Goal: Task Accomplishment & Management: Manage account settings

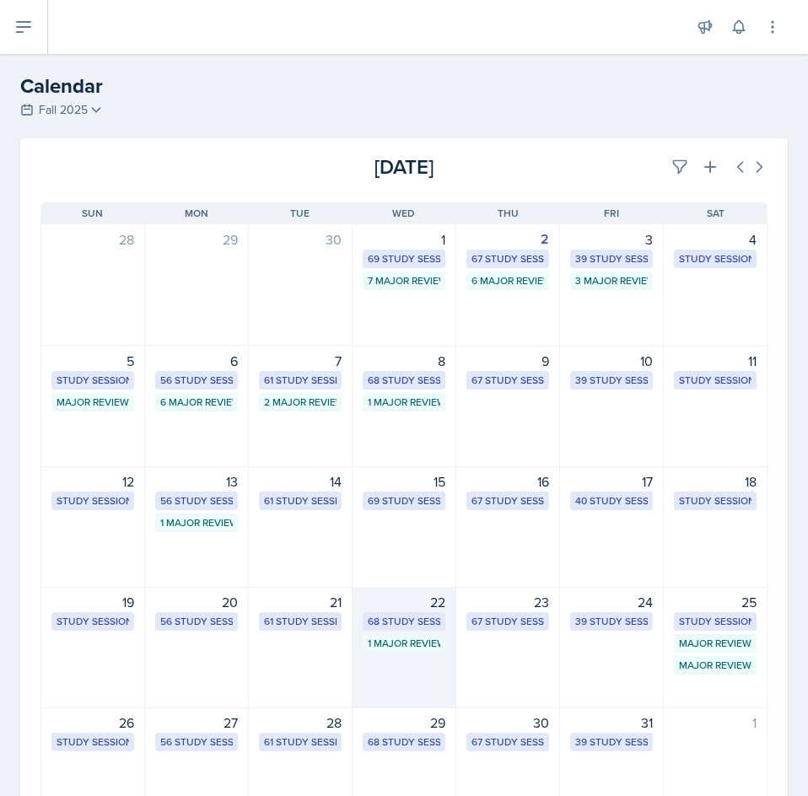
click at [414, 633] on div "22 68 Study Sessions 1 Major Review Session" at bounding box center [404, 647] width 104 height 121
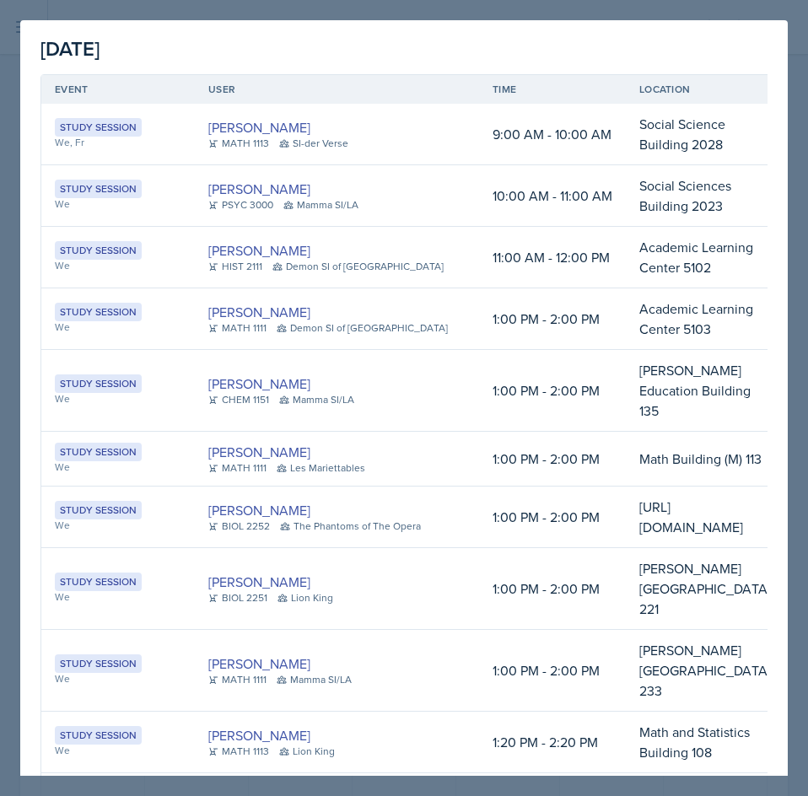
click at [559, 8] on div at bounding box center [404, 398] width 808 height 796
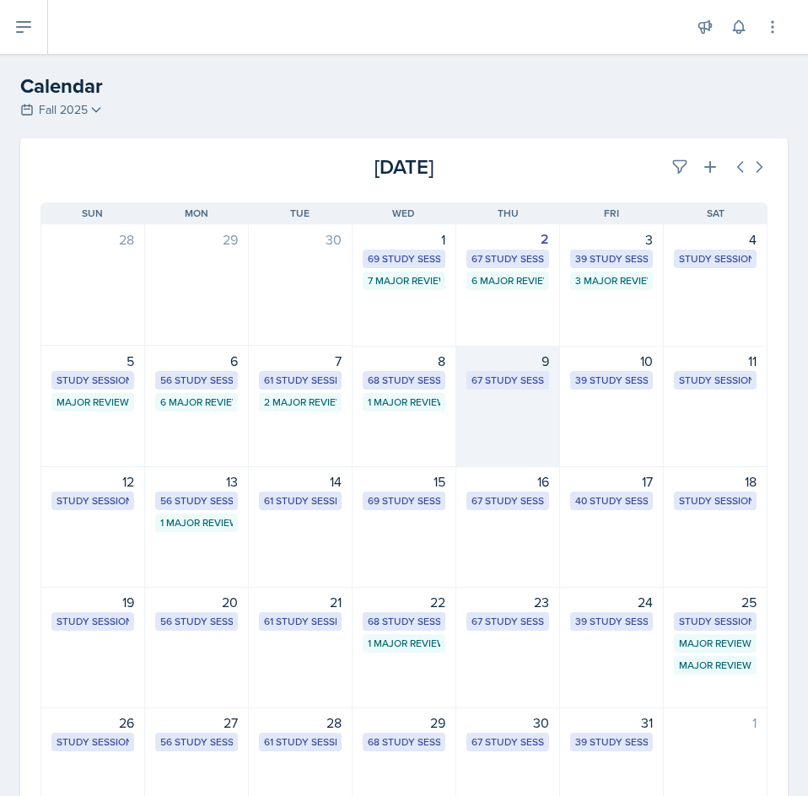
click at [516, 397] on div "9 67 Study Sessions" at bounding box center [508, 406] width 104 height 121
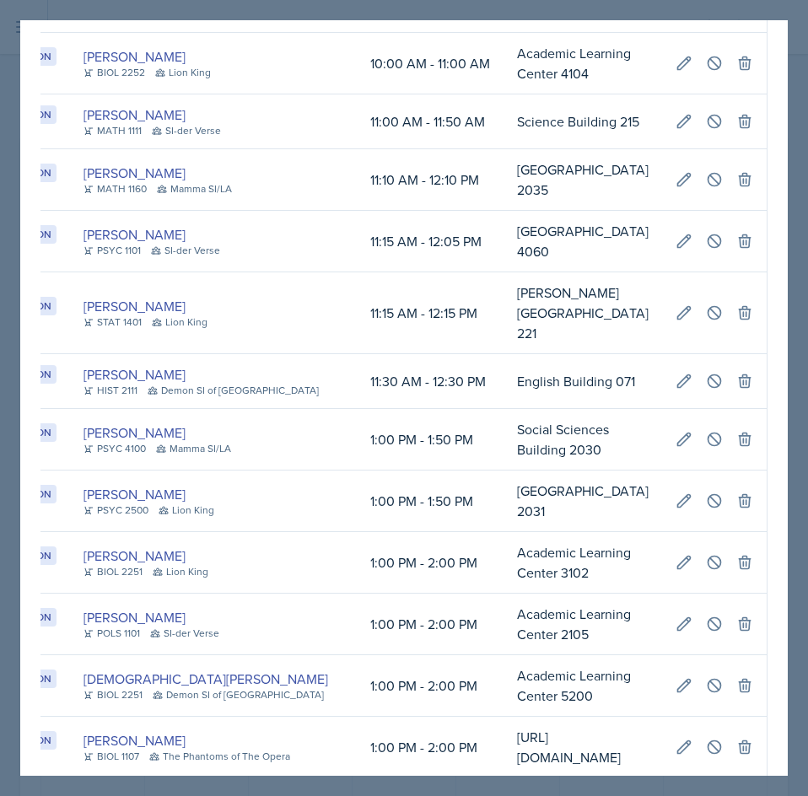
scroll to position [0, 538]
click at [706, 492] on icon at bounding box center [714, 500] width 17 height 17
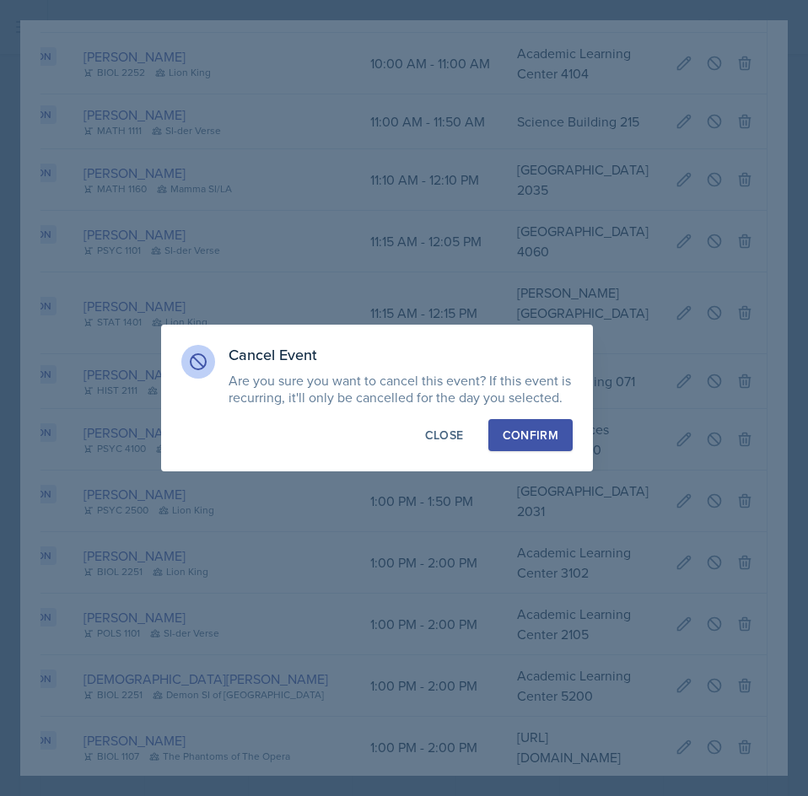
click at [514, 432] on div "Confirm" at bounding box center [530, 435] width 56 height 17
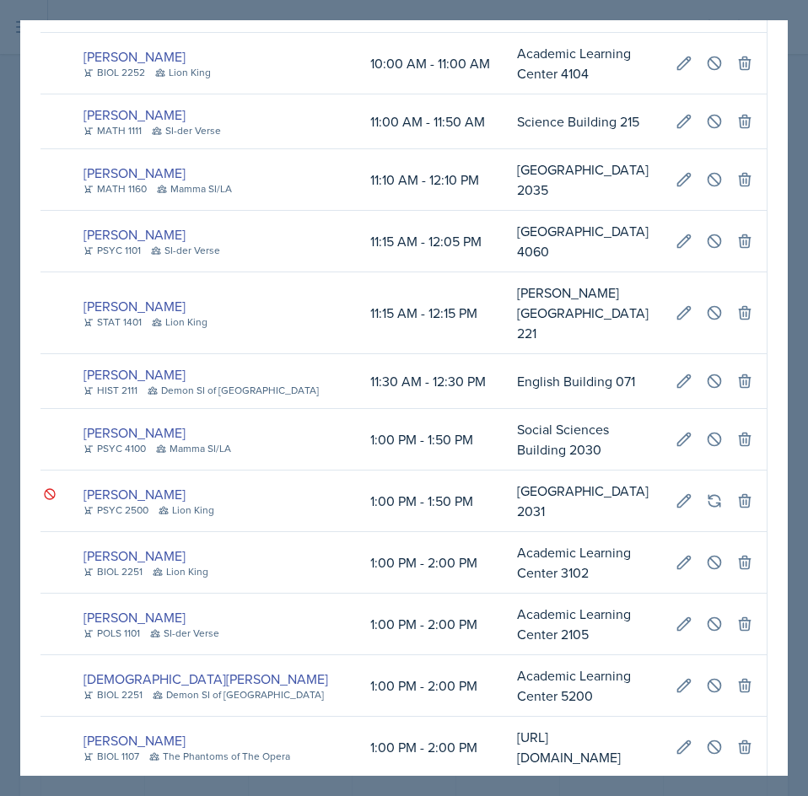
scroll to position [0, 555]
click at [792, 309] on div at bounding box center [404, 398] width 808 height 796
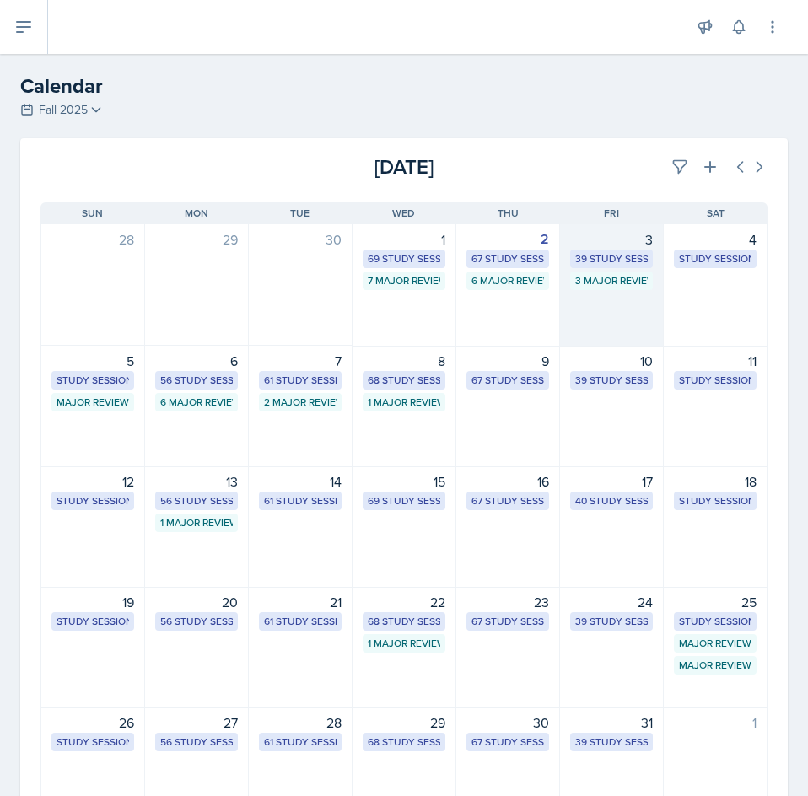
click at [605, 242] on div "3" at bounding box center [611, 239] width 83 height 20
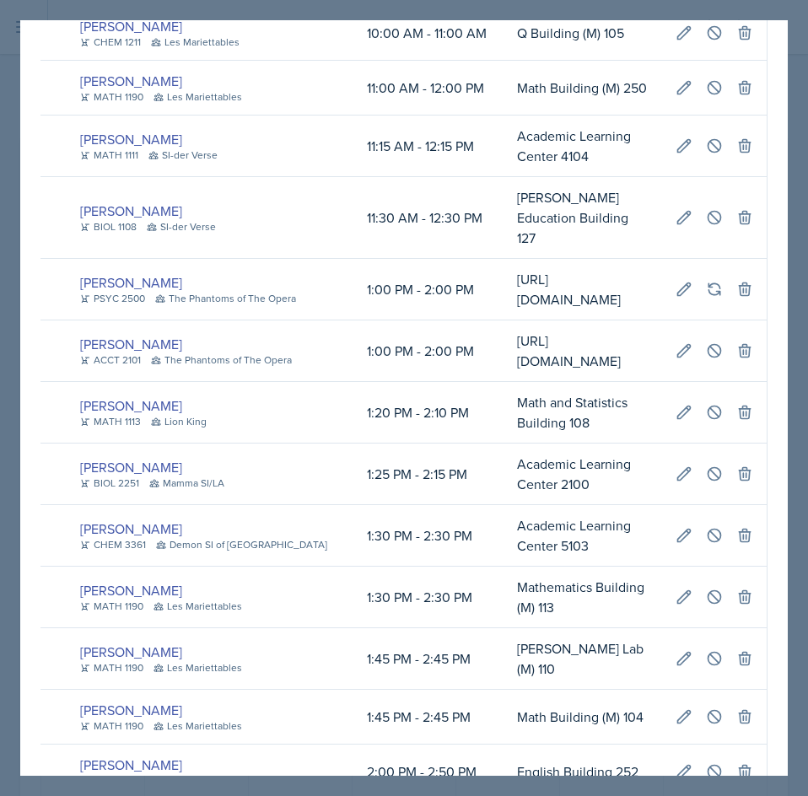
click at [797, 134] on div at bounding box center [404, 398] width 808 height 796
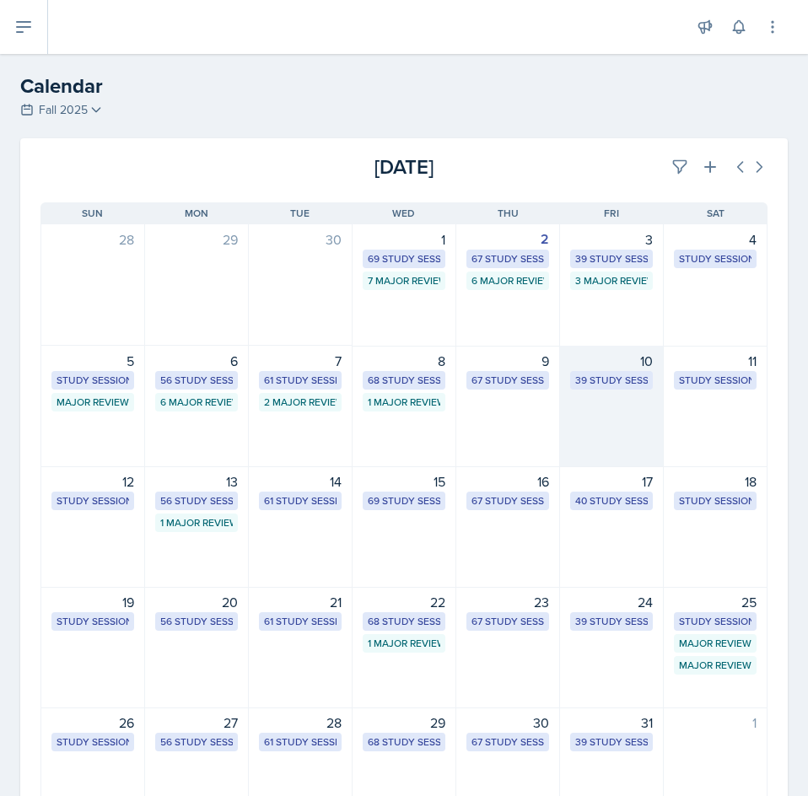
click at [632, 395] on div "10 39 Study Sessions" at bounding box center [612, 406] width 104 height 121
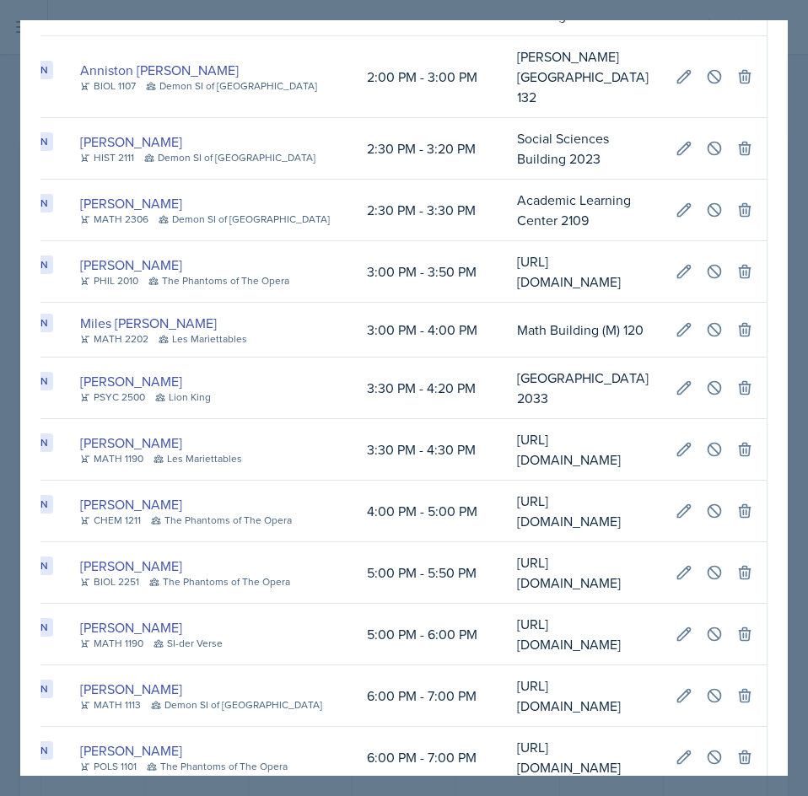
scroll to position [0, 550]
click at [729, 396] on button at bounding box center [744, 388] width 30 height 30
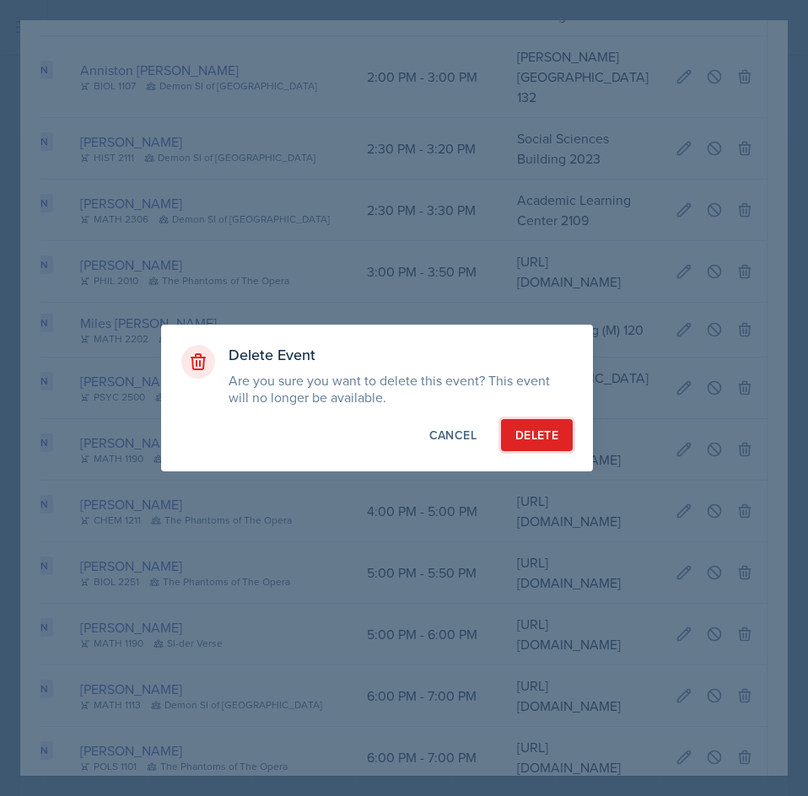
click at [536, 432] on div "Delete" at bounding box center [536, 435] width 43 height 17
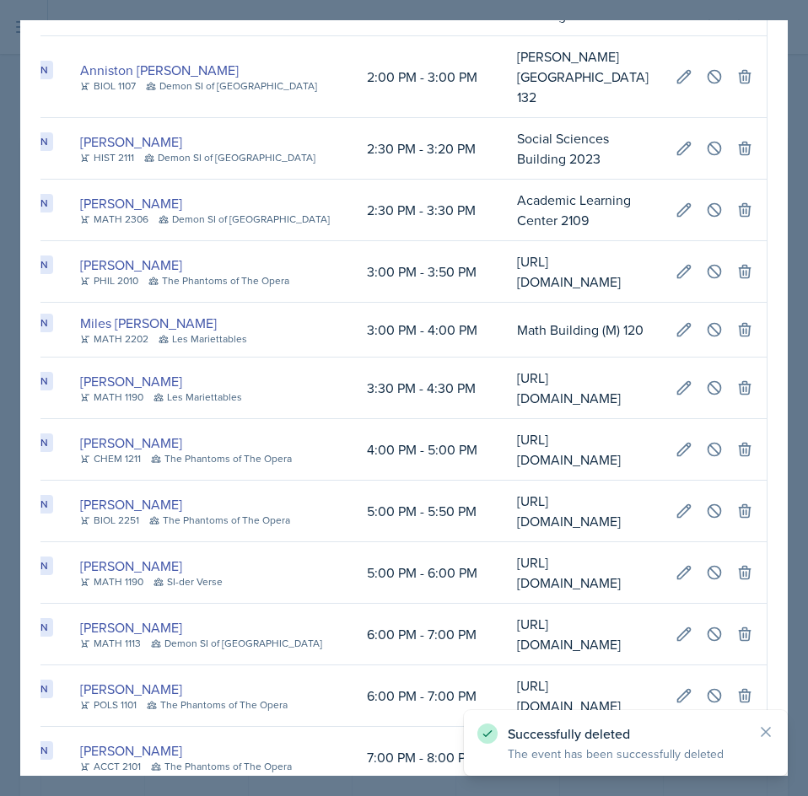
click at [793, 287] on div at bounding box center [404, 398] width 808 height 796
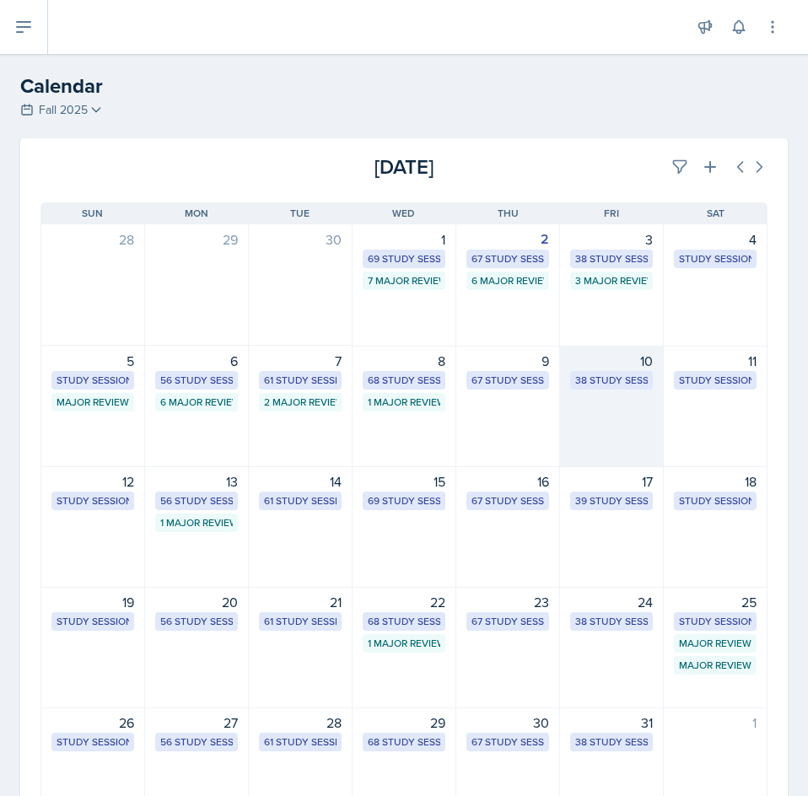
click at [611, 363] on div "10" at bounding box center [611, 361] width 83 height 20
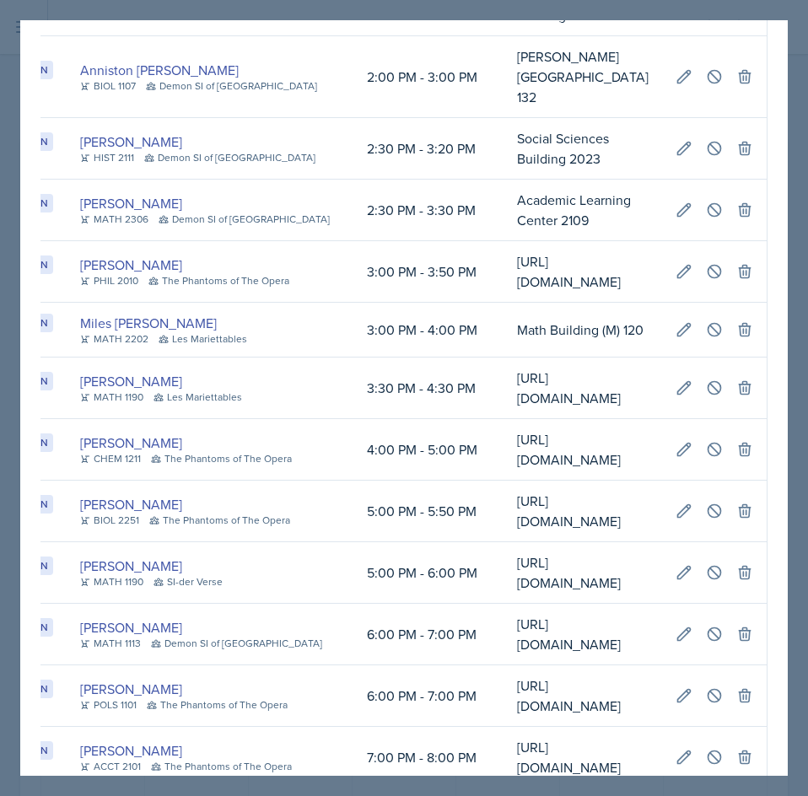
scroll to position [0, 0]
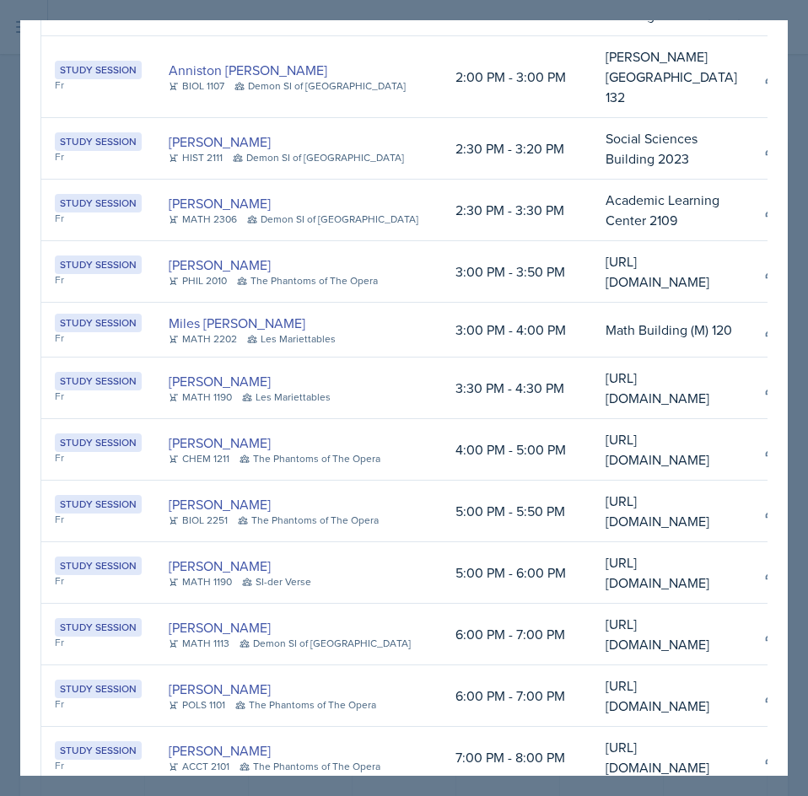
click at [802, 162] on div at bounding box center [404, 398] width 808 height 796
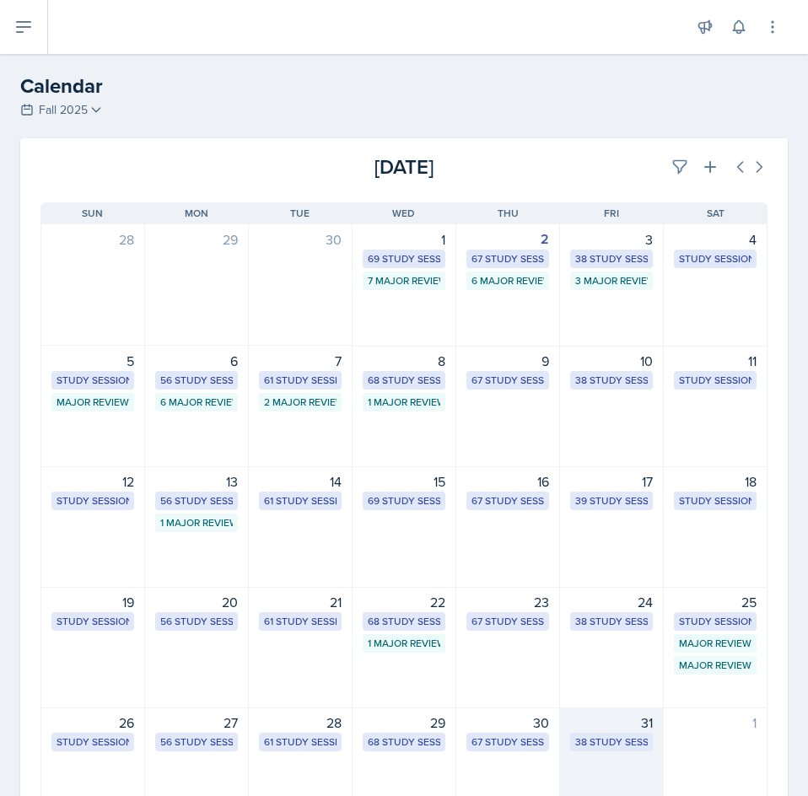
click at [607, 731] on div "31" at bounding box center [611, 722] width 83 height 20
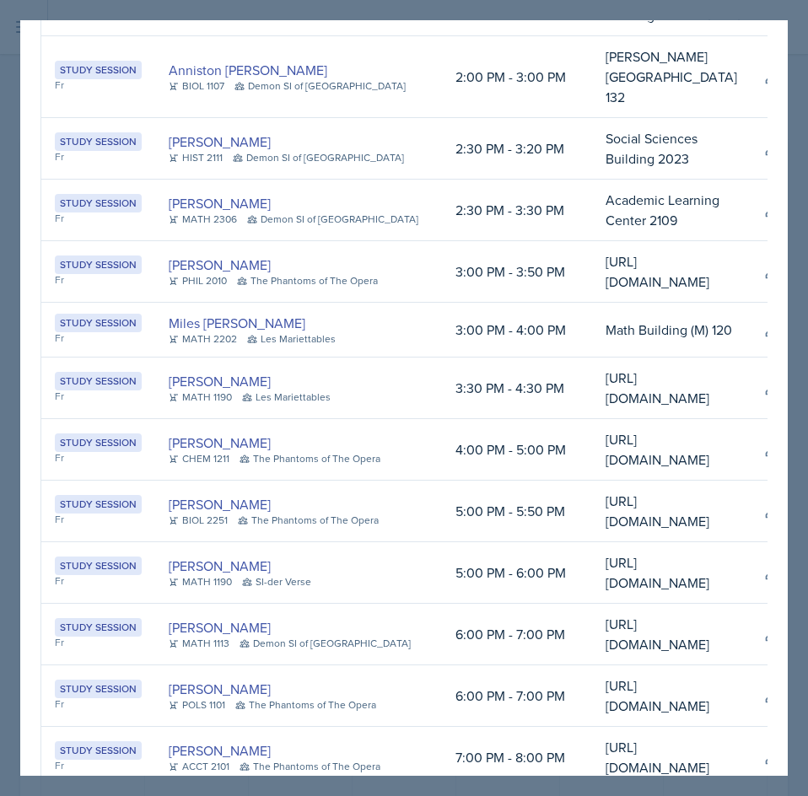
scroll to position [779, 0]
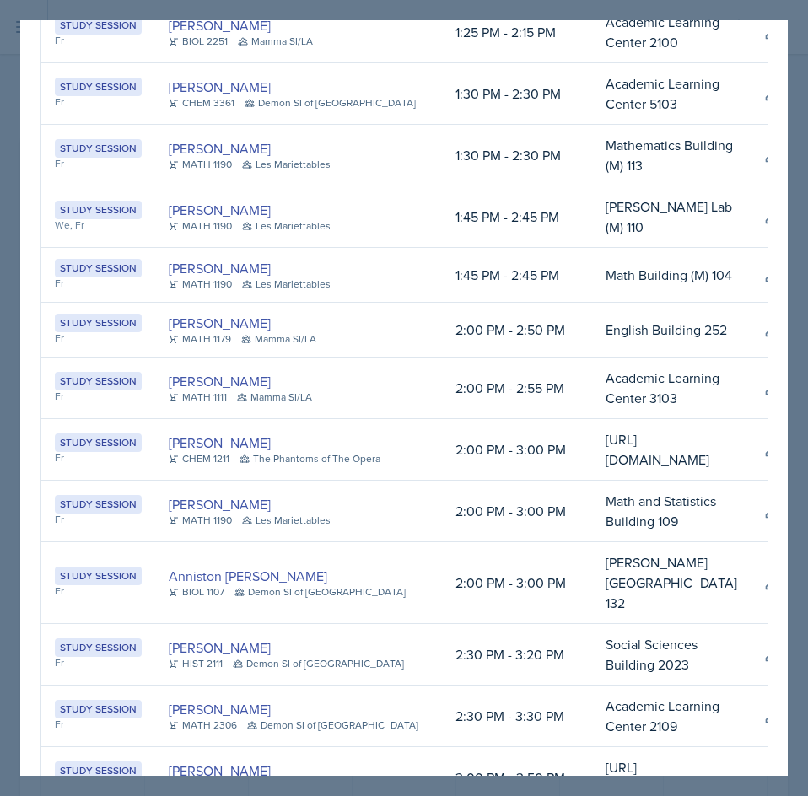
click at [791, 196] on div at bounding box center [404, 398] width 808 height 796
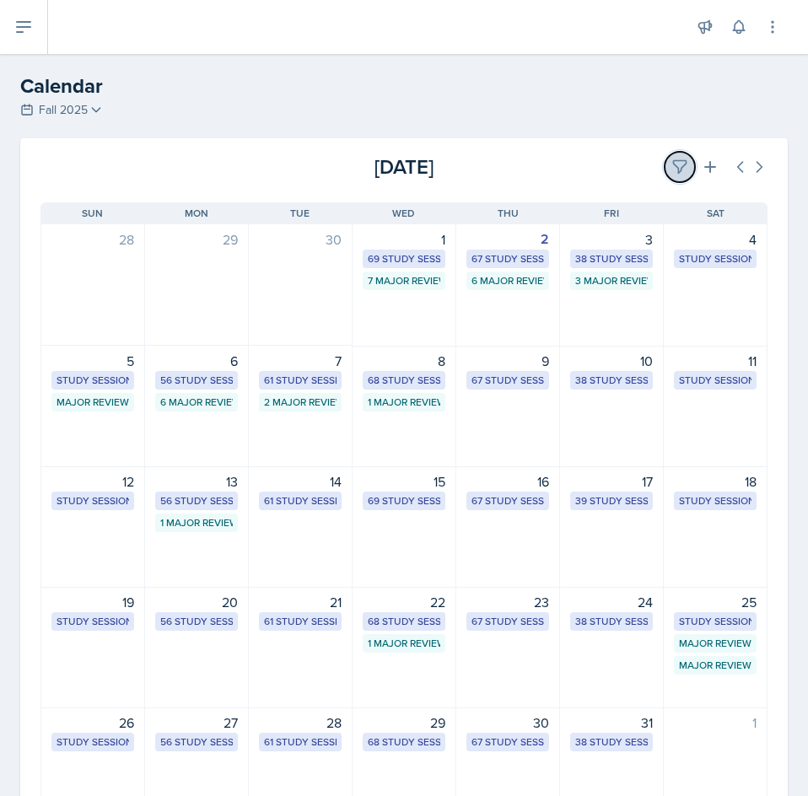
click at [672, 168] on icon at bounding box center [679, 166] width 17 height 17
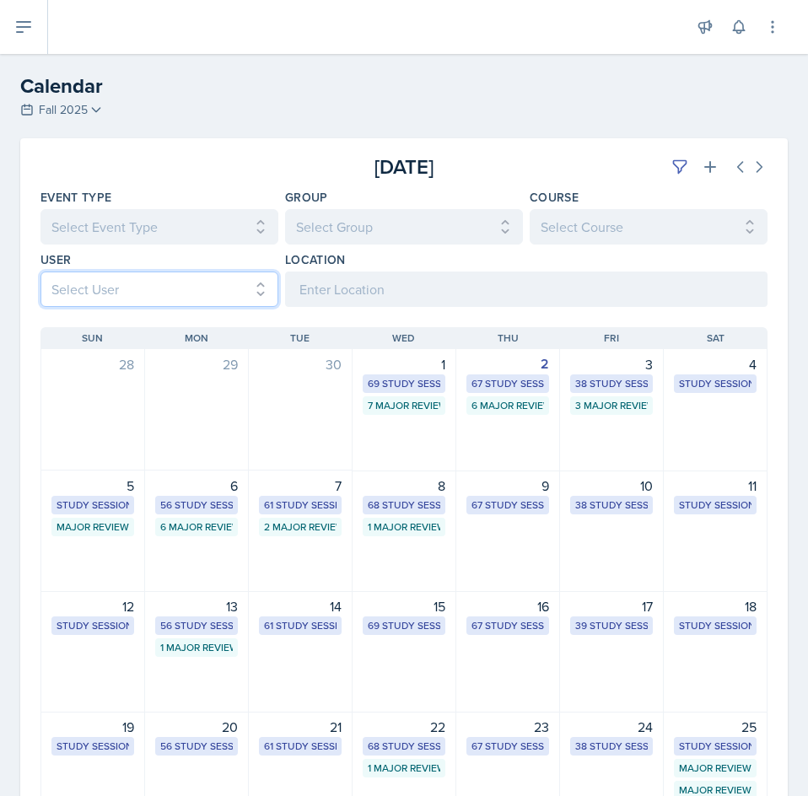
click at [210, 282] on select "Select User All [PERSON_NAME] [PERSON_NAME] [PERSON_NAME] [PERSON_NAME] [PERSON…" at bounding box center [159, 288] width 238 height 35
select select "82e5b8ae-8624-4acf-8bf1-cb402b0569e8"
click at [40, 271] on select "Select User All [PERSON_NAME] [PERSON_NAME] [PERSON_NAME] [PERSON_NAME] [PERSON…" at bounding box center [159, 288] width 238 height 35
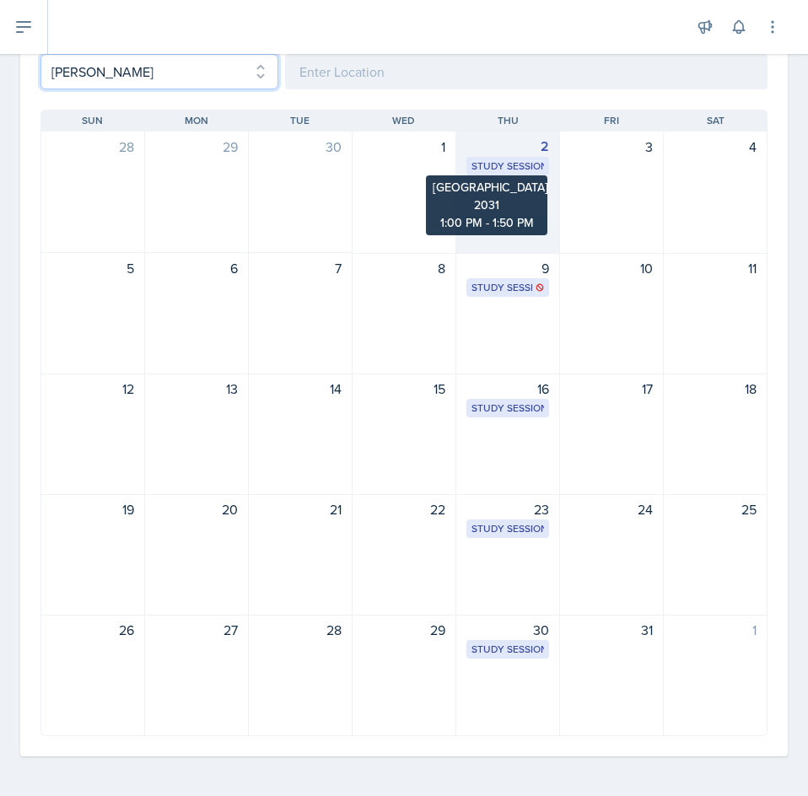
scroll to position [218, 0]
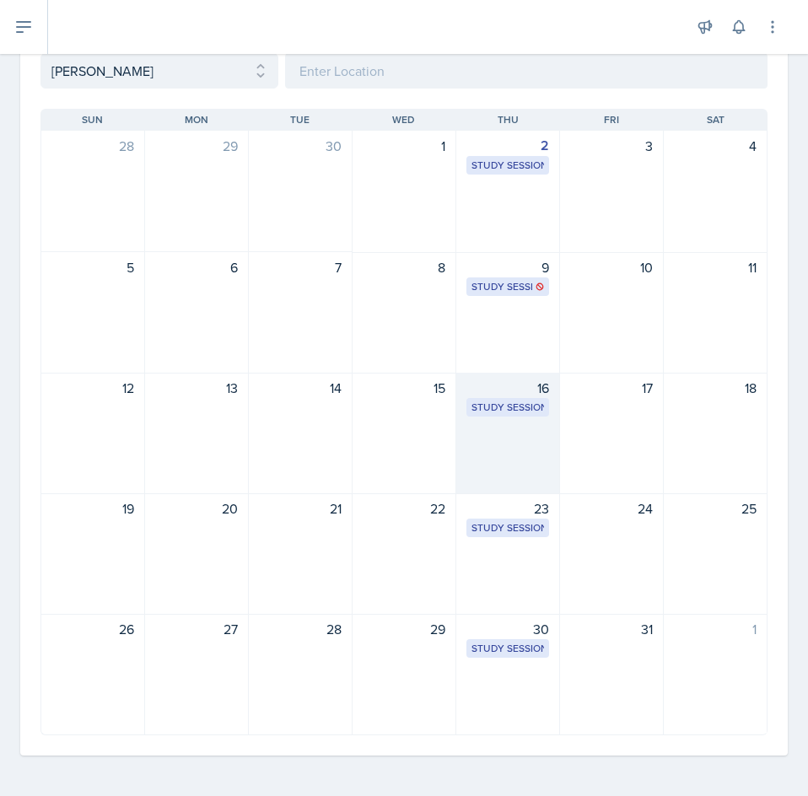
click at [504, 392] on div "16" at bounding box center [507, 388] width 83 height 20
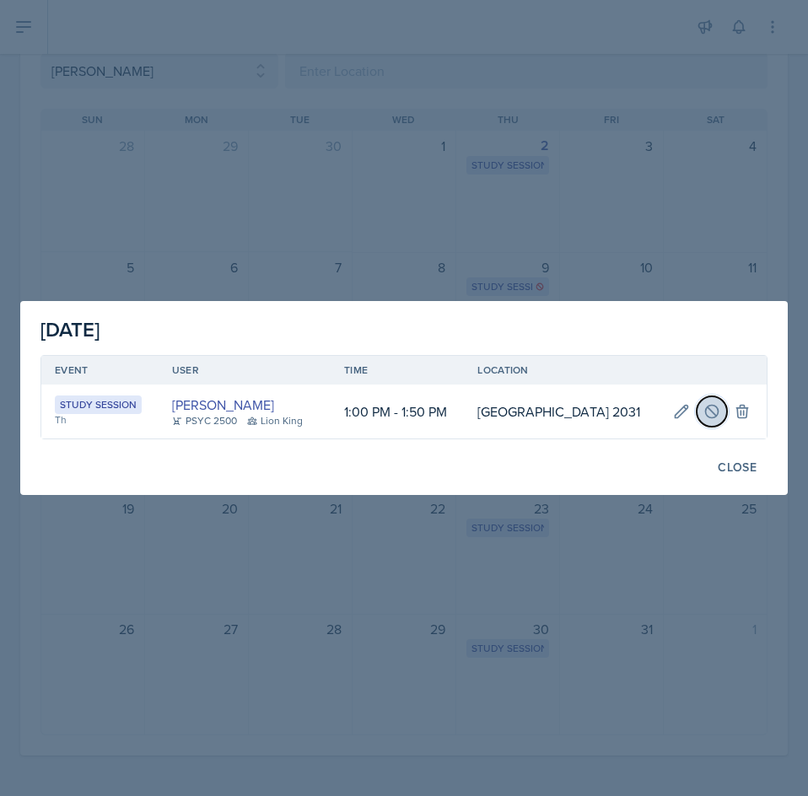
click at [713, 417] on icon at bounding box center [711, 411] width 13 height 13
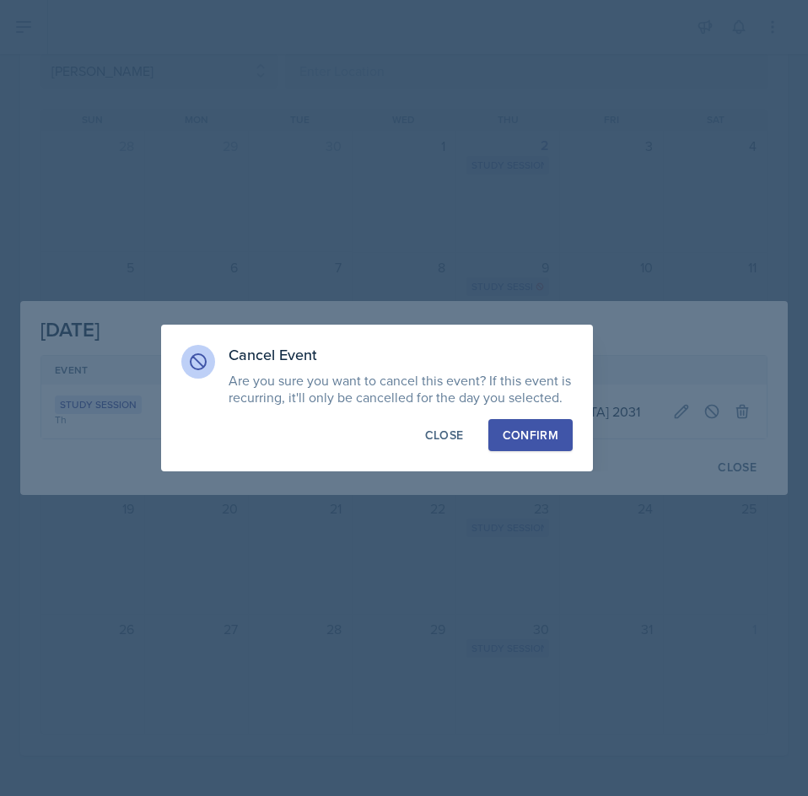
click at [511, 430] on div "Confirm" at bounding box center [530, 435] width 56 height 17
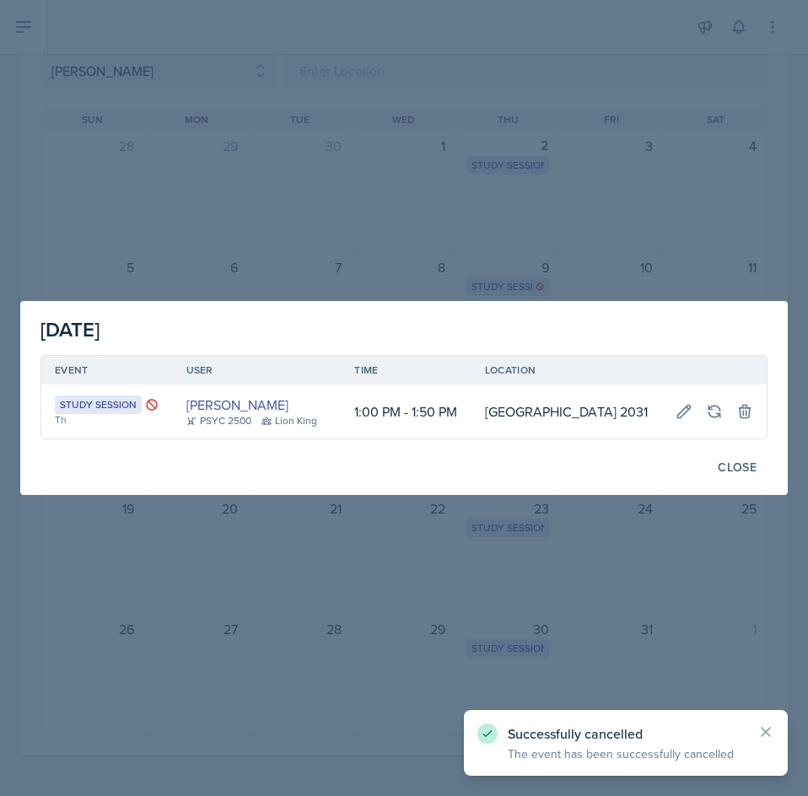
click at [472, 566] on div at bounding box center [404, 398] width 808 height 796
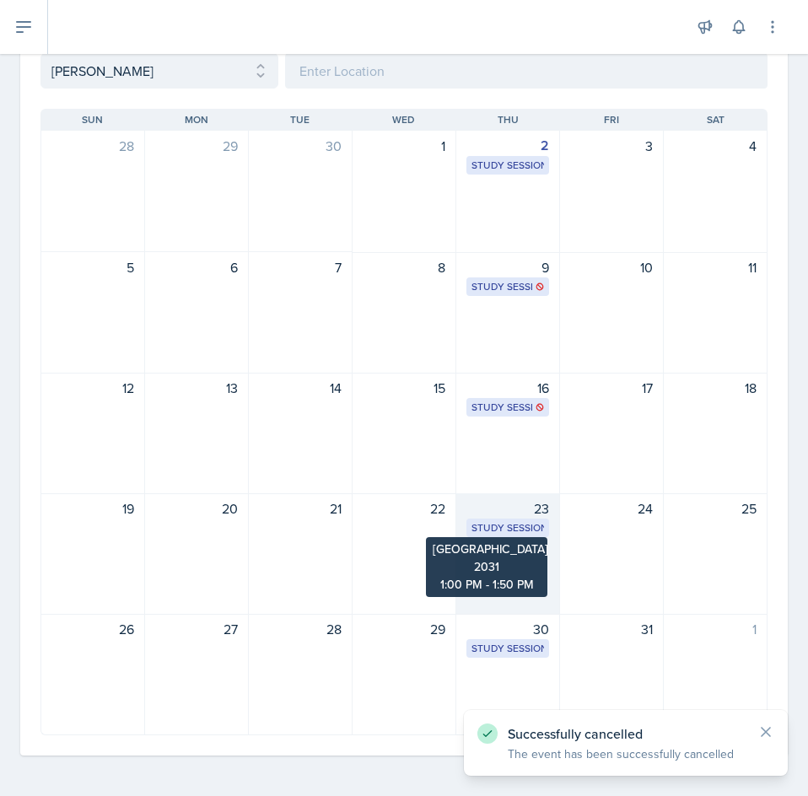
click at [471, 531] on div "Study Session" at bounding box center [507, 527] width 72 height 15
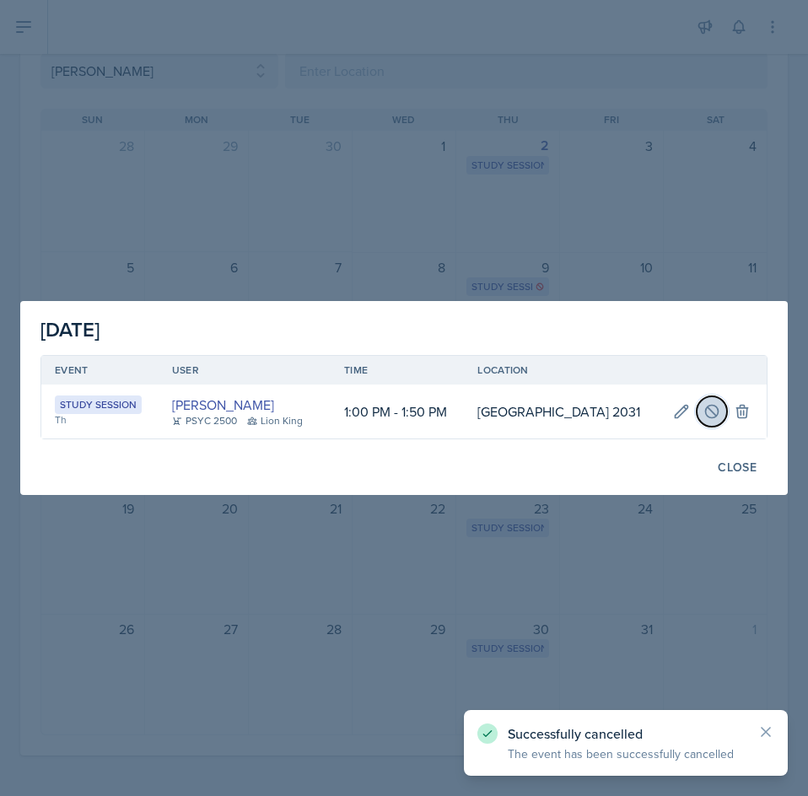
click at [718, 423] on button at bounding box center [711, 411] width 30 height 30
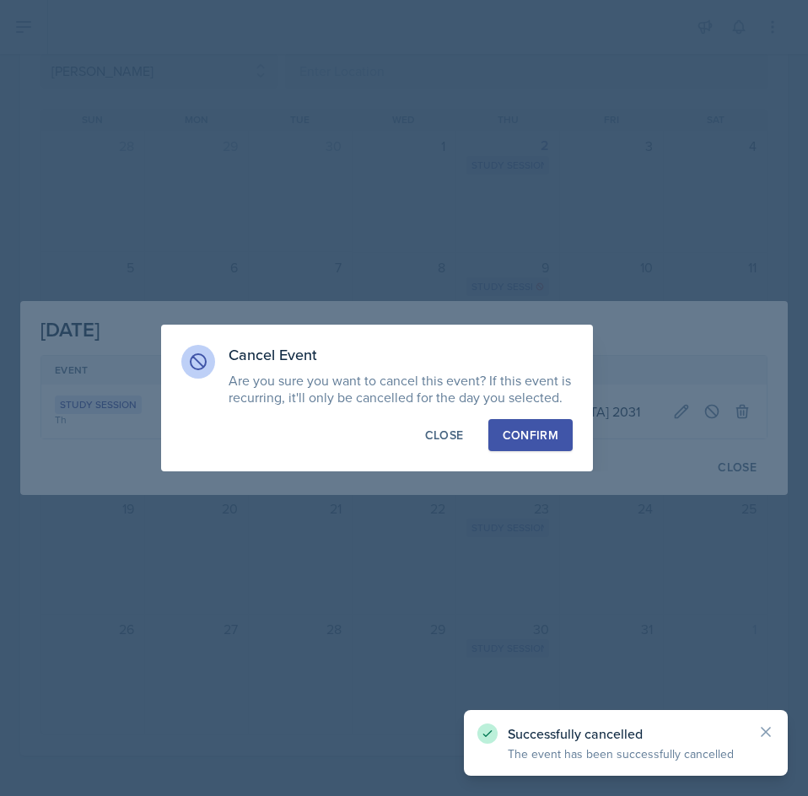
click at [565, 438] on button "Confirm" at bounding box center [530, 435] width 84 height 32
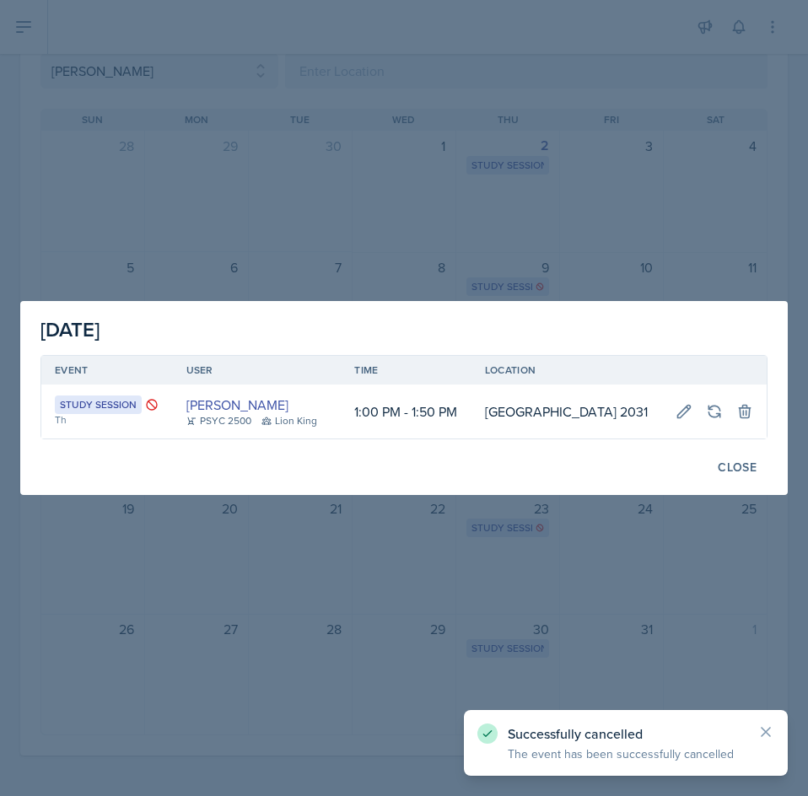
click at [555, 574] on div at bounding box center [404, 398] width 808 height 796
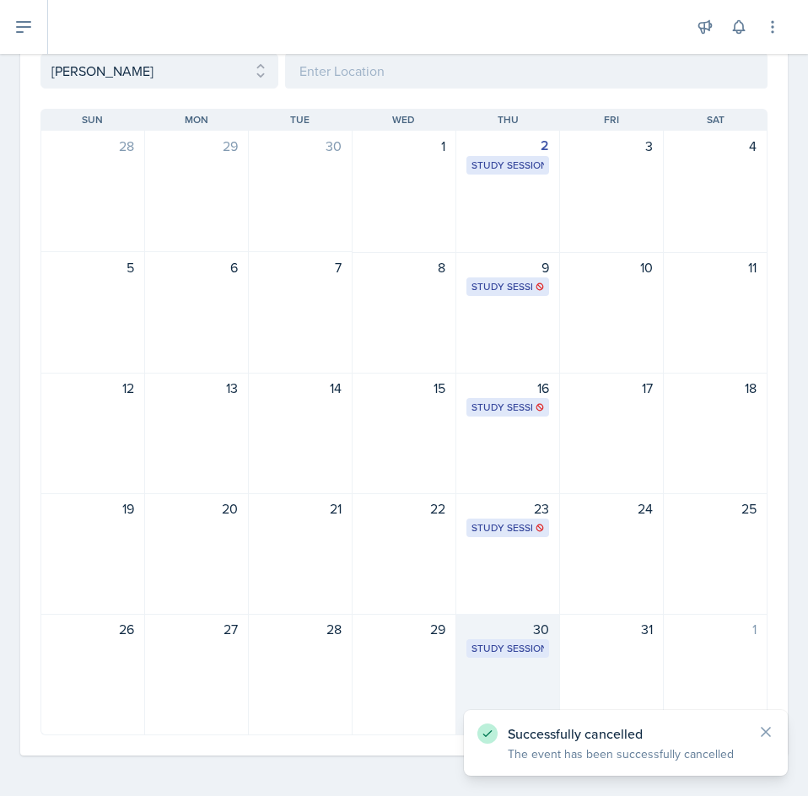
click at [483, 668] on div "30 Study Session [GEOGRAPHIC_DATA] 2031 1:00 PM - 1:50 PM" at bounding box center [508, 674] width 104 height 121
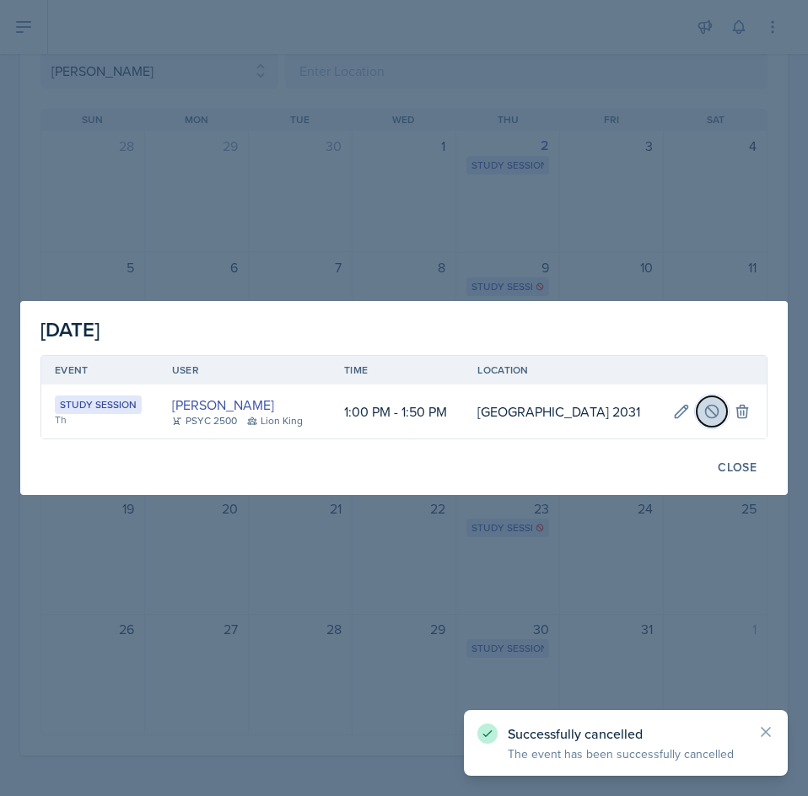
click at [712, 414] on icon at bounding box center [711, 411] width 17 height 17
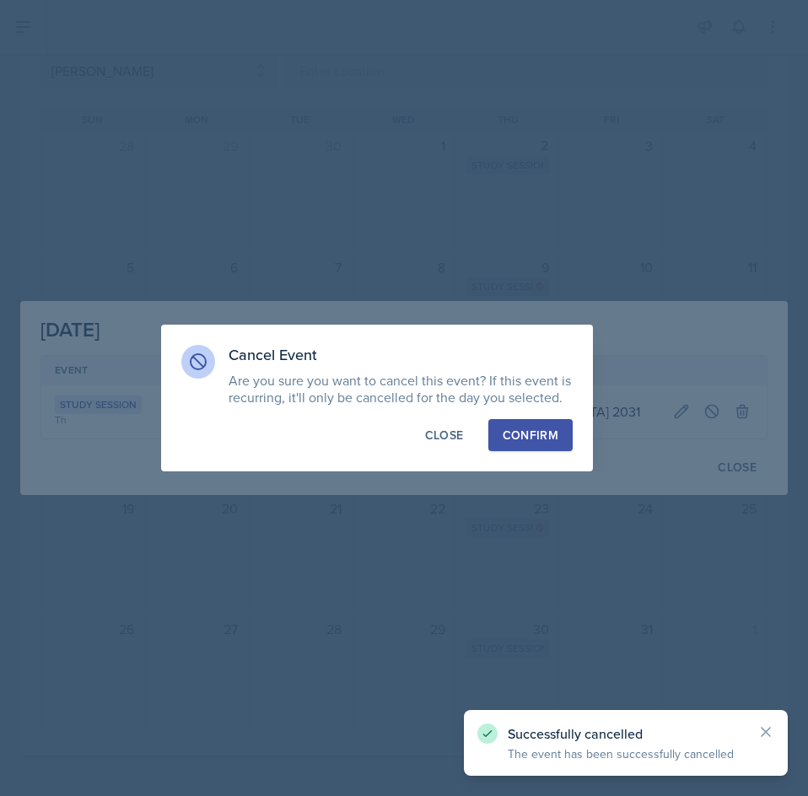
click at [550, 445] on button "Confirm" at bounding box center [530, 435] width 84 height 32
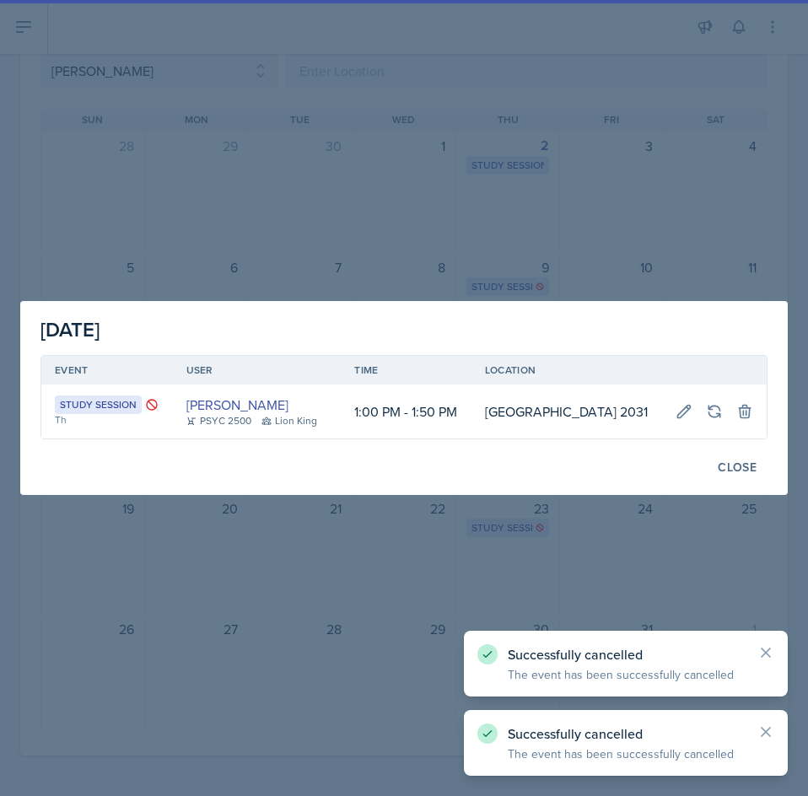
click at [651, 565] on div at bounding box center [404, 398] width 808 height 796
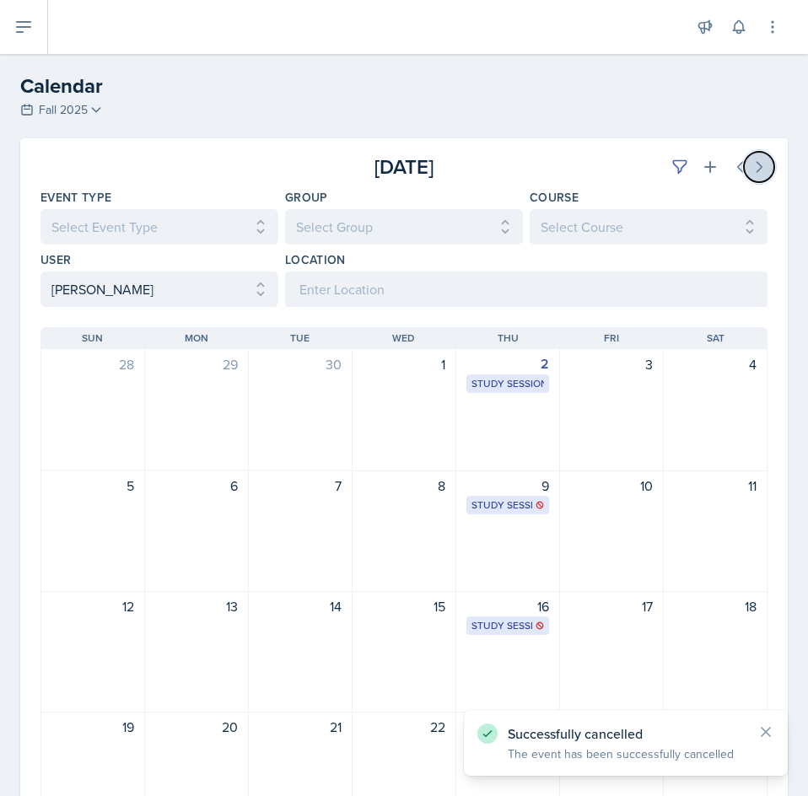
click at [743, 166] on button at bounding box center [758, 167] width 30 height 30
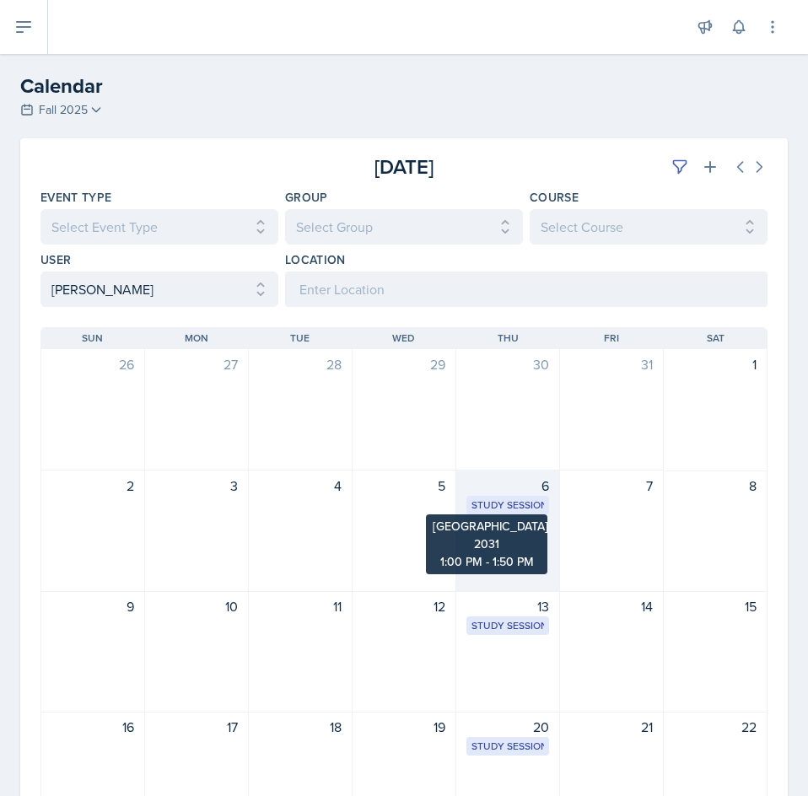
click at [497, 502] on div "Study Session" at bounding box center [507, 504] width 72 height 15
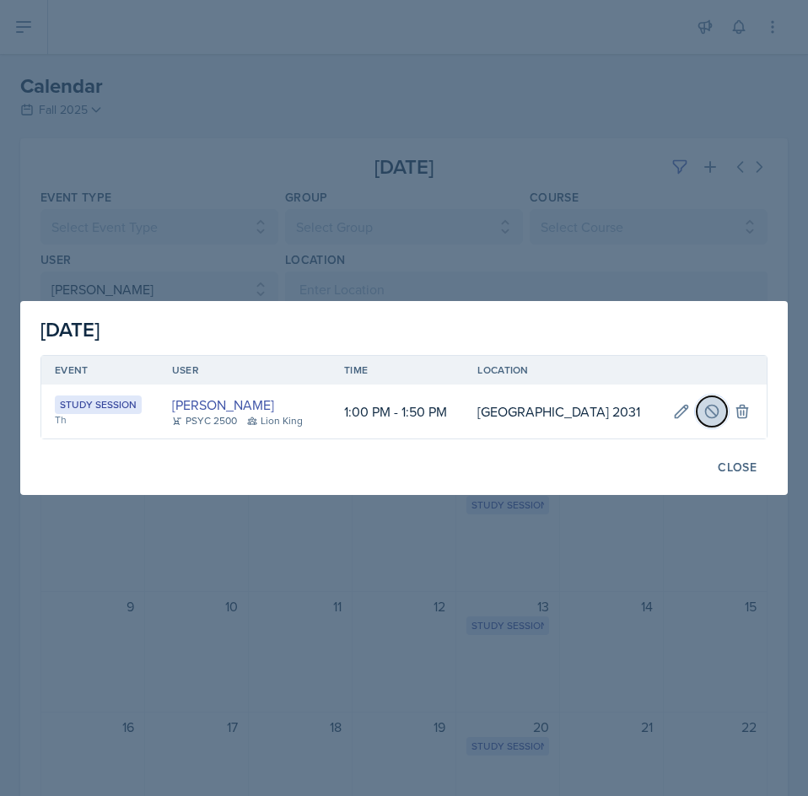
click at [711, 408] on icon at bounding box center [711, 411] width 17 height 17
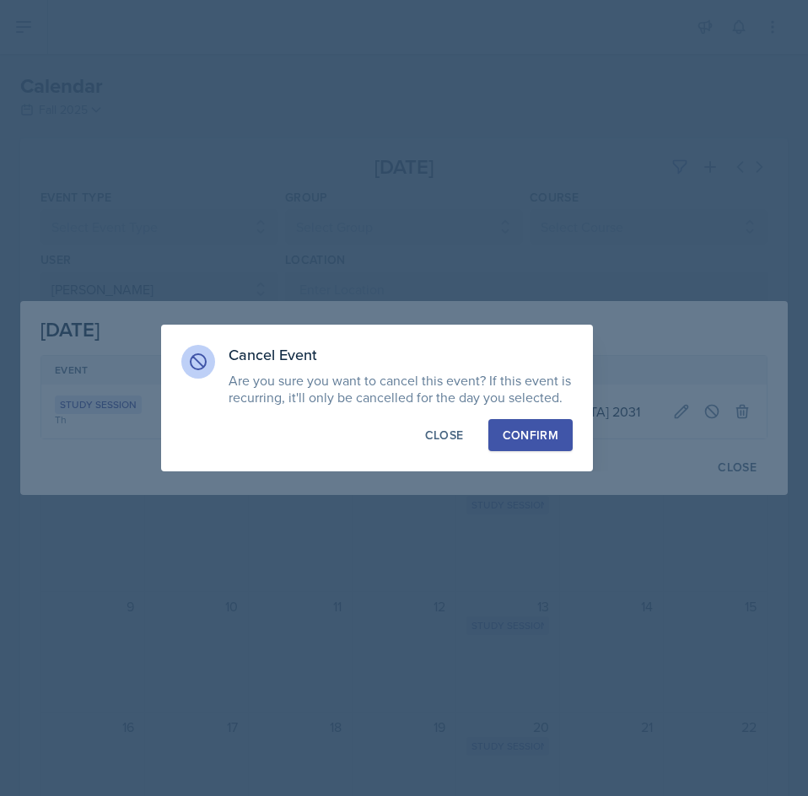
click at [555, 437] on div "Confirm" at bounding box center [530, 435] width 56 height 17
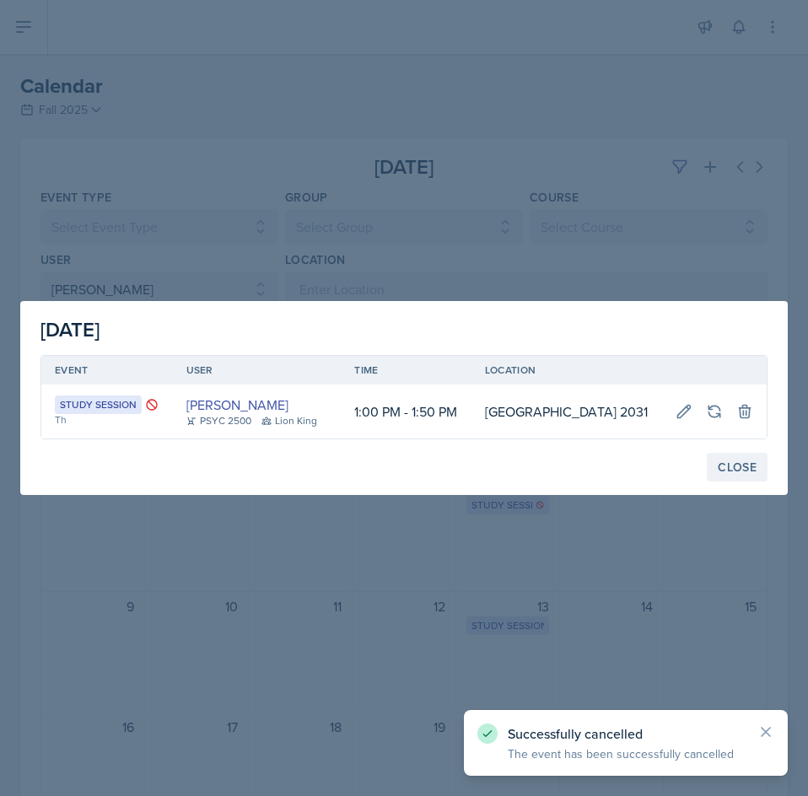
click at [754, 474] on div "Close" at bounding box center [736, 466] width 39 height 13
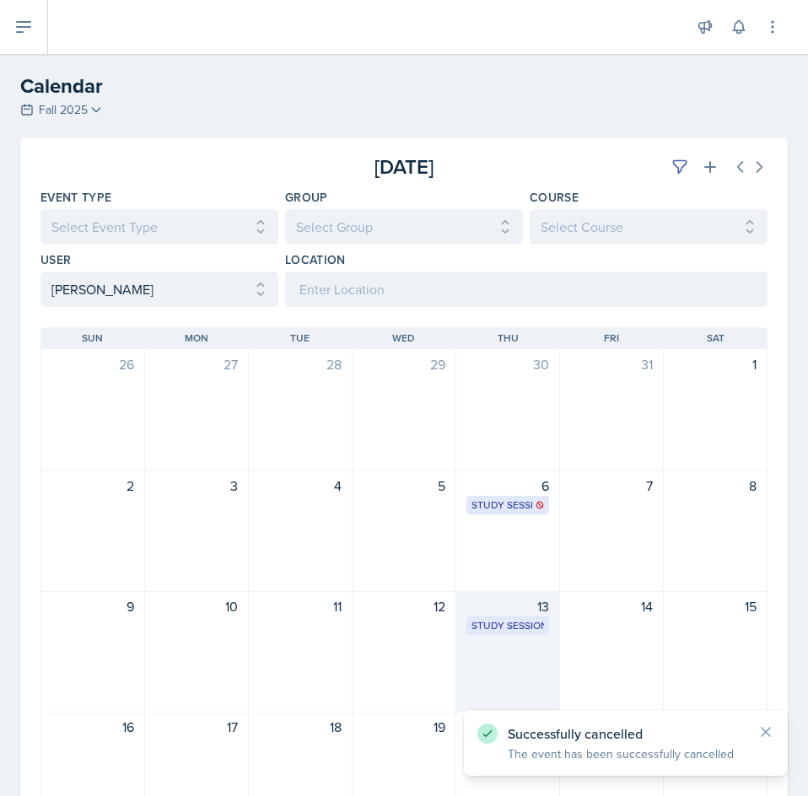
click at [507, 604] on div "13" at bounding box center [507, 606] width 83 height 20
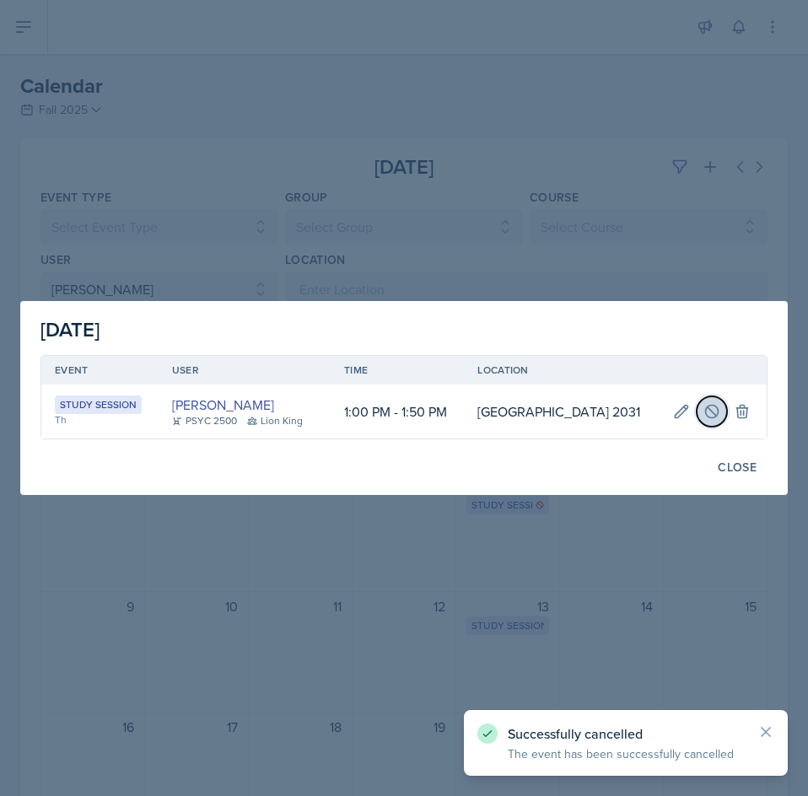
click at [718, 417] on icon at bounding box center [711, 411] width 17 height 17
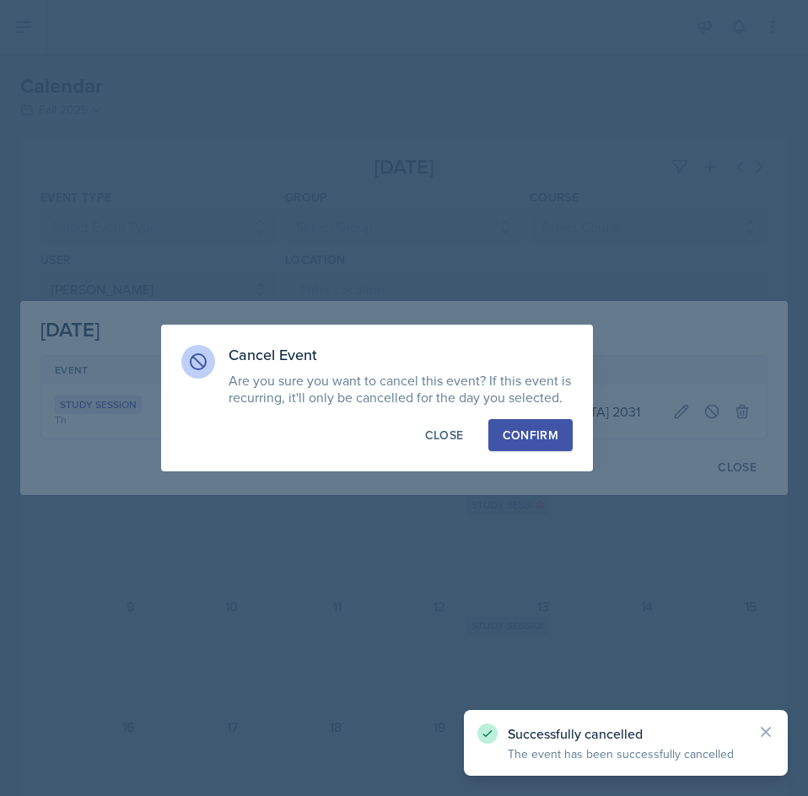
click at [544, 438] on div "Confirm" at bounding box center [530, 435] width 56 height 17
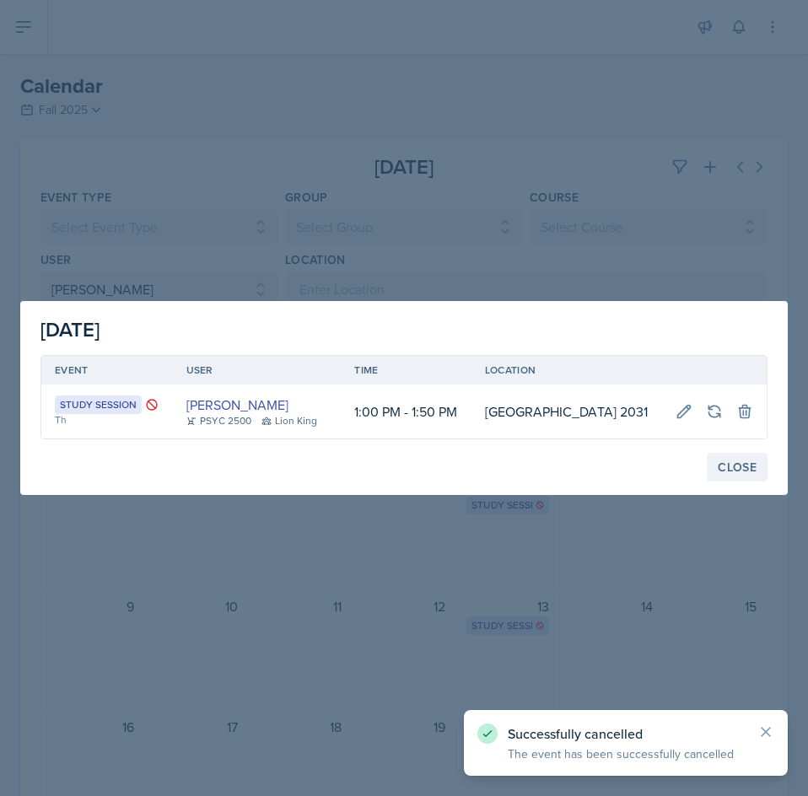
click at [749, 474] on div "Close" at bounding box center [736, 466] width 39 height 13
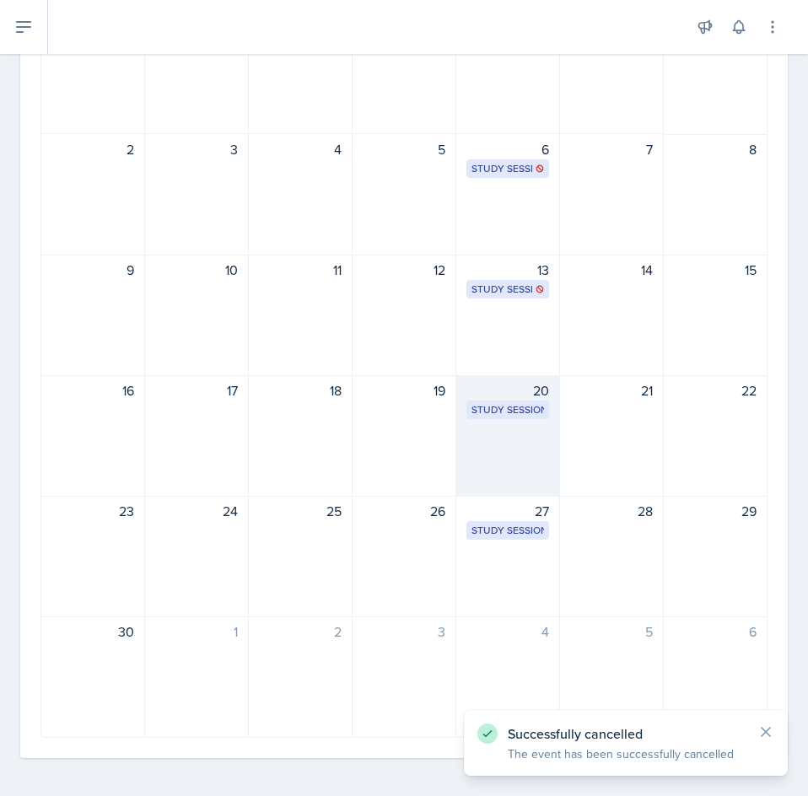
scroll to position [339, 0]
click at [512, 432] on div "20 Study Session [GEOGRAPHIC_DATA] 2031 1:00 PM - 1:50 PM" at bounding box center [508, 433] width 104 height 121
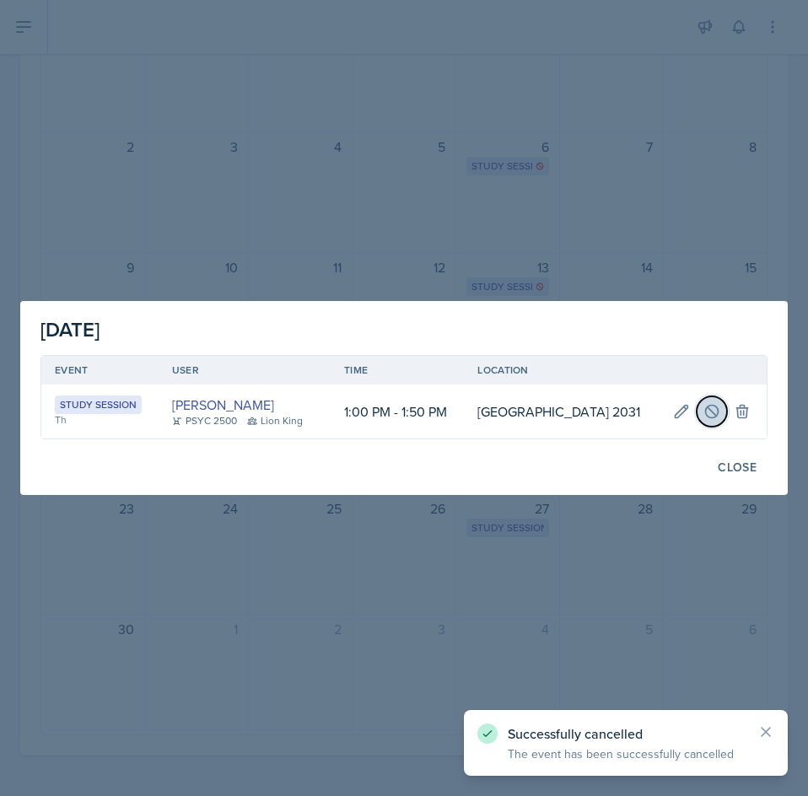
click at [704, 415] on icon at bounding box center [711, 411] width 17 height 17
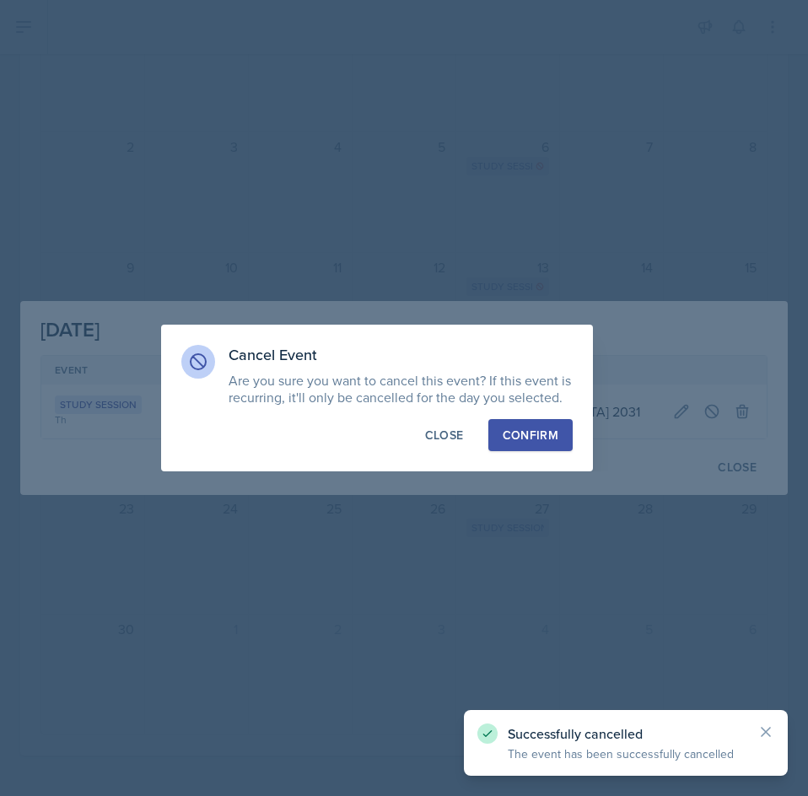
click at [535, 427] on div "Confirm" at bounding box center [530, 435] width 56 height 17
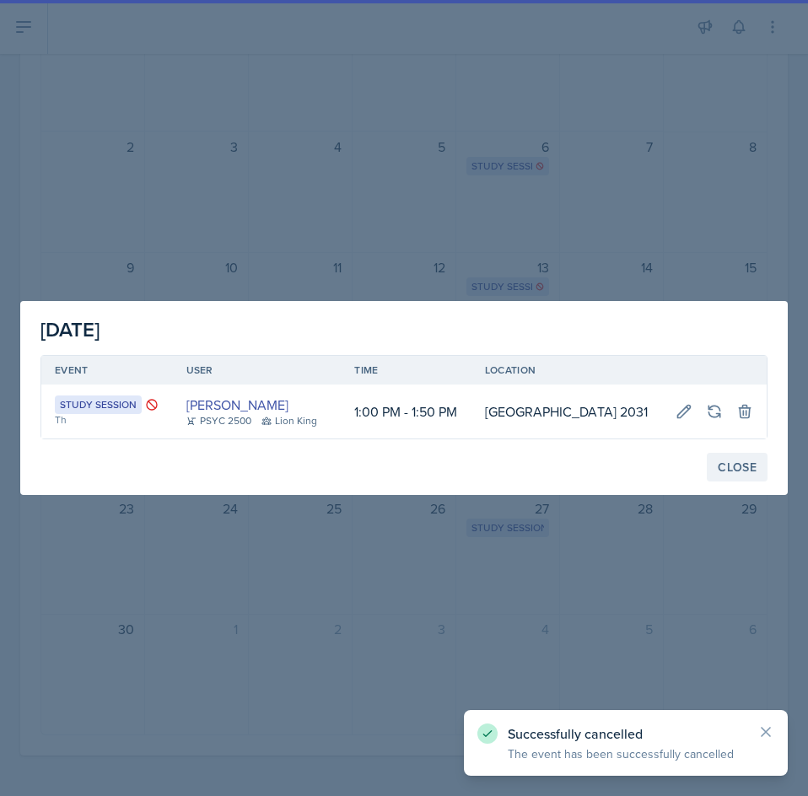
click at [733, 474] on div "Close" at bounding box center [736, 466] width 39 height 13
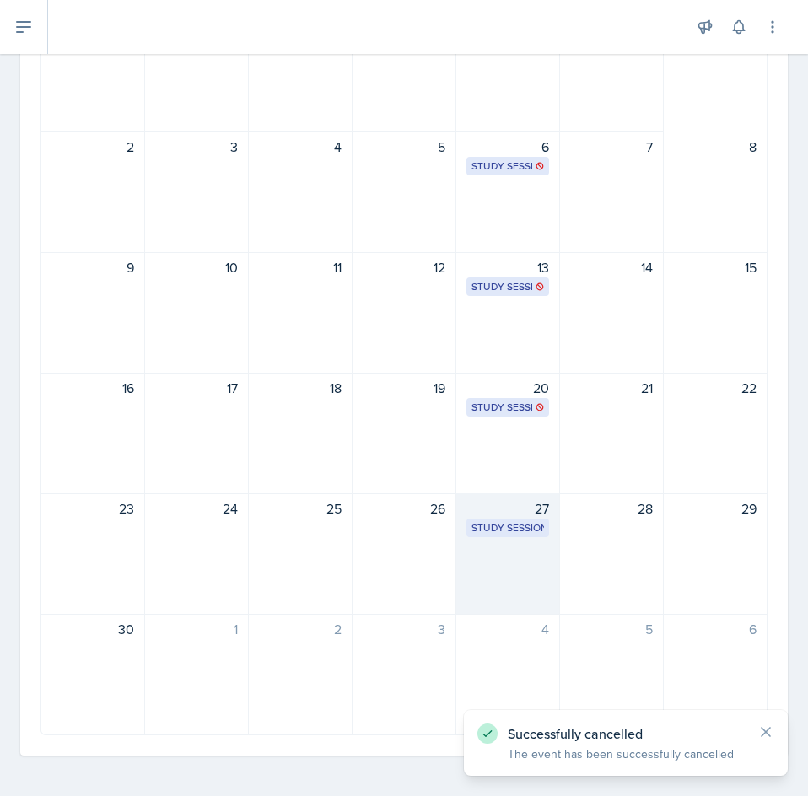
click at [524, 539] on div "27 Study Session [GEOGRAPHIC_DATA] 2031 1:00 PM - 1:50 PM" at bounding box center [508, 553] width 104 height 121
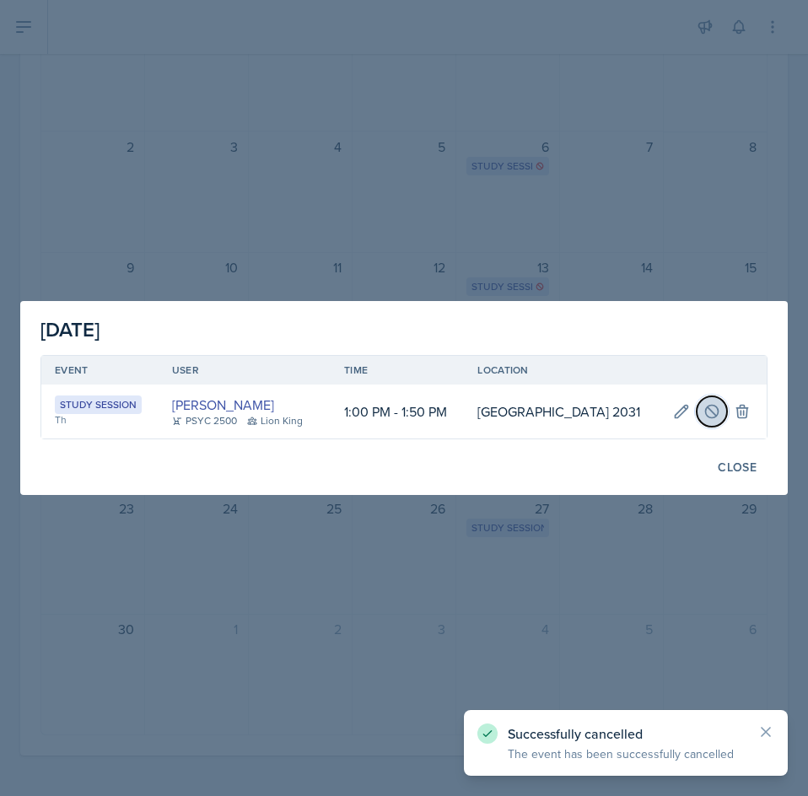
click at [725, 407] on button at bounding box center [711, 411] width 30 height 30
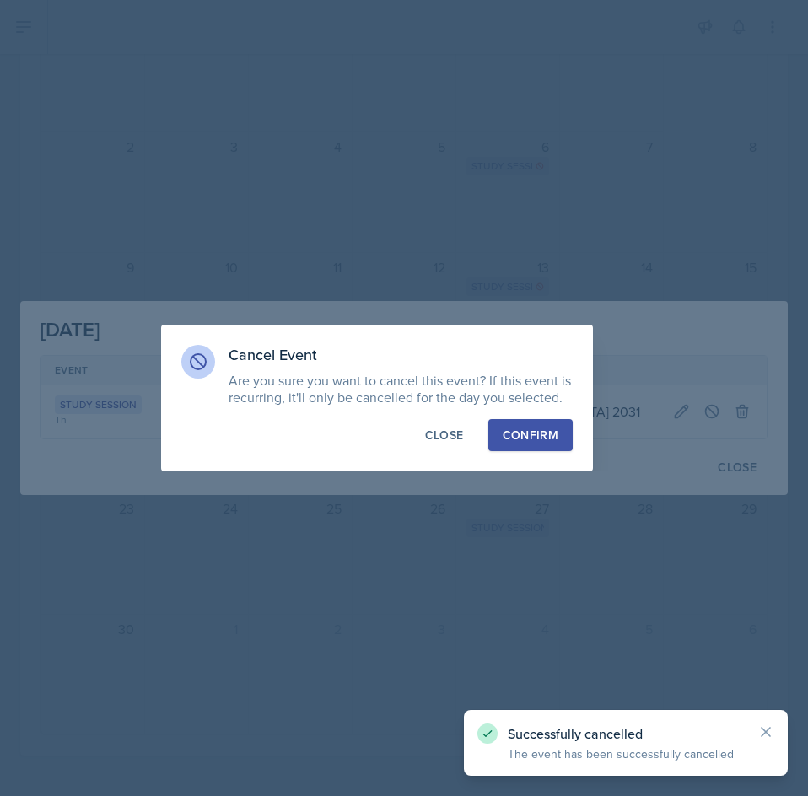
click at [546, 440] on div "Confirm" at bounding box center [530, 435] width 56 height 17
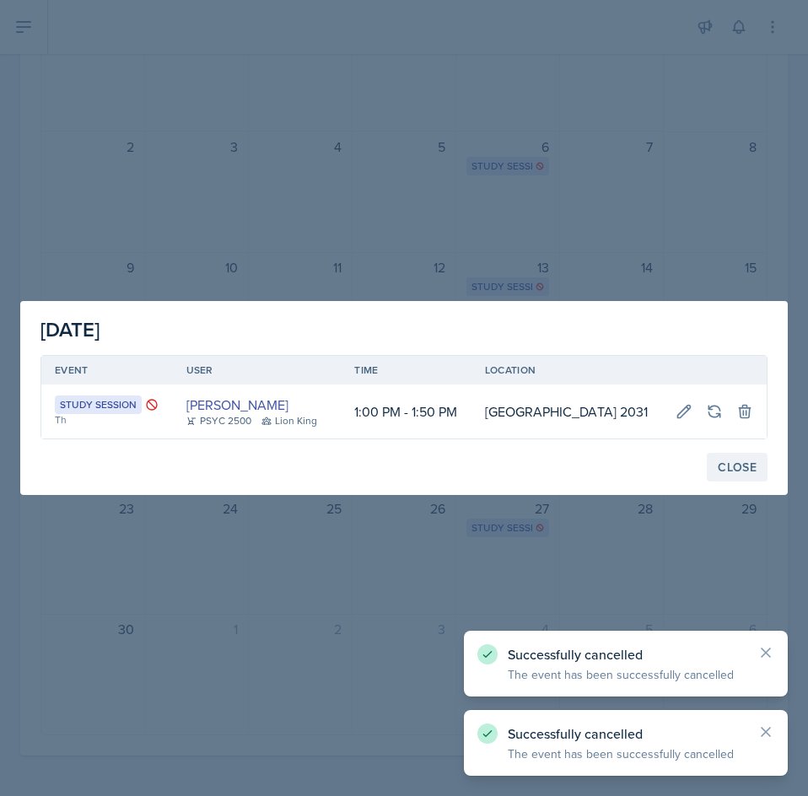
click at [722, 473] on div "Close" at bounding box center [736, 466] width 39 height 13
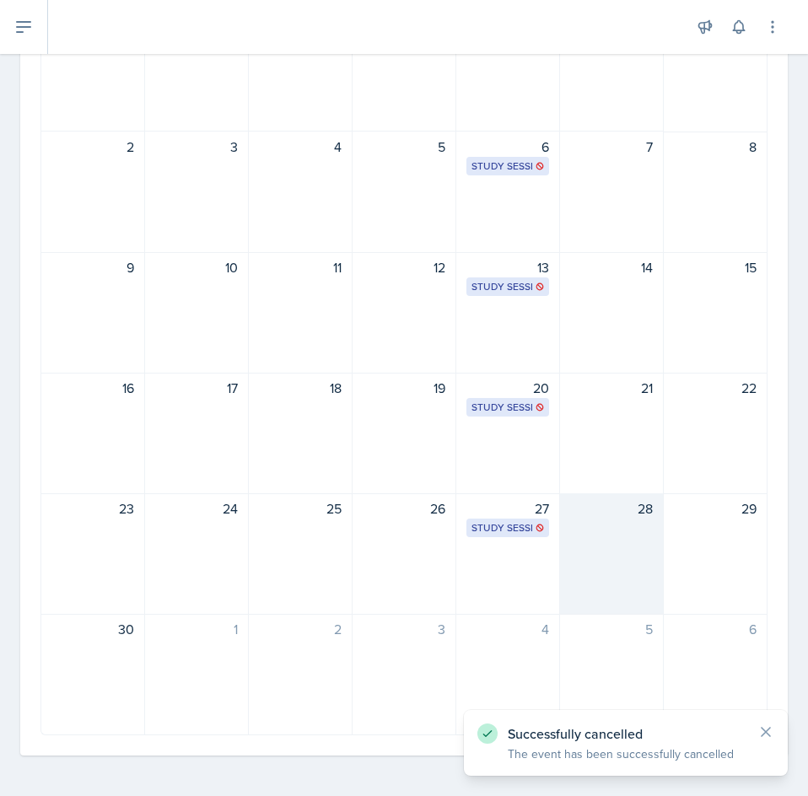
click at [620, 563] on div "28" at bounding box center [612, 553] width 104 height 121
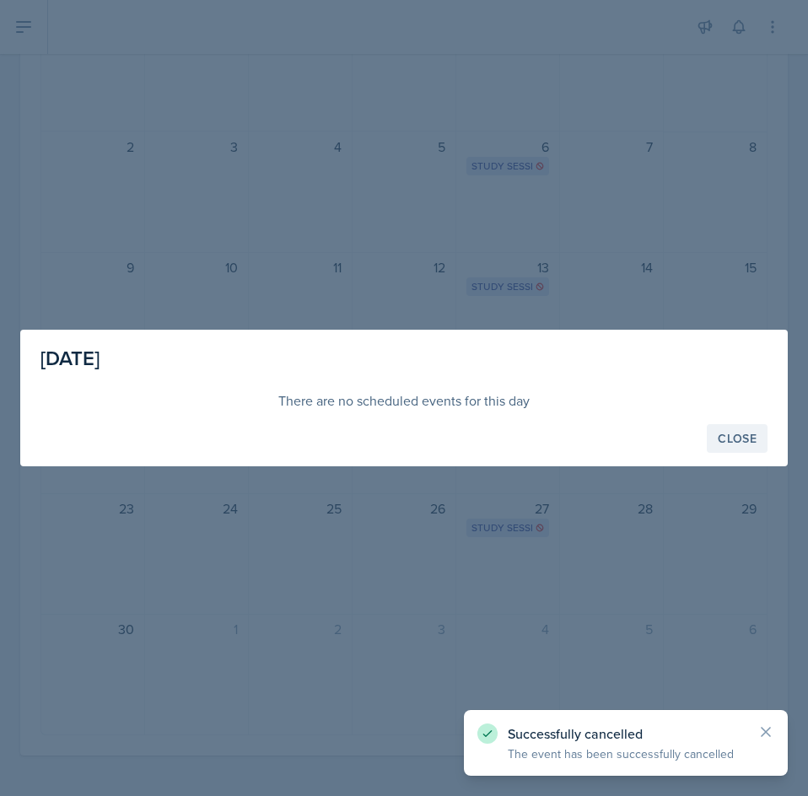
click at [745, 437] on div "Close" at bounding box center [736, 438] width 39 height 13
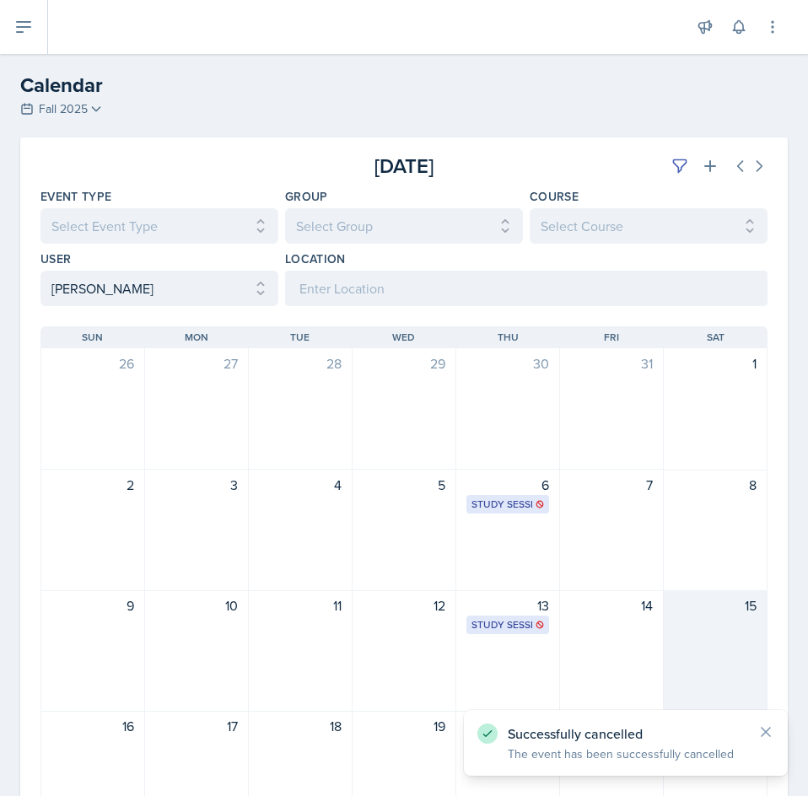
scroll to position [0, 0]
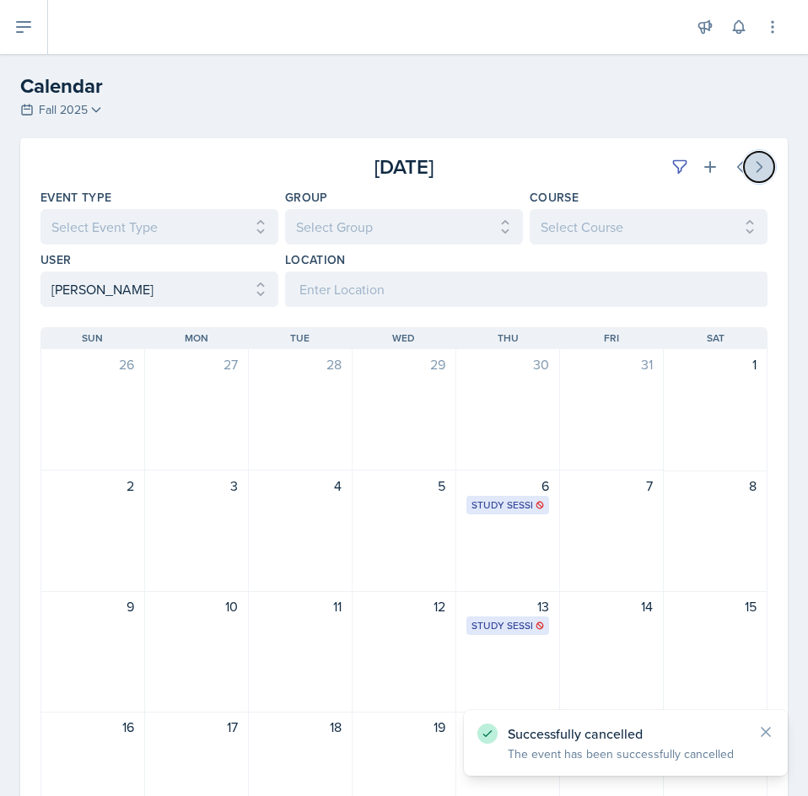
click at [757, 168] on icon at bounding box center [759, 167] width 5 height 10
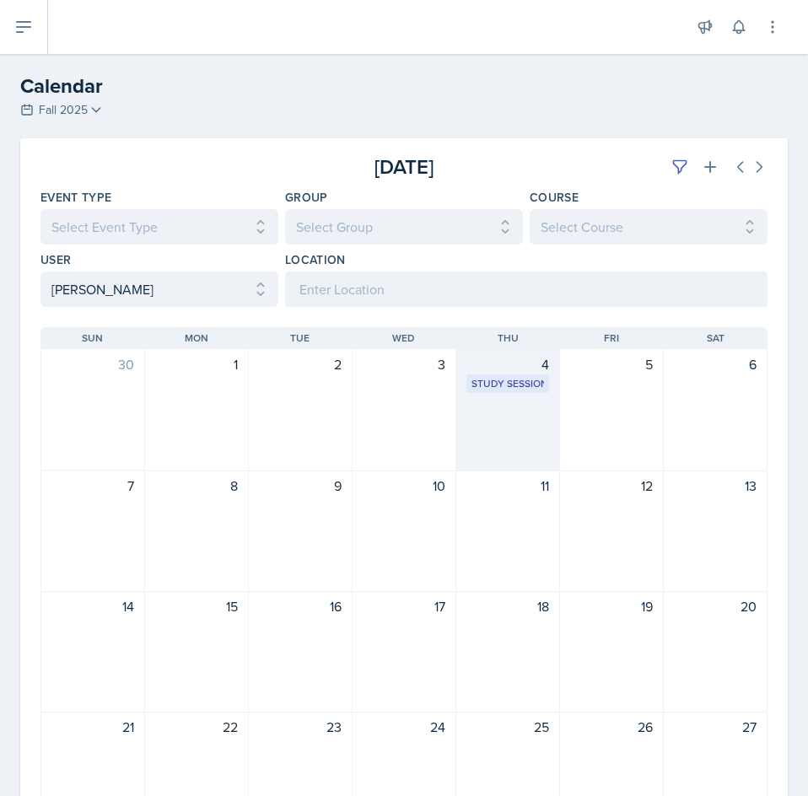
click at [541, 396] on div "4 Study Session [GEOGRAPHIC_DATA] 2031 1:00 PM - 1:50 PM" at bounding box center [508, 410] width 104 height 122
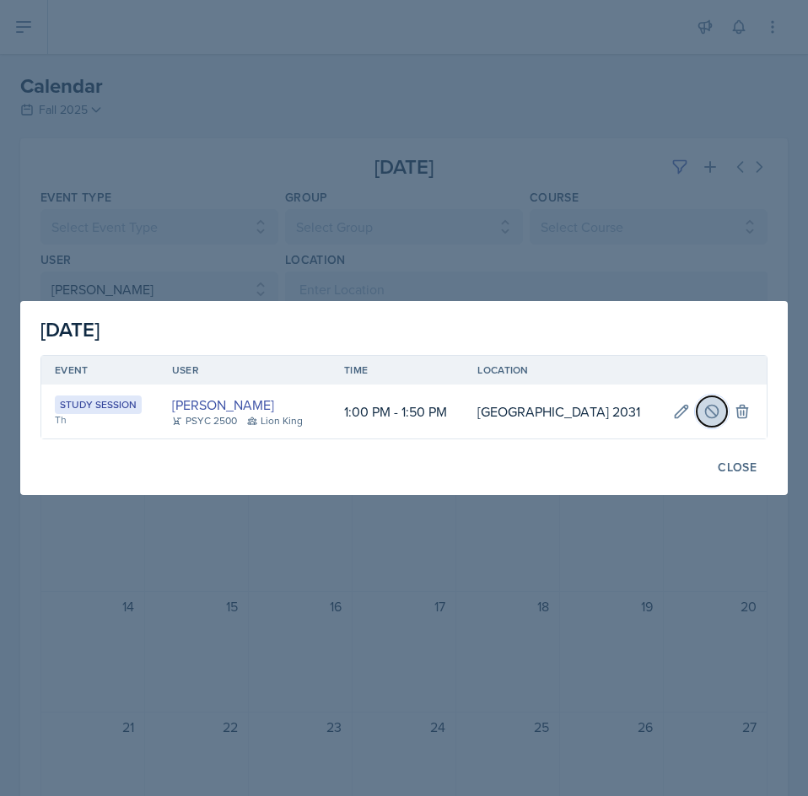
click at [699, 416] on button at bounding box center [711, 411] width 30 height 30
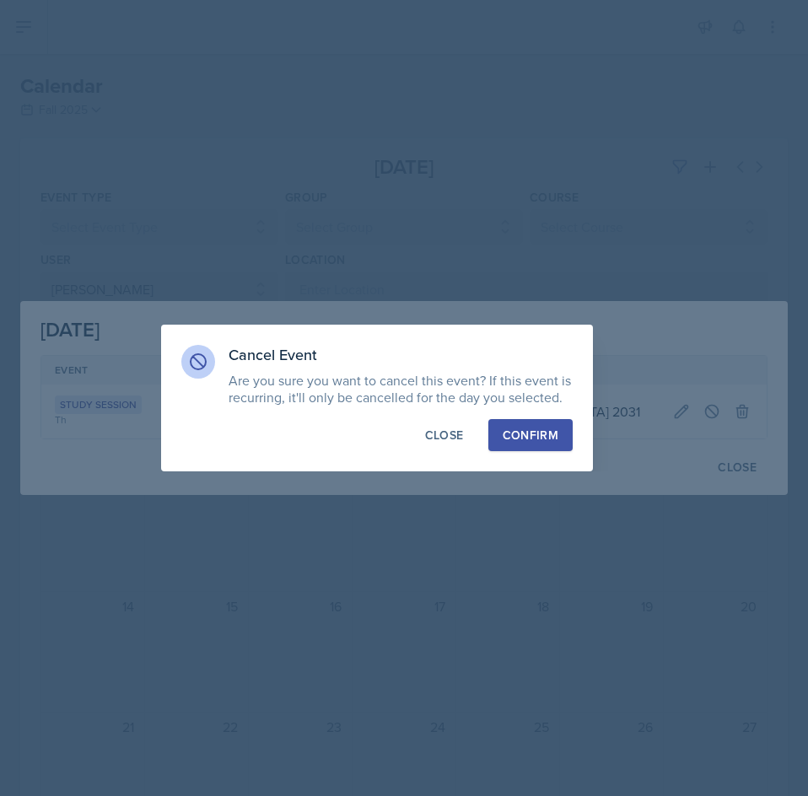
click at [545, 443] on button "Confirm" at bounding box center [530, 435] width 84 height 32
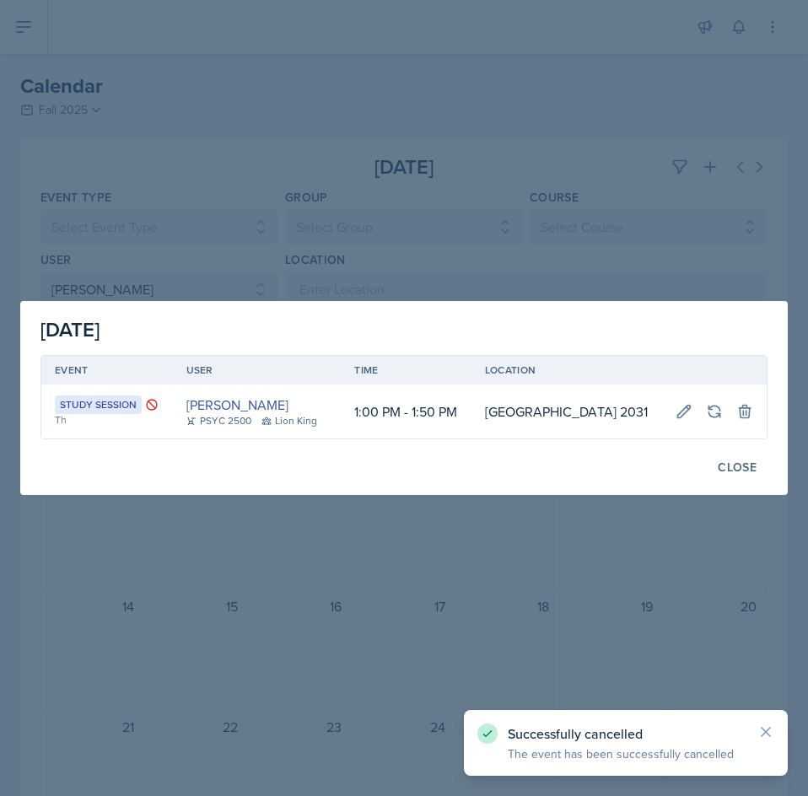
click at [749, 463] on div "Close" at bounding box center [736, 466] width 39 height 13
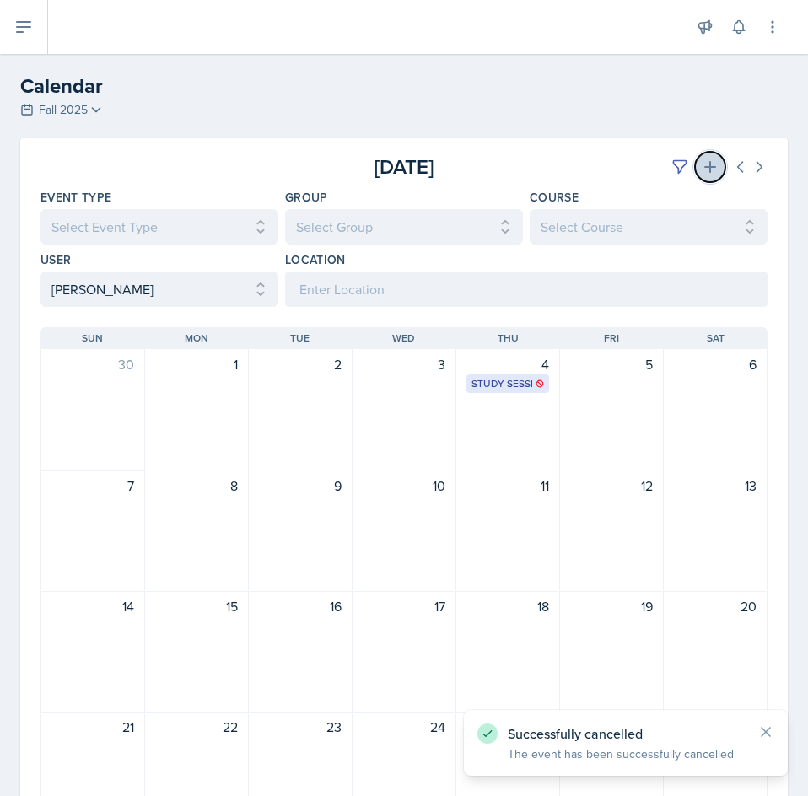
click at [711, 164] on button at bounding box center [710, 167] width 30 height 30
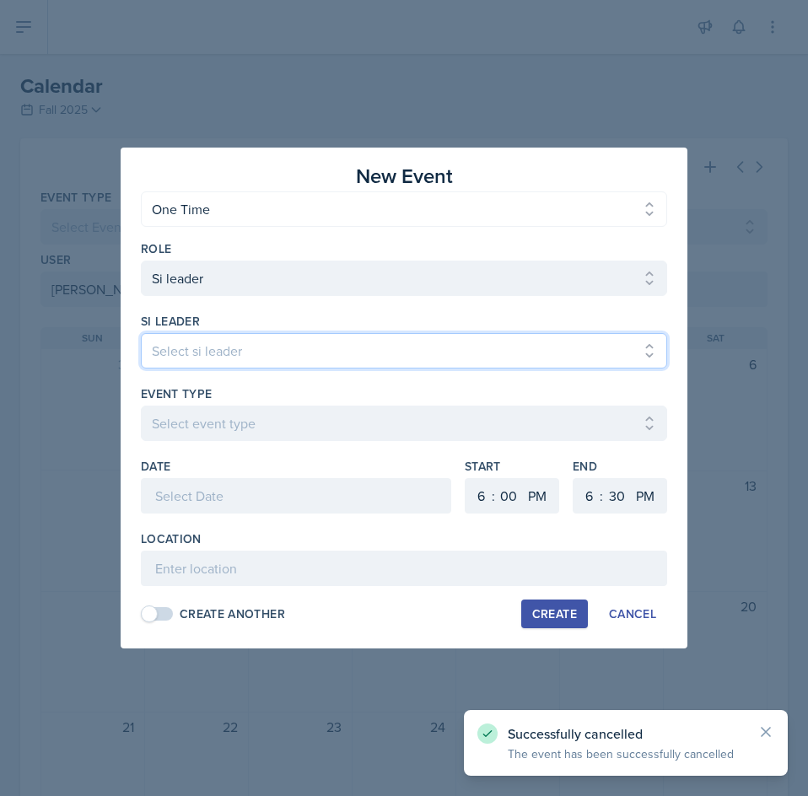
click at [381, 338] on select "Select si leader [PERSON_NAME] [PERSON_NAME] [PERSON_NAME] [PERSON_NAME] [PERSO…" at bounding box center [404, 350] width 526 height 35
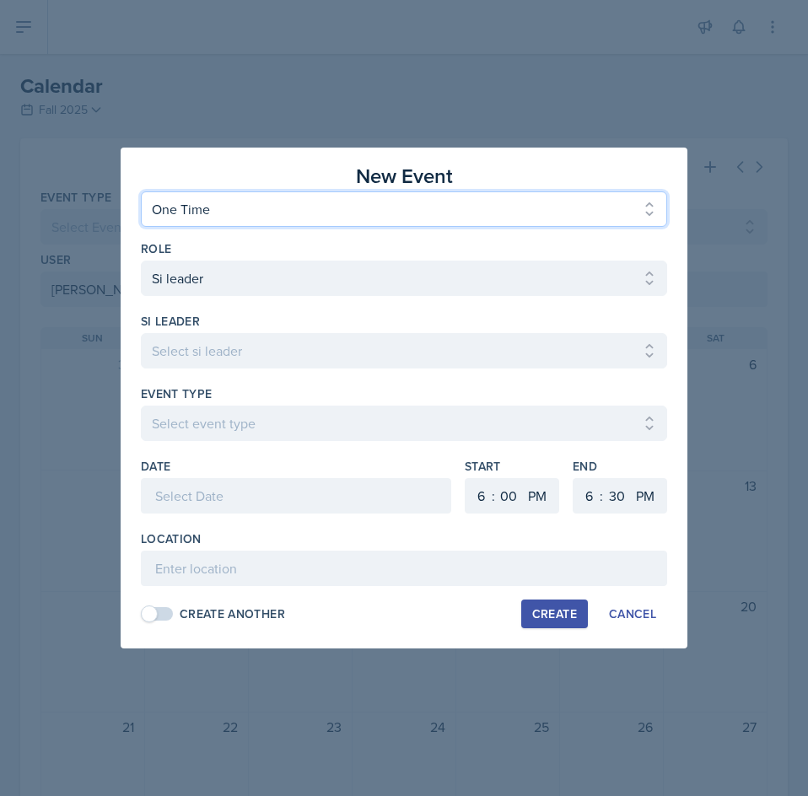
click at [416, 219] on select "One Time Recurring" at bounding box center [404, 208] width 526 height 35
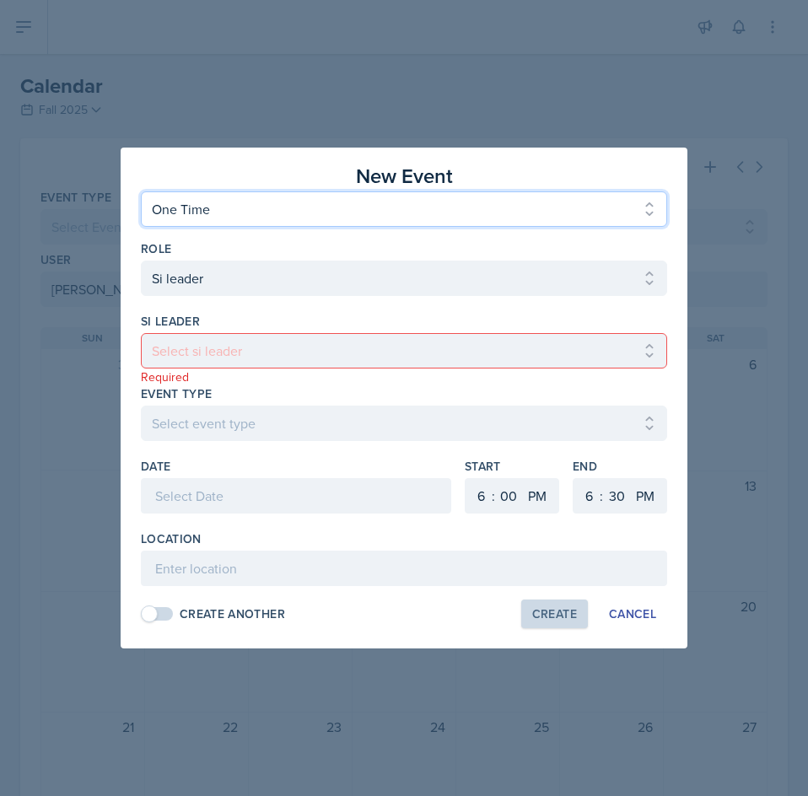
select select "Recurring"
click at [141, 191] on select "One Time Recurring" at bounding box center [404, 208] width 526 height 35
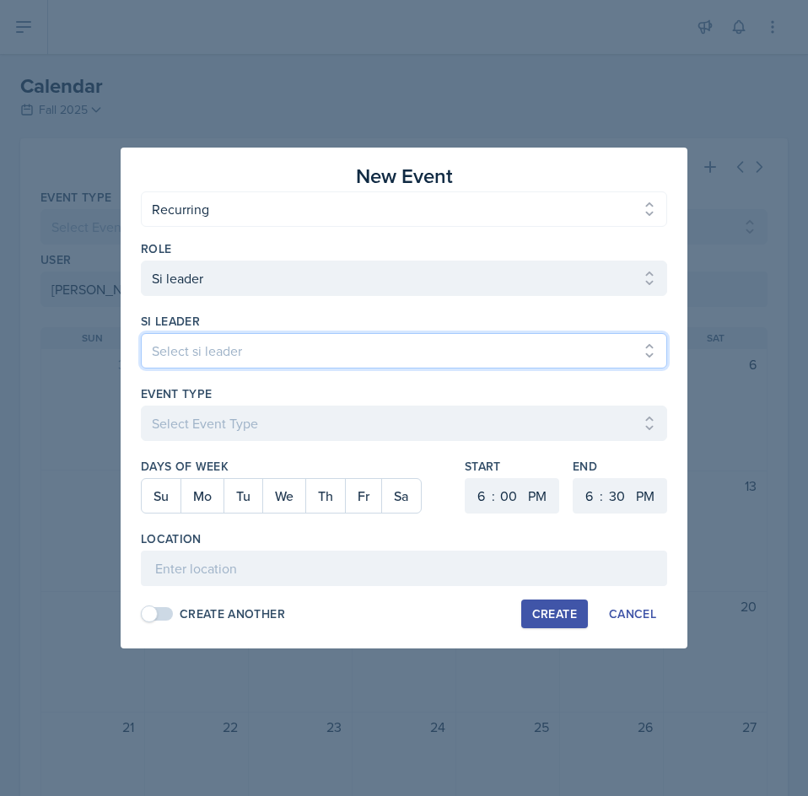
click at [332, 344] on select "Select si leader [PERSON_NAME] [PERSON_NAME] [PERSON_NAME] [PERSON_NAME] [PERSO…" at bounding box center [404, 350] width 526 height 35
select select "c01160dc-055e-4985-8e6c-100952cd2e8c"
click at [141, 333] on select "Select si leader [PERSON_NAME] [PERSON_NAME] [PERSON_NAME] [PERSON_NAME] [PERSO…" at bounding box center [404, 350] width 526 height 35
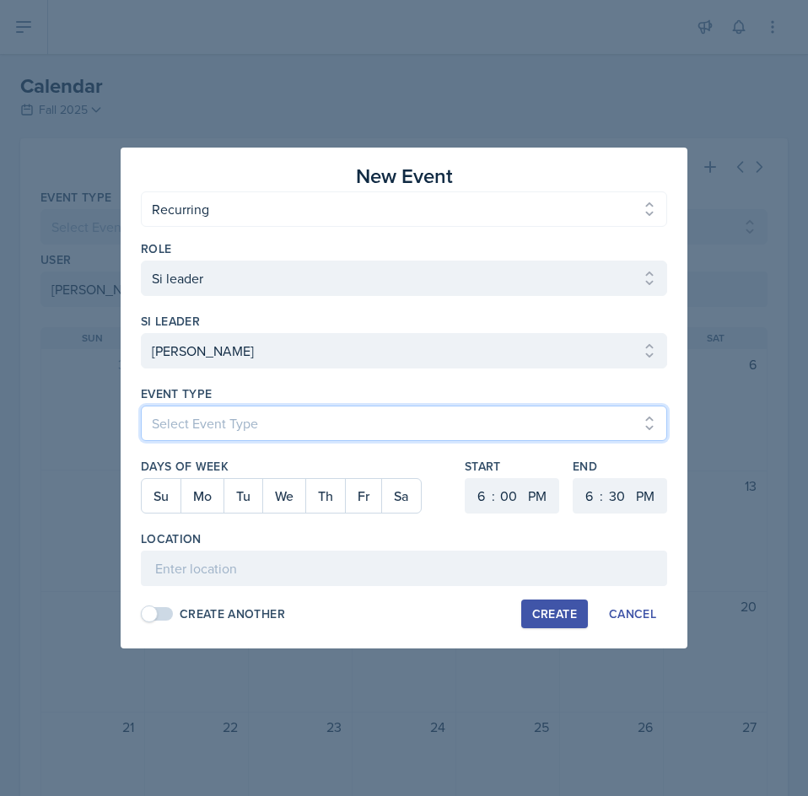
click at [304, 423] on select "Select Event Type Major Review Session Study Session" at bounding box center [404, 422] width 526 height 35
click at [141, 405] on select "Select Event Type Major Review Session Study Session" at bounding box center [404, 422] width 526 height 35
click at [302, 434] on select "Select Event Type Major Review Session Study Session" at bounding box center [404, 422] width 526 height 35
select select "d66089cd-5ee7-4f89-a345-f1bdd1643066"
click at [141, 405] on select "Select Event Type Major Review Session Study Session" at bounding box center [404, 422] width 526 height 35
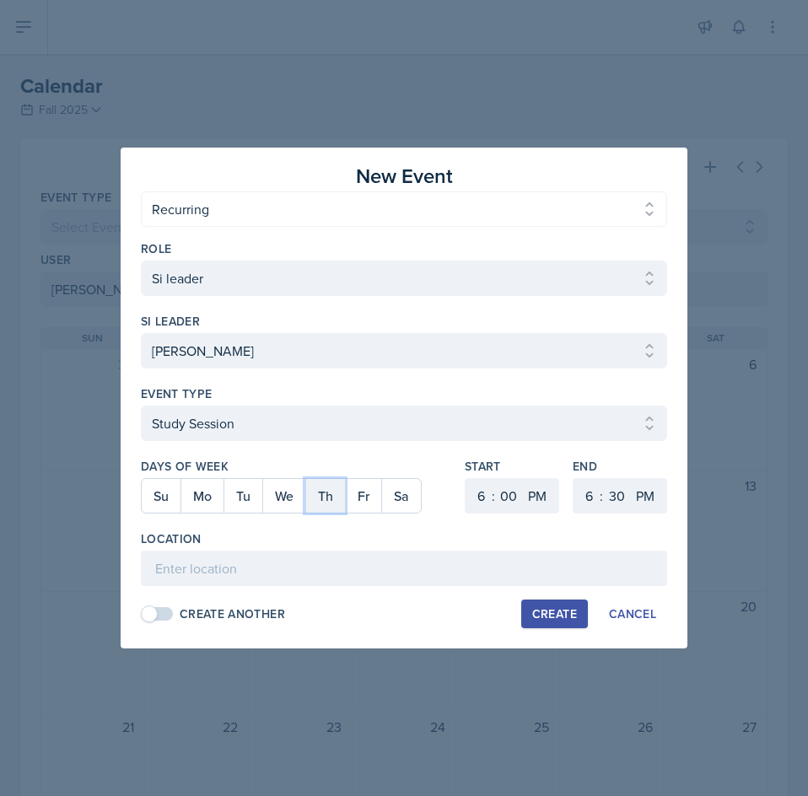
click at [327, 500] on button "Th" at bounding box center [325, 496] width 40 height 34
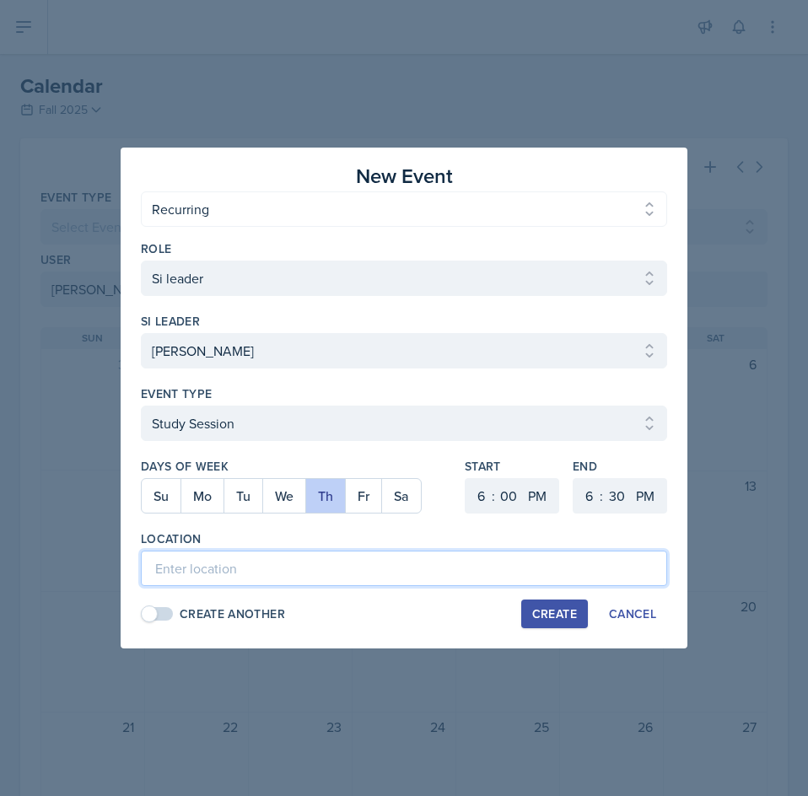
click at [295, 573] on input at bounding box center [404, 567] width 526 height 35
type input "[GEOGRAPHIC_DATA] 3030"
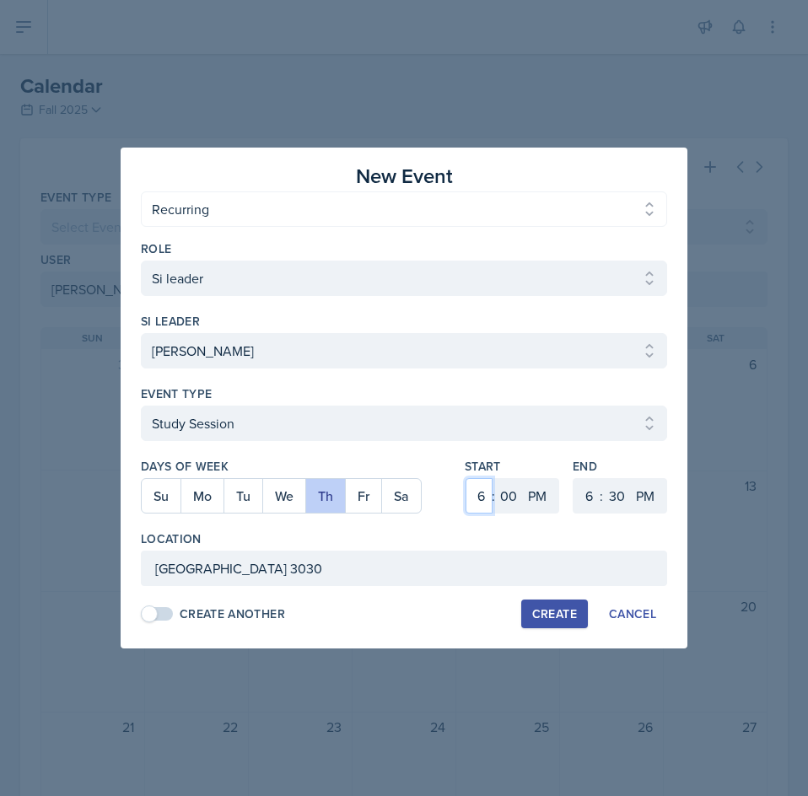
click at [474, 495] on select "1 2 3 4 5 6 7 8 9 10 11 12" at bounding box center [478, 495] width 27 height 35
select select "12"
click at [465, 478] on select "1 2 3 4 5 6 7 8 9 10 11 12" at bounding box center [478, 495] width 27 height 35
click at [502, 492] on select "00 05 10 15 20 25 30 35 40 45 50 55" at bounding box center [508, 495] width 27 height 35
select select "30"
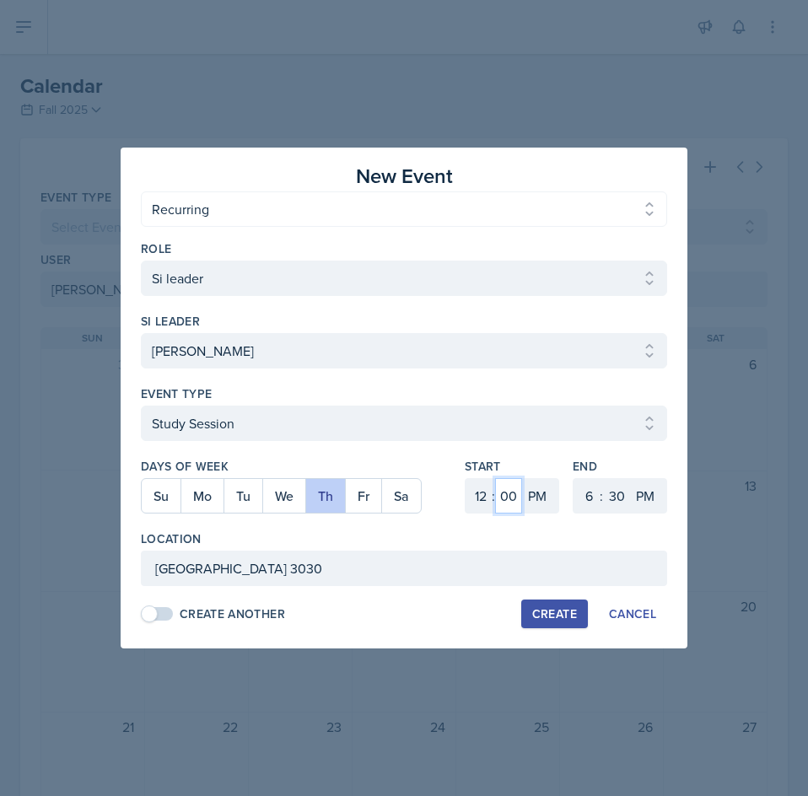
click at [495, 478] on select "00 05 10 15 20 25 30 35 40 45 50 55" at bounding box center [508, 495] width 27 height 35
click at [584, 494] on select "1 2 3 4 5 6 7 8 9 10 11 12" at bounding box center [586, 495] width 27 height 35
select select "1"
click at [573, 478] on select "1 2 3 4 5 6 7 8 9 10 11 12" at bounding box center [586, 495] width 27 height 35
click at [626, 496] on select "00 05 10 15 20 25 30 35 40 45 50 55" at bounding box center [616, 495] width 27 height 35
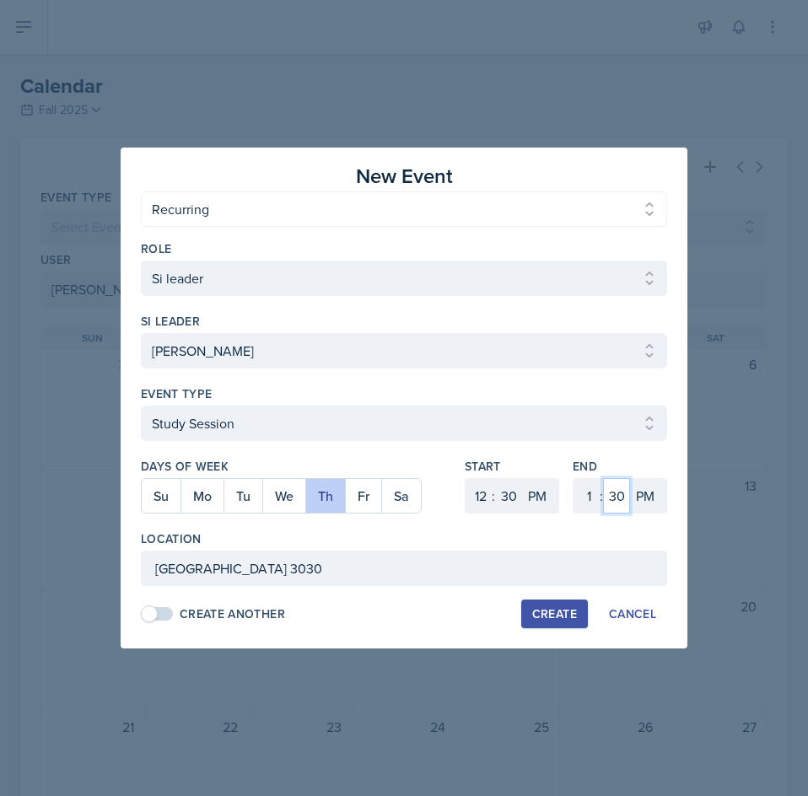
select select "20"
click at [603, 478] on select "00 05 10 15 20 25 30 35 40 45 50 55" at bounding box center [616, 495] width 27 height 35
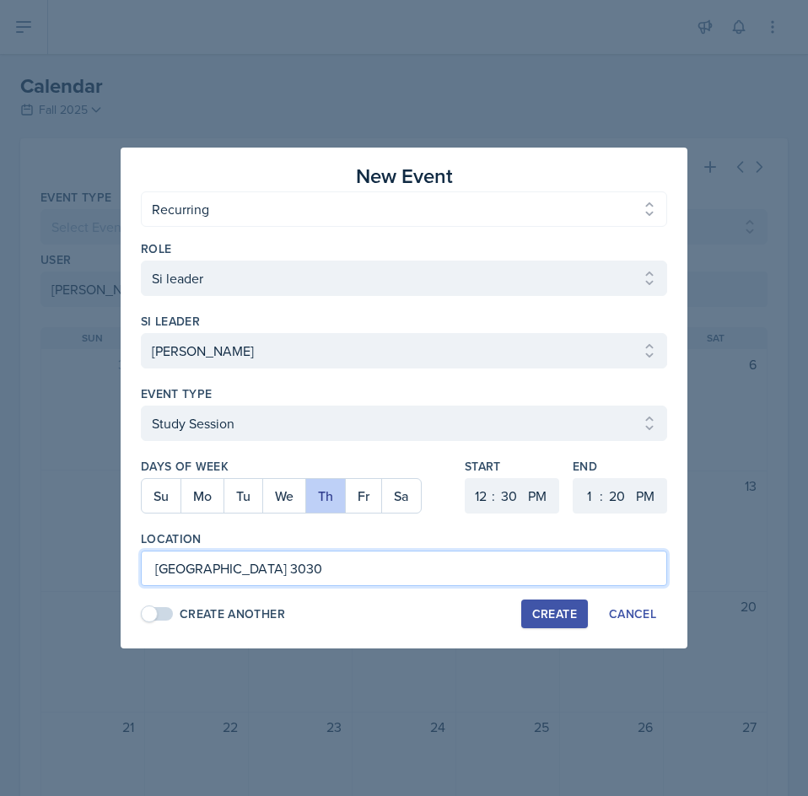
click at [523, 577] on input "[GEOGRAPHIC_DATA] 3030" at bounding box center [404, 567] width 526 height 35
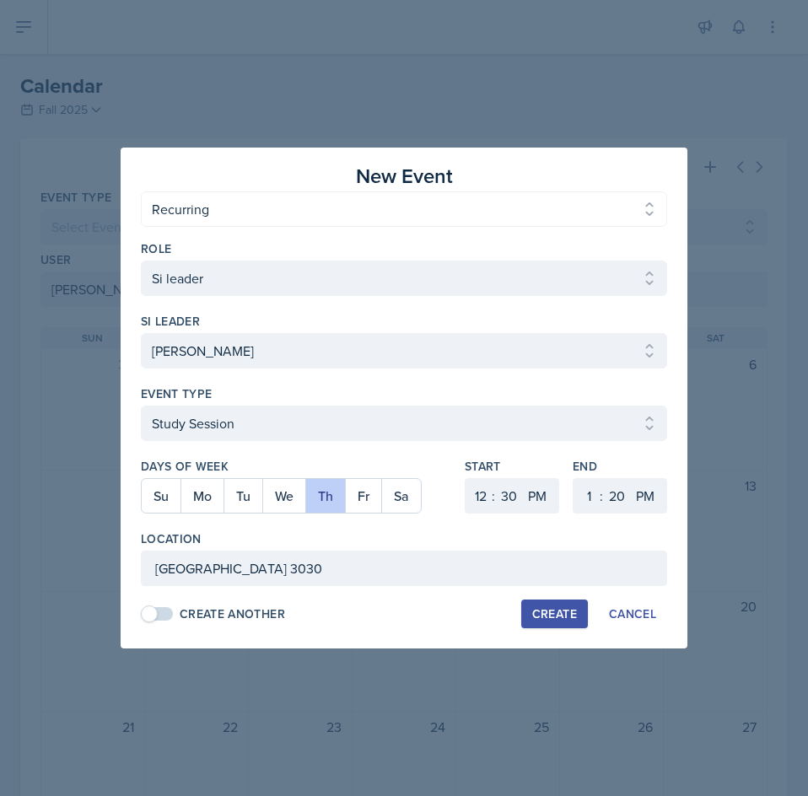
click at [551, 620] on div "Create" at bounding box center [554, 613] width 45 height 13
select select
select select "6"
select select "0"
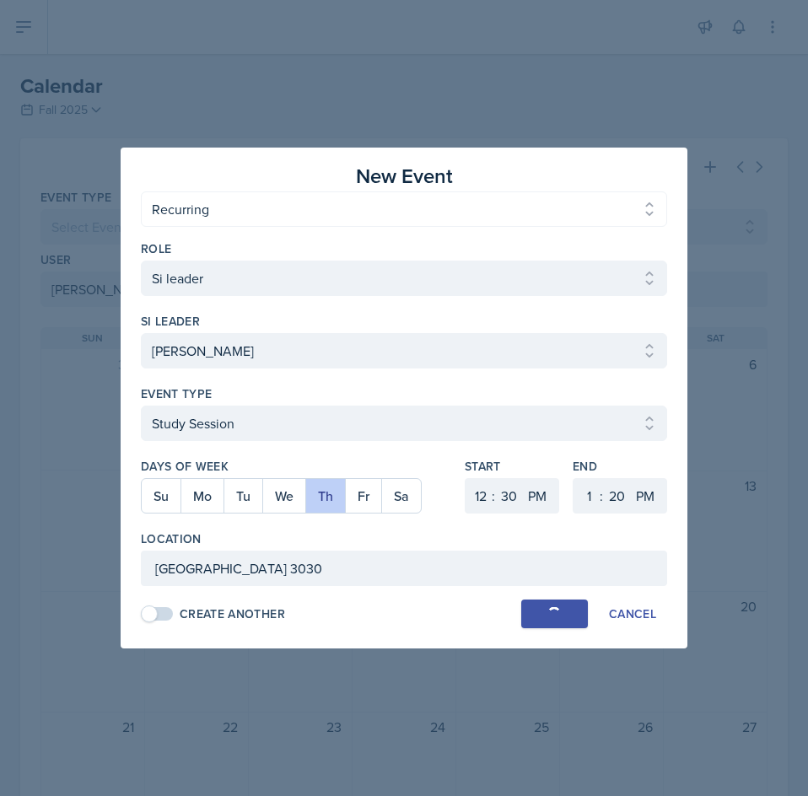
select select "6"
select select "30"
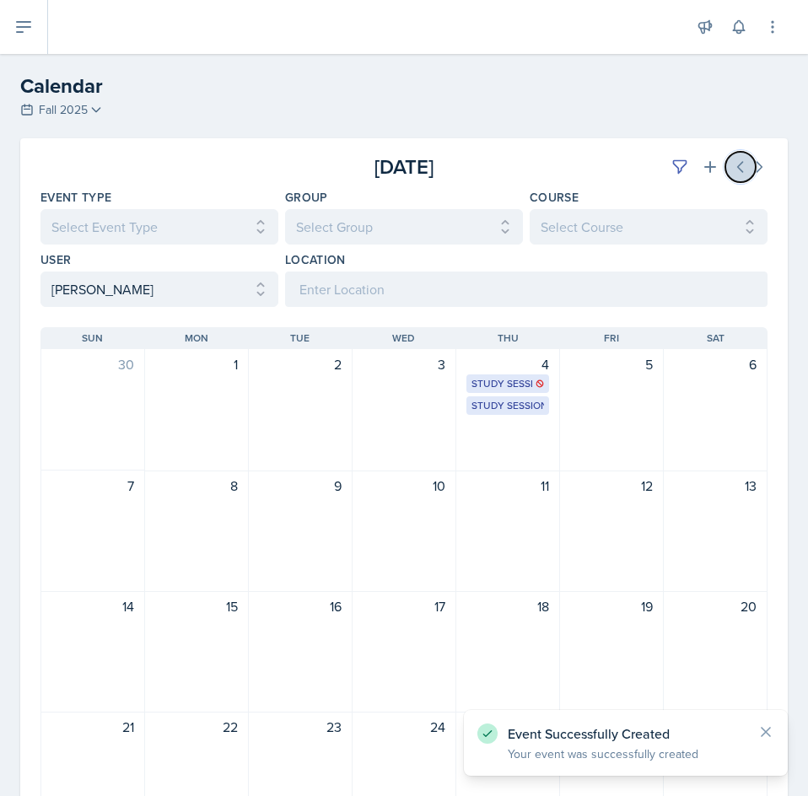
click at [732, 171] on icon at bounding box center [740, 166] width 17 height 17
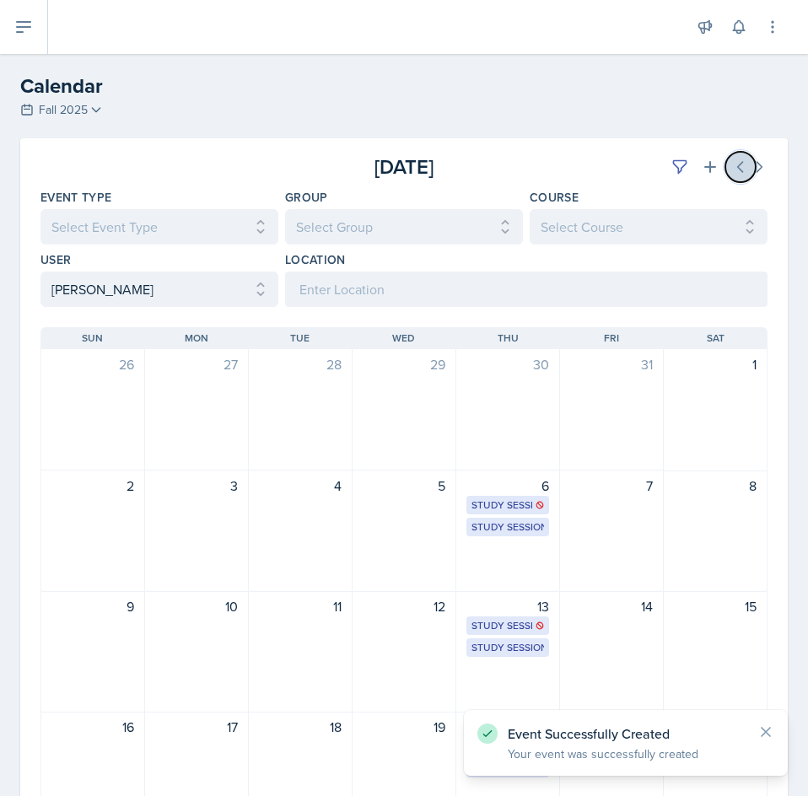
click at [732, 171] on icon at bounding box center [740, 166] width 17 height 17
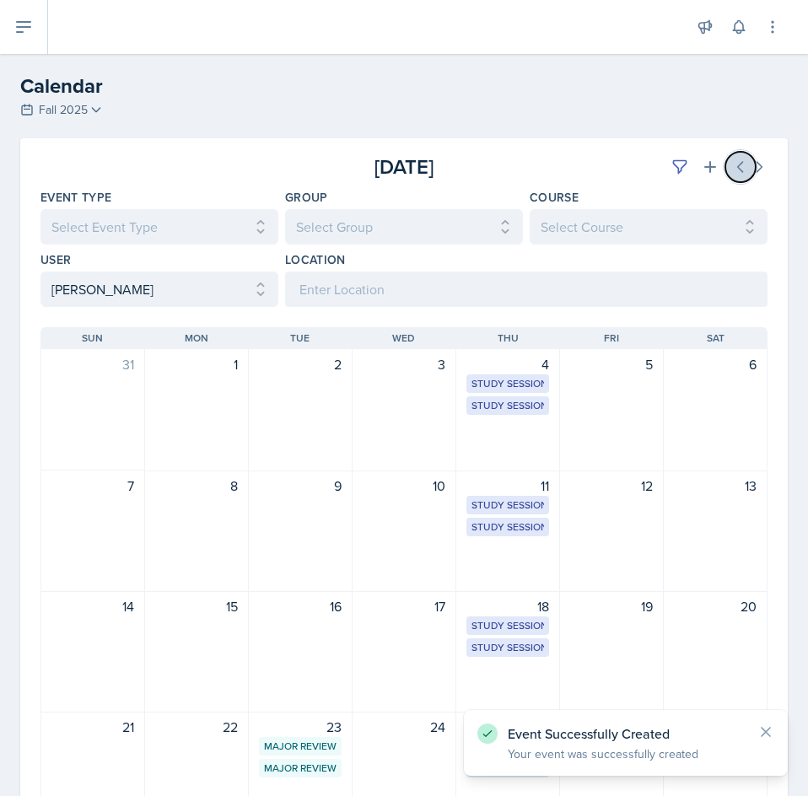
click at [732, 171] on icon at bounding box center [740, 166] width 17 height 17
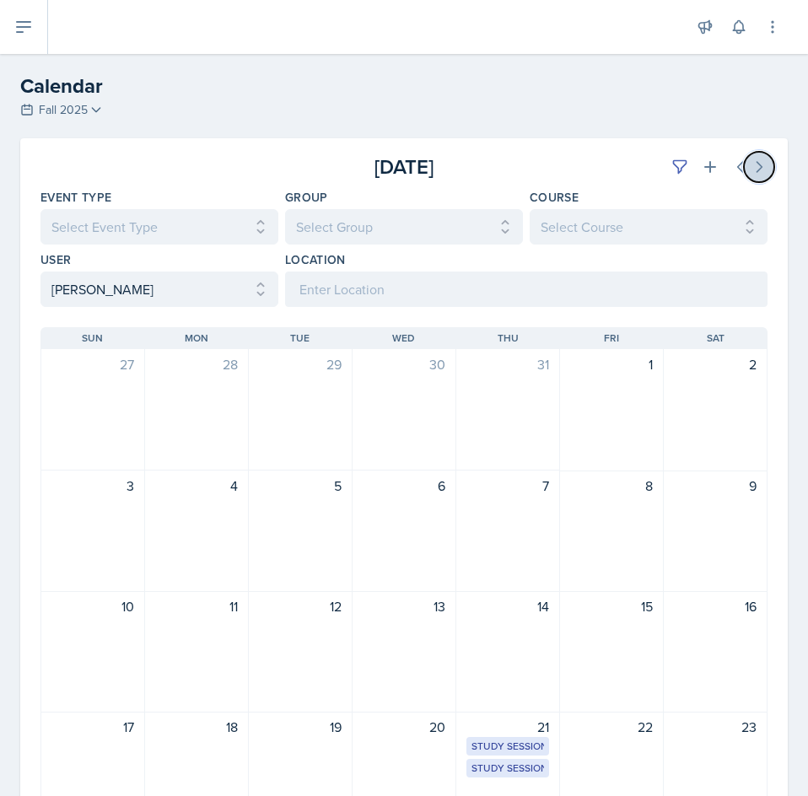
click at [750, 168] on icon at bounding box center [758, 166] width 17 height 17
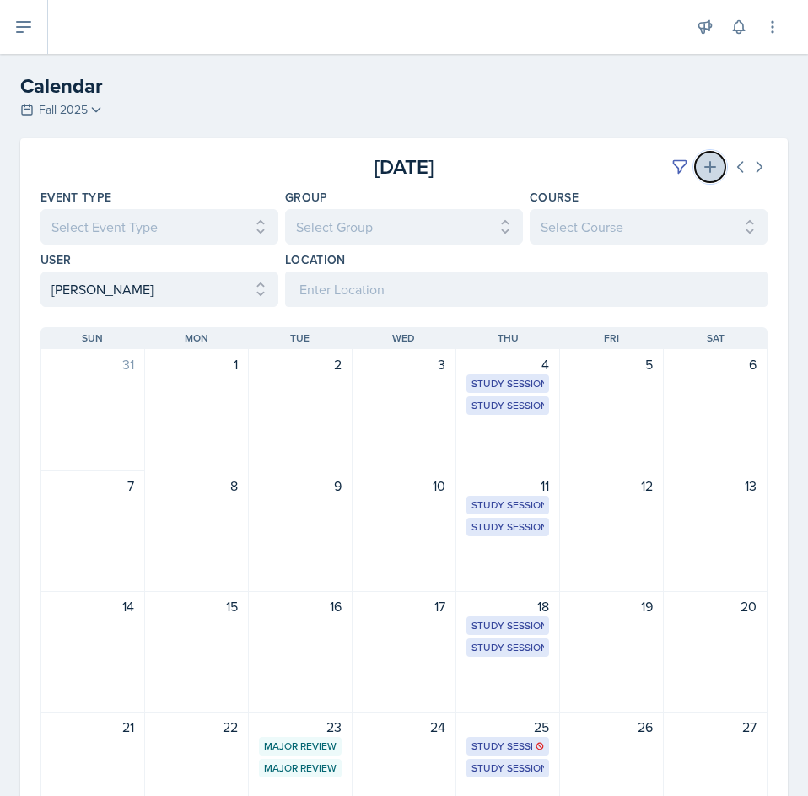
click at [704, 173] on icon at bounding box center [710, 167] width 12 height 12
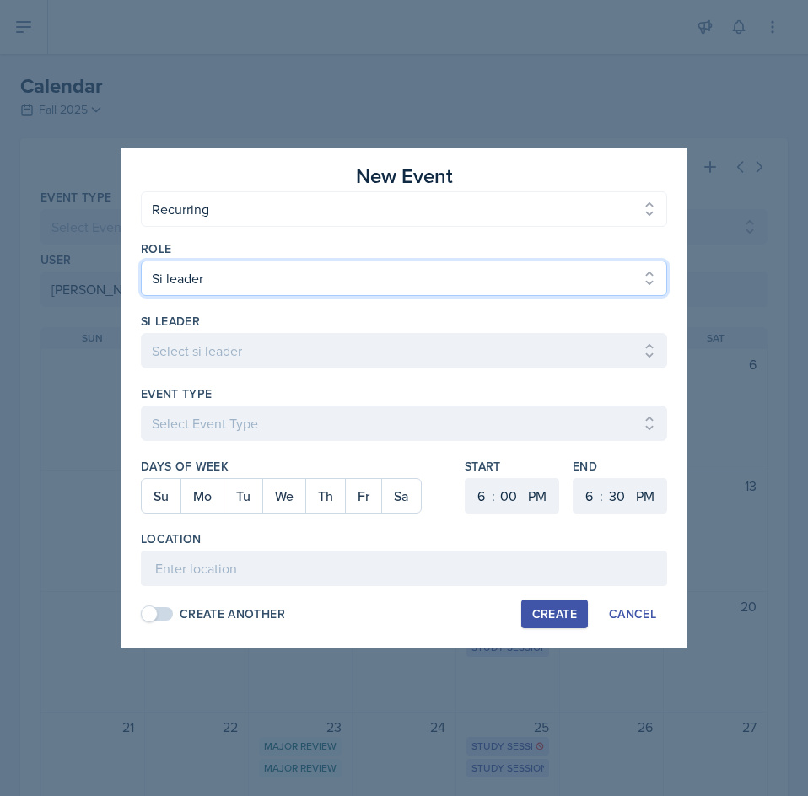
click at [281, 284] on select "Select Role Si leader Team lead Director" at bounding box center [404, 277] width 526 height 35
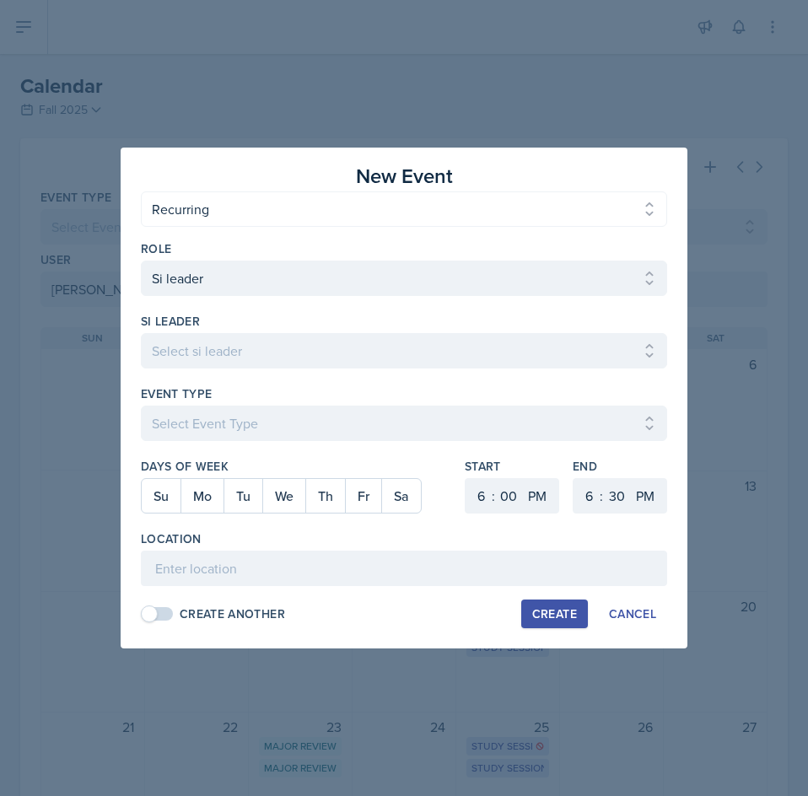
click at [116, 378] on div at bounding box center [404, 398] width 808 height 796
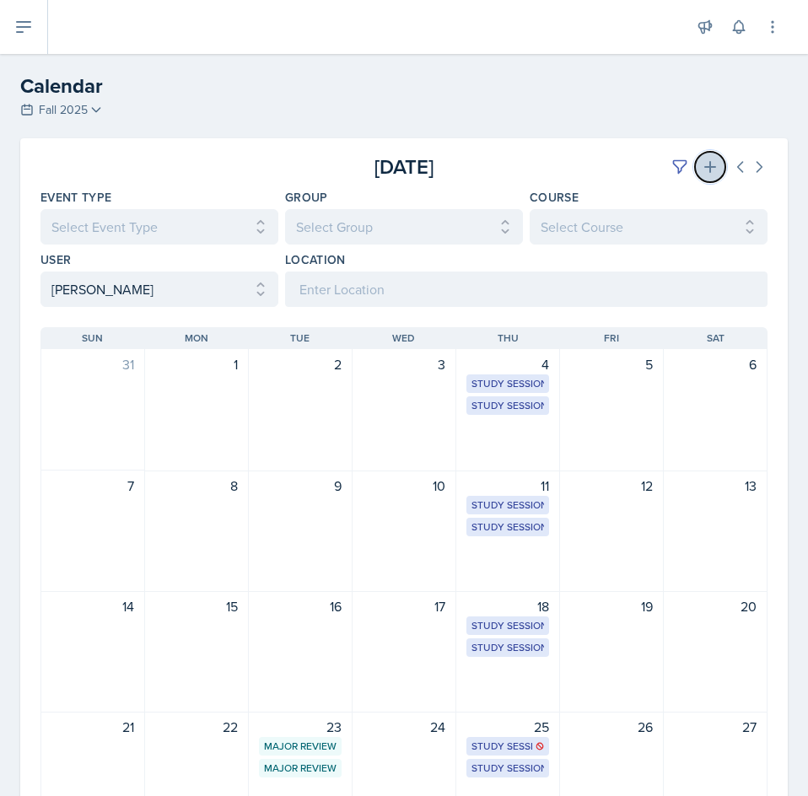
click at [701, 171] on icon at bounding box center [709, 166] width 17 height 17
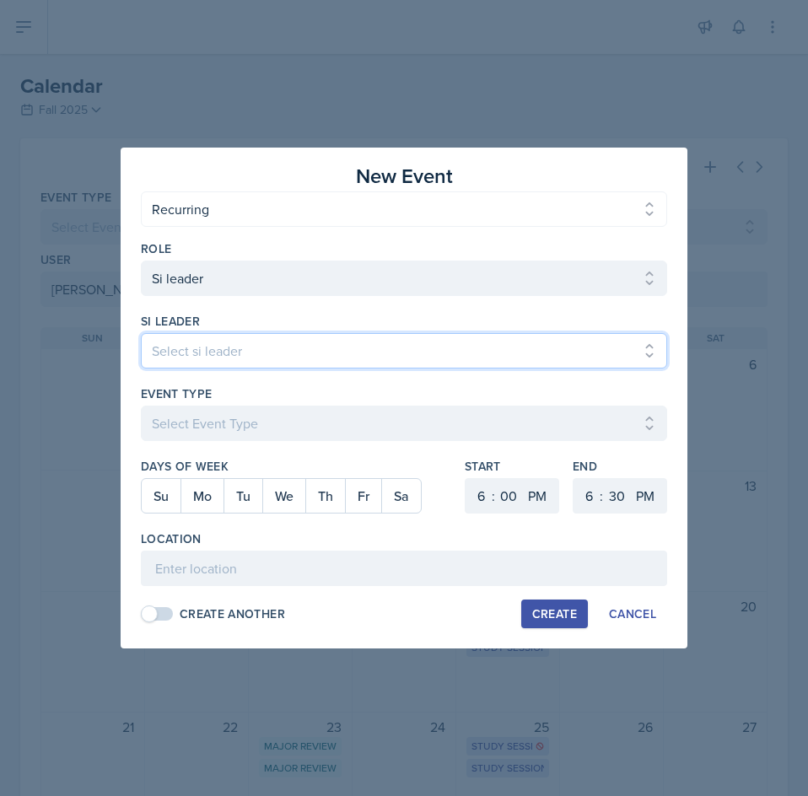
click at [387, 347] on select "Select si leader [PERSON_NAME] [PERSON_NAME] [PERSON_NAME] [PERSON_NAME] [PERSO…" at bounding box center [404, 350] width 526 height 35
select select "c01160dc-055e-4985-8e6c-100952cd2e8c"
click at [141, 333] on select "Select si leader [PERSON_NAME] [PERSON_NAME] [PERSON_NAME] [PERSON_NAME] [PERSO…" at bounding box center [404, 350] width 526 height 35
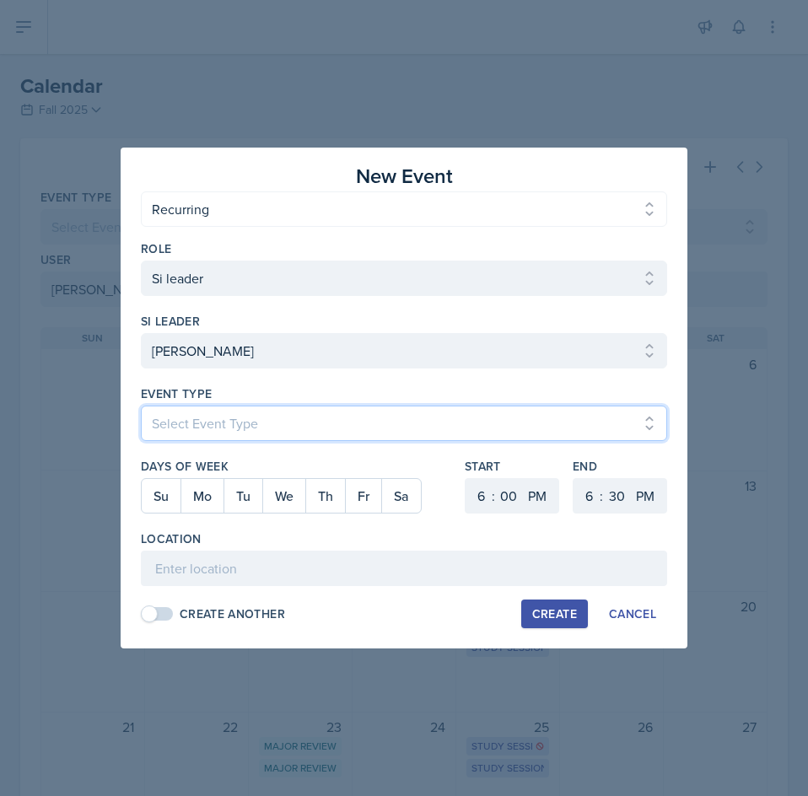
click at [266, 424] on select "Select Event Type Major Review Session Study Session" at bounding box center [404, 422] width 526 height 35
select select "d66089cd-5ee7-4f89-a345-f1bdd1643066"
click at [141, 405] on select "Select Event Type Major Review Session Study Session" at bounding box center [404, 422] width 526 height 35
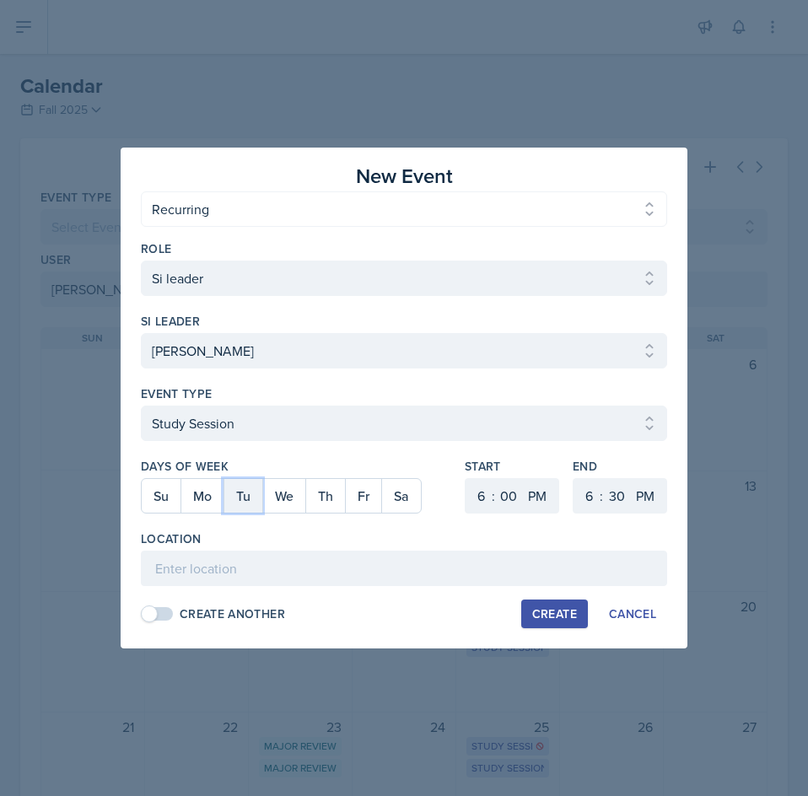
click at [228, 501] on button "Tu" at bounding box center [242, 496] width 39 height 34
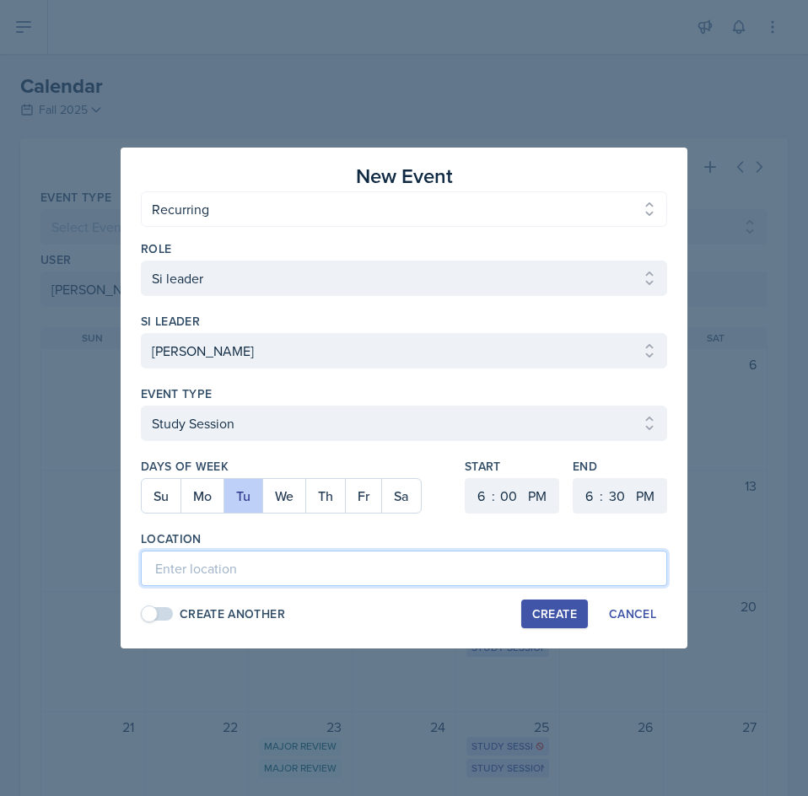
click at [233, 577] on input at bounding box center [404, 567] width 526 height 35
drag, startPoint x: 233, startPoint y: 577, endPoint x: 211, endPoint y: 570, distance: 23.2
click at [211, 570] on input at bounding box center [404, 567] width 526 height 35
type input "[GEOGRAPHIC_DATA] 3030"
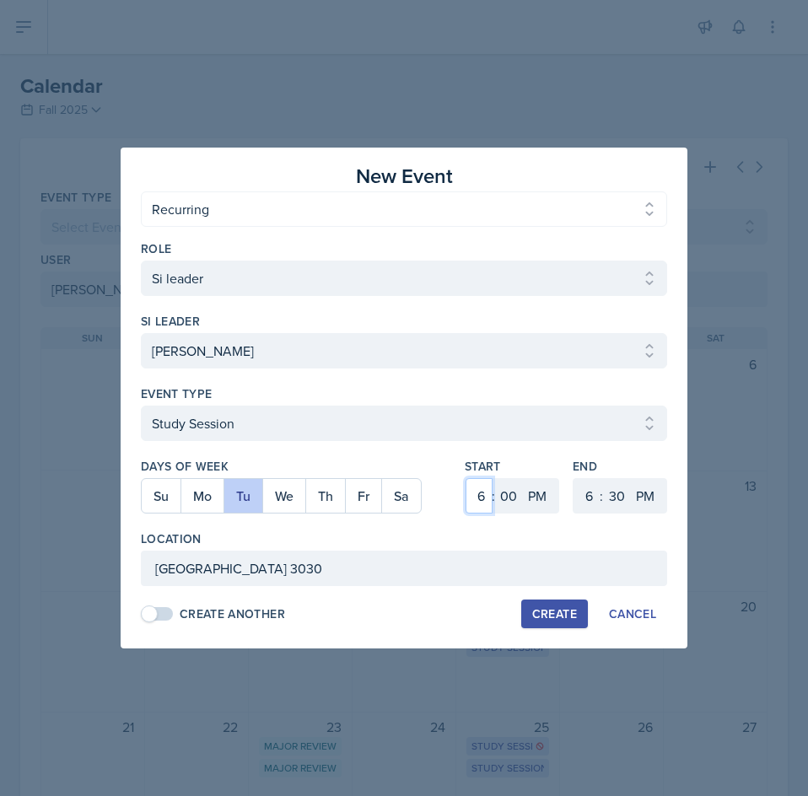
click at [487, 500] on select "1 2 3 4 5 6 7 8 9 10 11 12" at bounding box center [478, 495] width 27 height 35
click at [638, 613] on div "Cancel" at bounding box center [632, 613] width 47 height 13
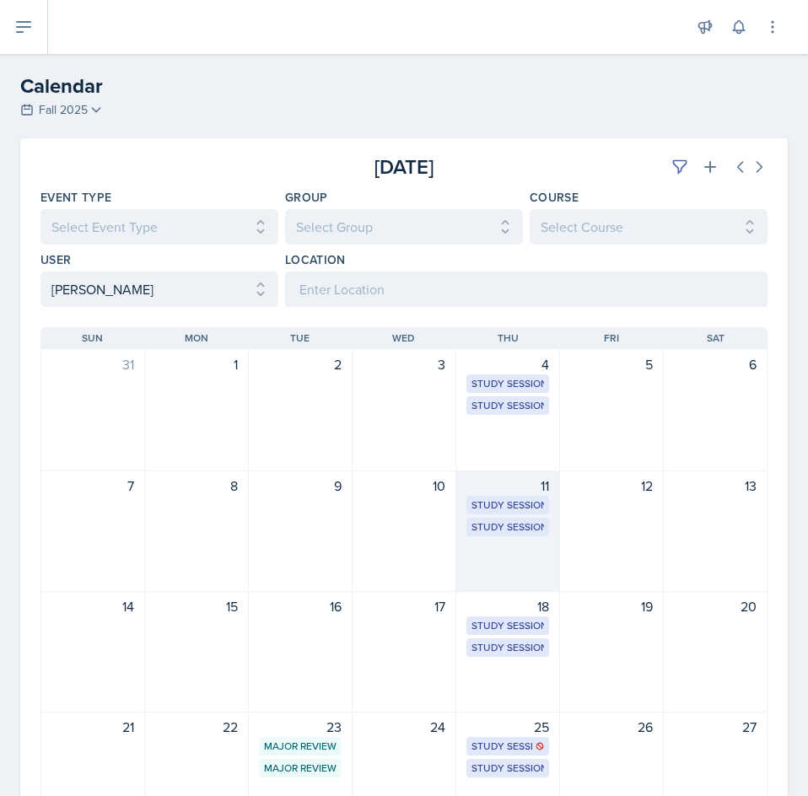
click at [523, 513] on div "Study Session [GEOGRAPHIC_DATA] 2031 1:00 PM - 1:50 PM" at bounding box center [507, 505] width 83 height 19
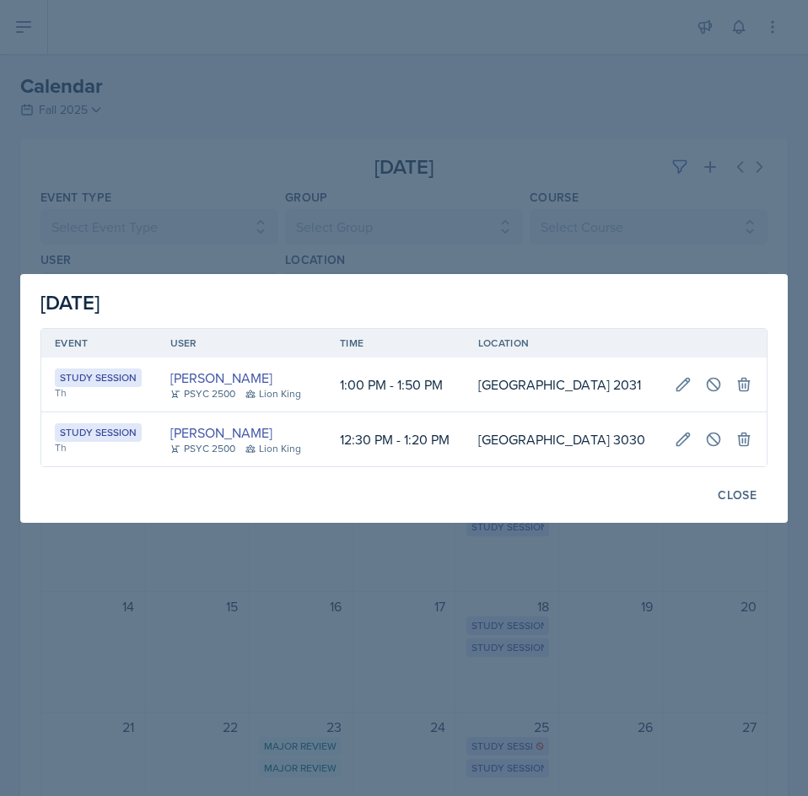
click at [597, 579] on div at bounding box center [404, 398] width 808 height 796
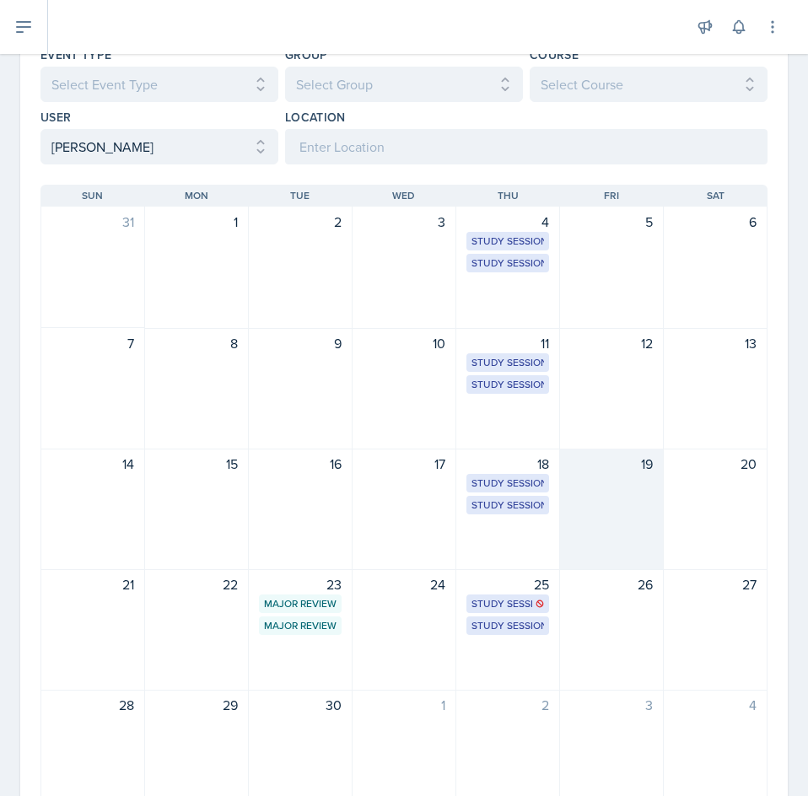
scroll to position [218, 0]
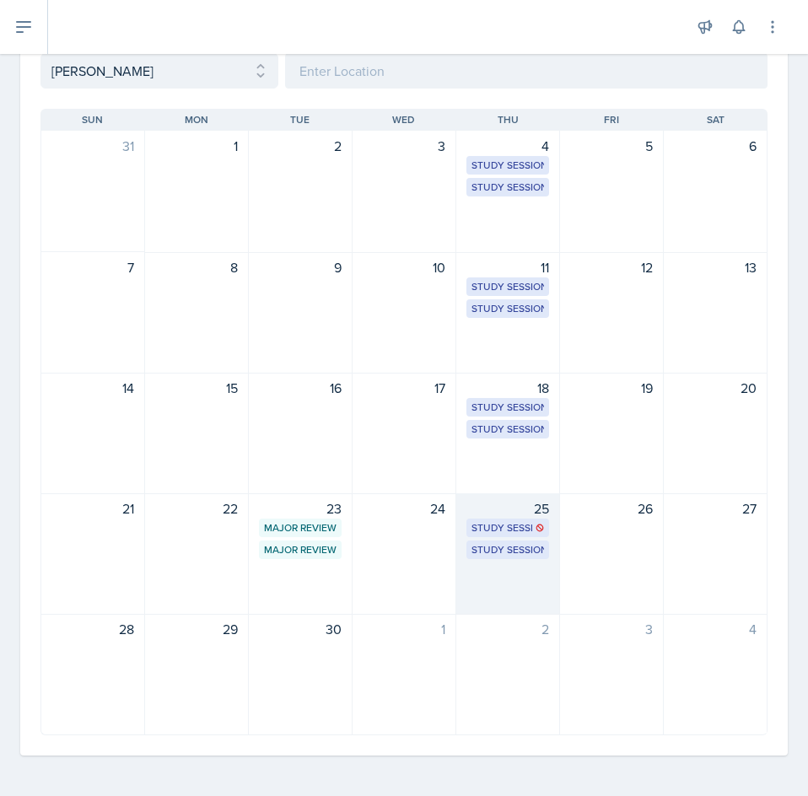
click at [506, 506] on div "25" at bounding box center [507, 508] width 83 height 20
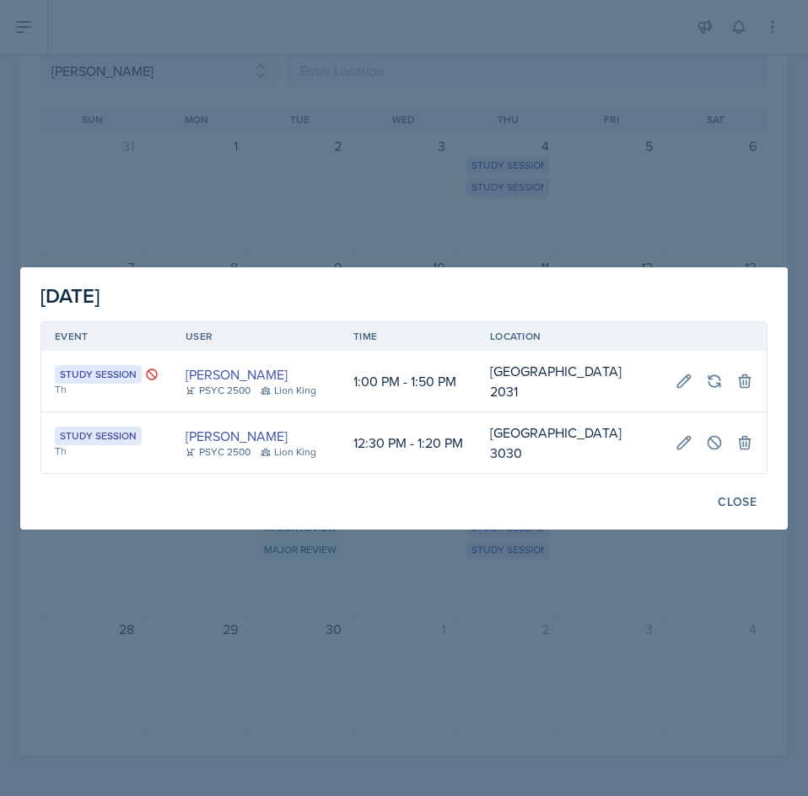
click at [515, 577] on div at bounding box center [404, 398] width 808 height 796
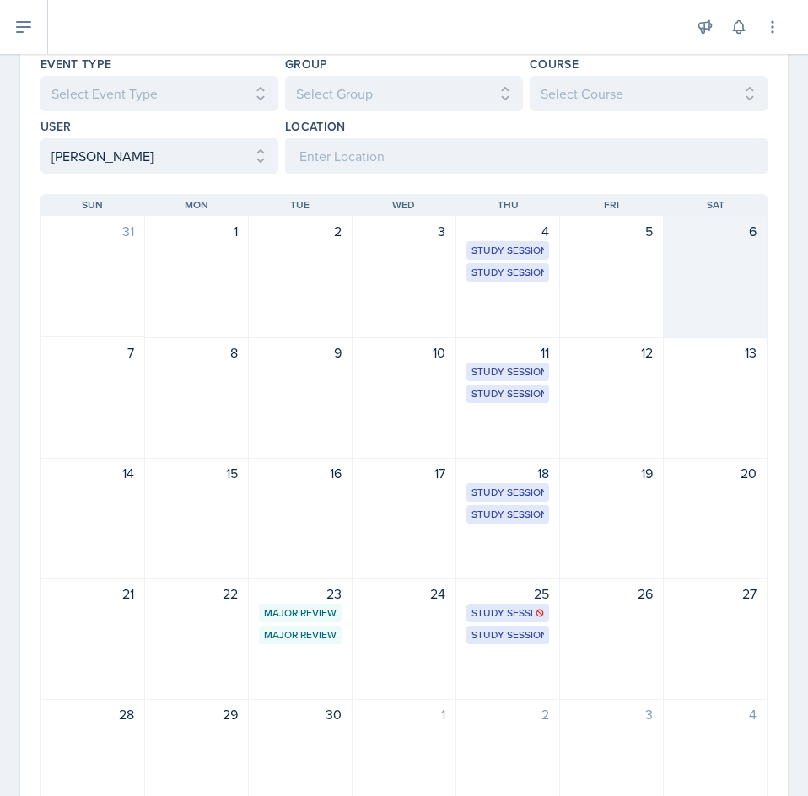
scroll to position [0, 0]
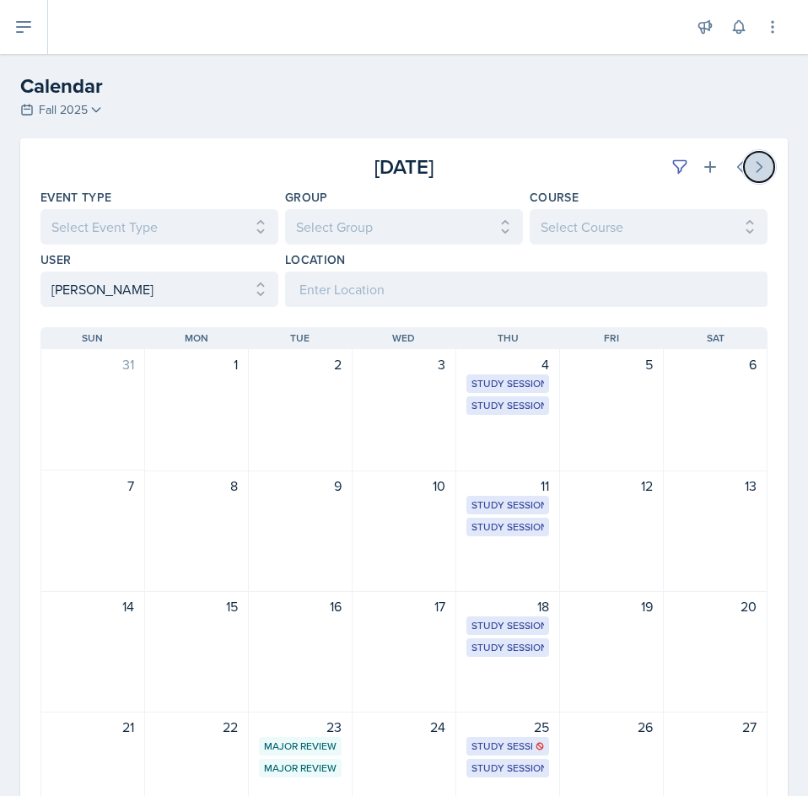
click at [750, 168] on icon at bounding box center [758, 166] width 17 height 17
click at [520, 373] on div "2" at bounding box center [507, 364] width 83 height 20
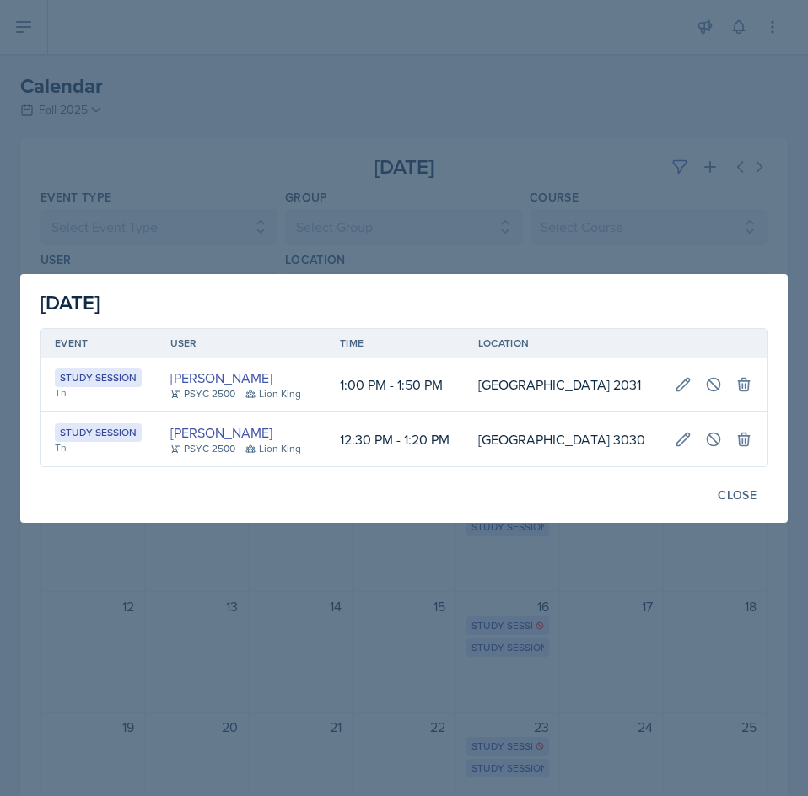
drag, startPoint x: 577, startPoint y: 239, endPoint x: 577, endPoint y: 255, distance: 16.0
click at [579, 239] on div at bounding box center [404, 398] width 808 height 796
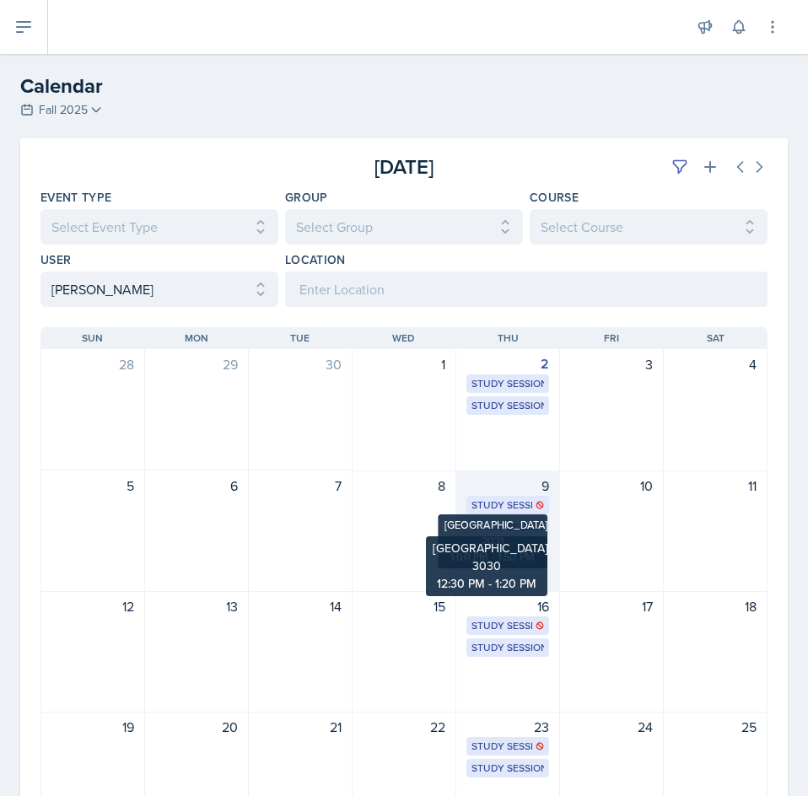
click at [515, 524] on div "Study Session" at bounding box center [507, 526] width 72 height 15
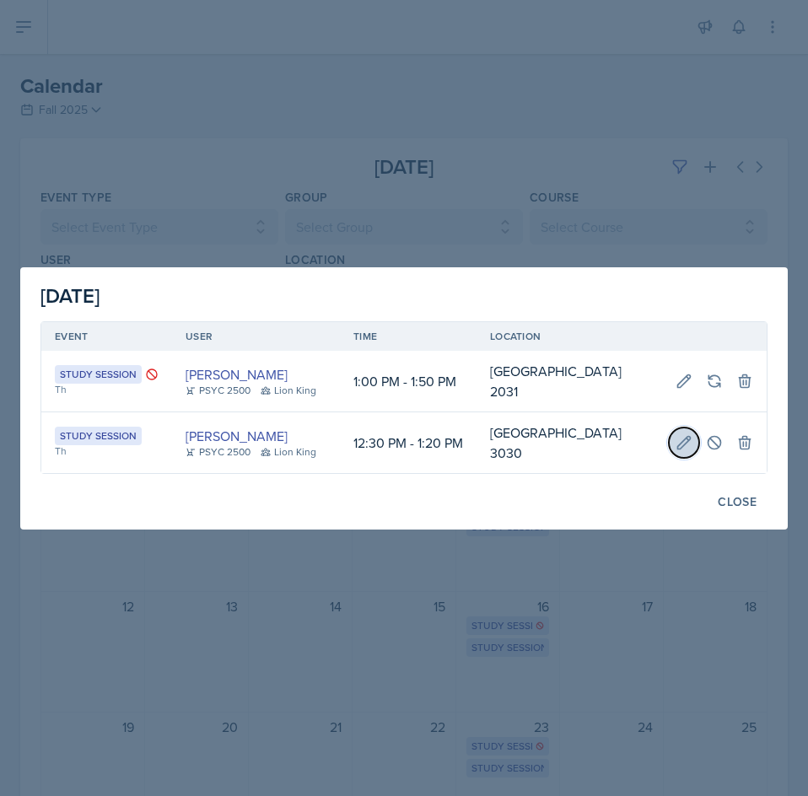
click at [674, 448] on button at bounding box center [683, 442] width 30 height 30
select select "12"
select select "30"
select select "PM"
select select "1"
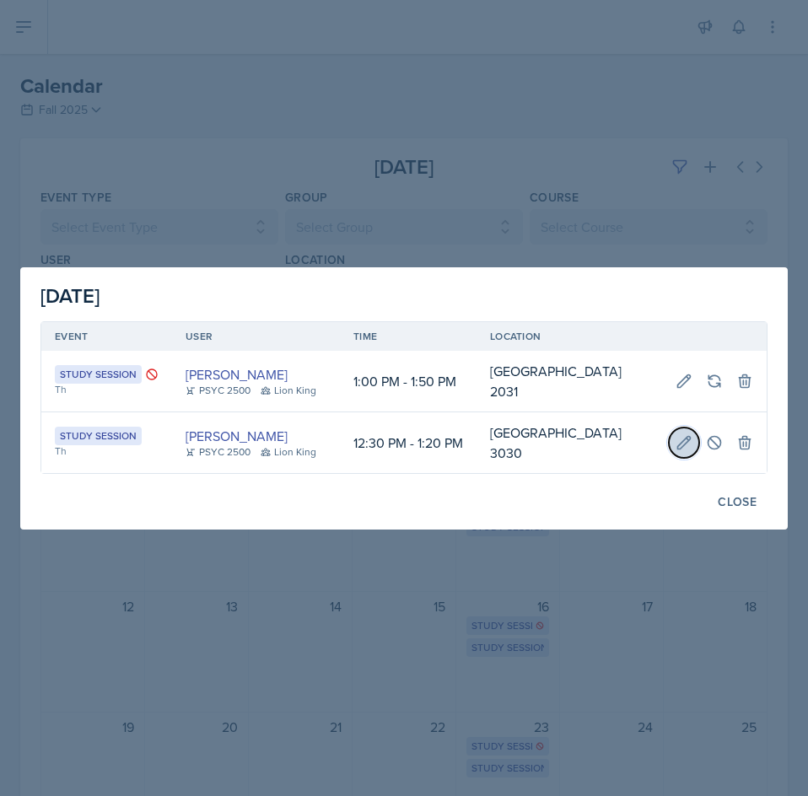
select select "20"
select select "PM"
type input "[GEOGRAPHIC_DATA] 3030"
select select "d66089cd-5ee7-4f89-a345-f1bdd1643066"
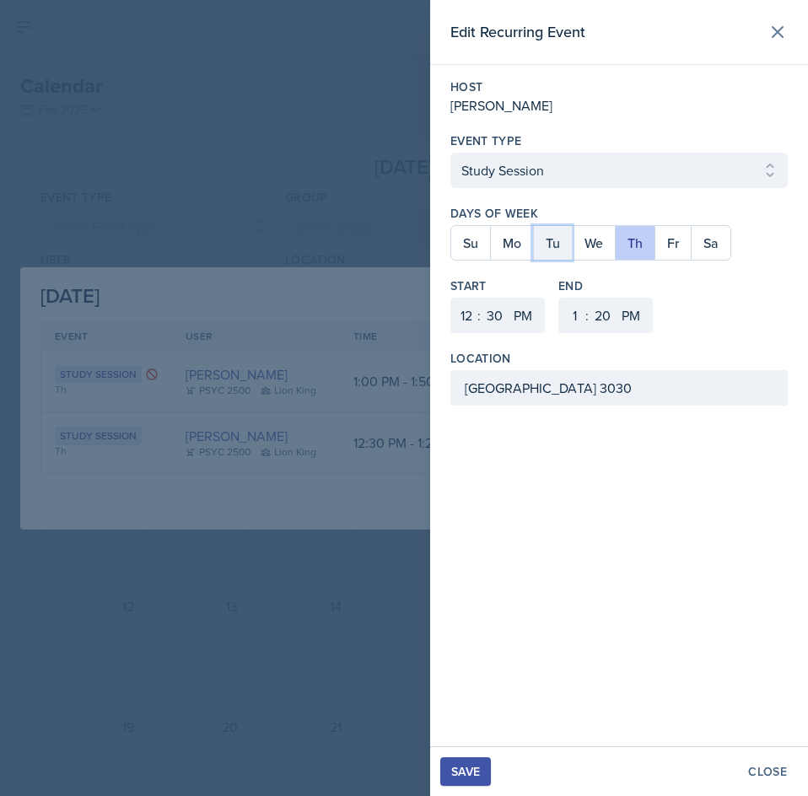
click at [549, 249] on button "Tu" at bounding box center [552, 243] width 39 height 34
click at [456, 765] on div "Save" at bounding box center [465, 771] width 29 height 13
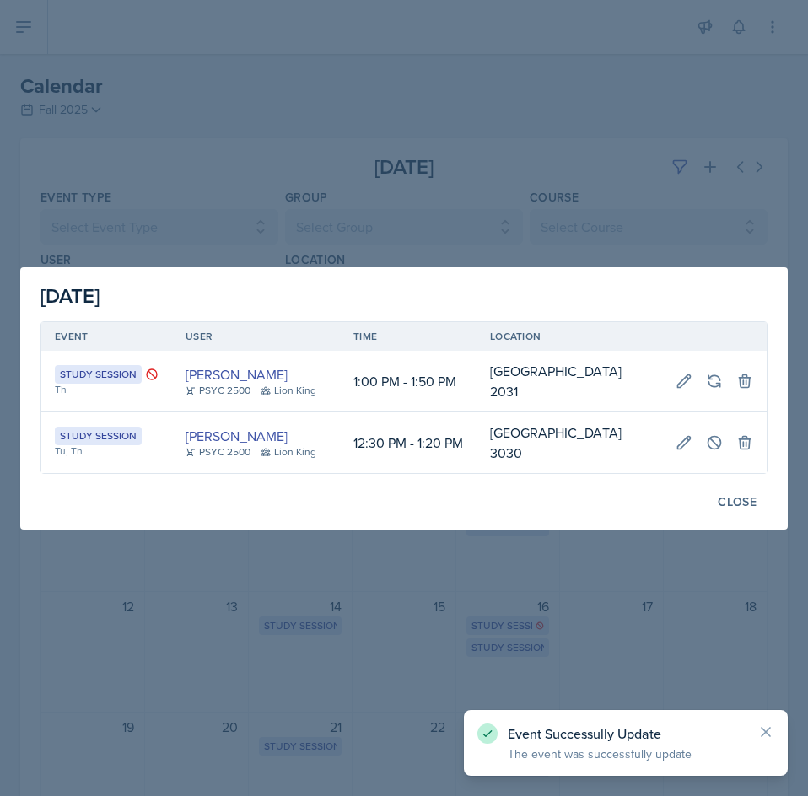
click at [609, 604] on div at bounding box center [404, 398] width 808 height 796
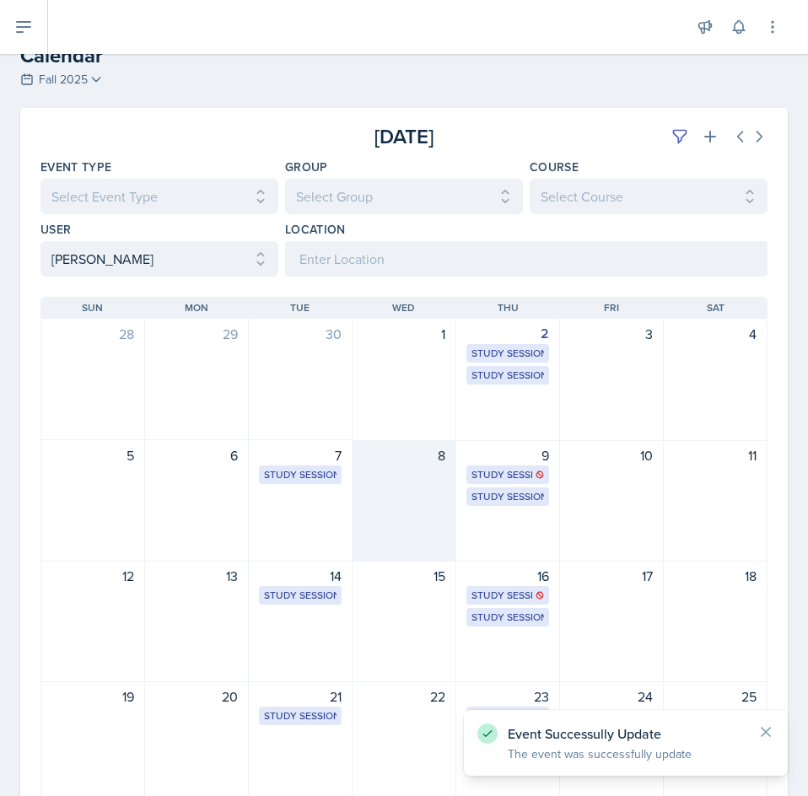
scroll to position [84, 0]
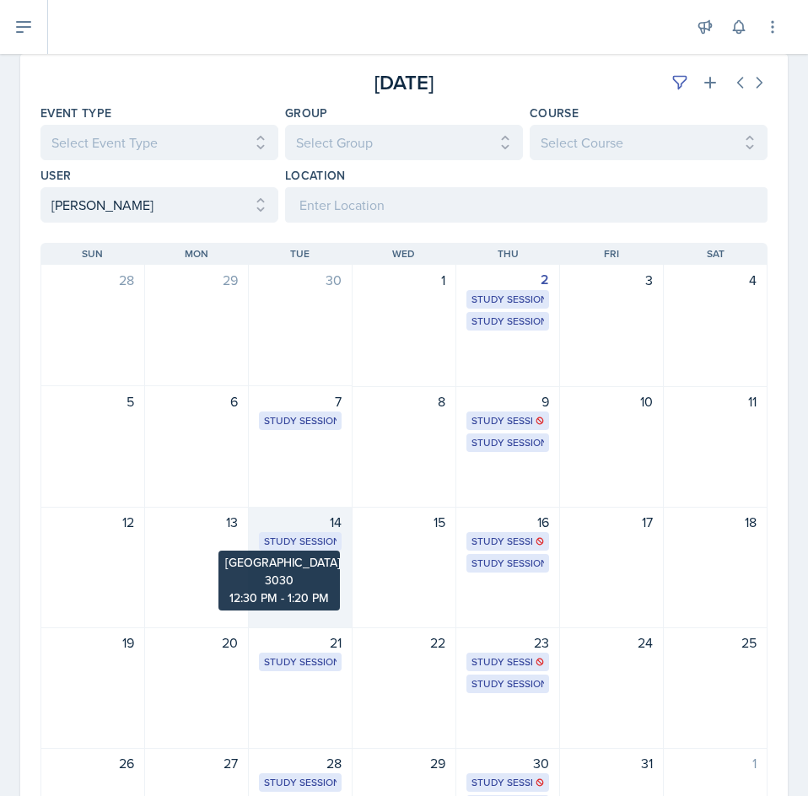
click at [319, 548] on div "Study Session" at bounding box center [300, 541] width 72 height 15
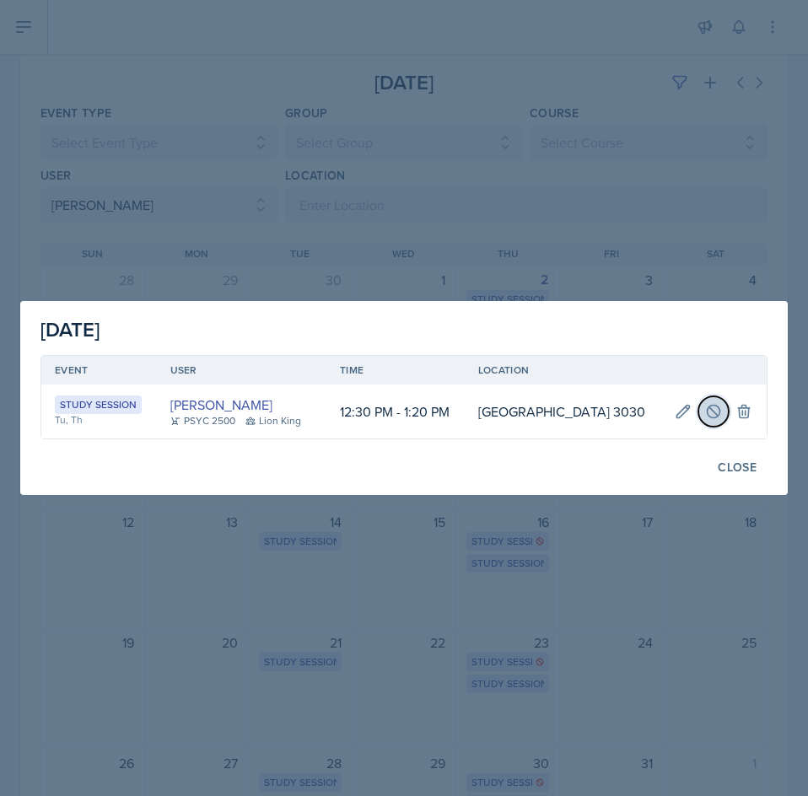
click at [712, 400] on button at bounding box center [713, 411] width 30 height 30
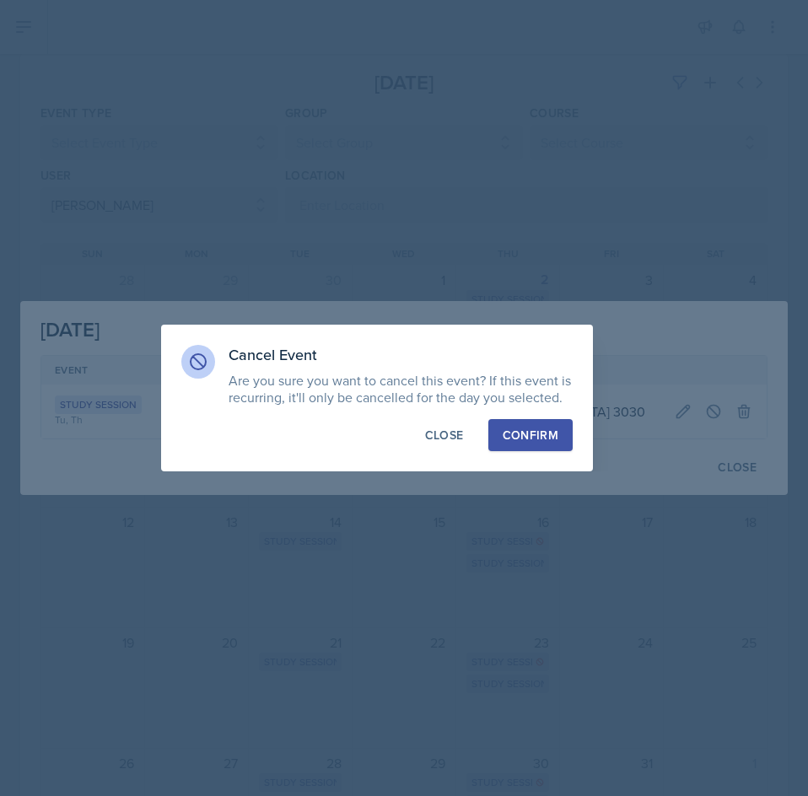
click at [521, 434] on div "Confirm" at bounding box center [530, 435] width 56 height 17
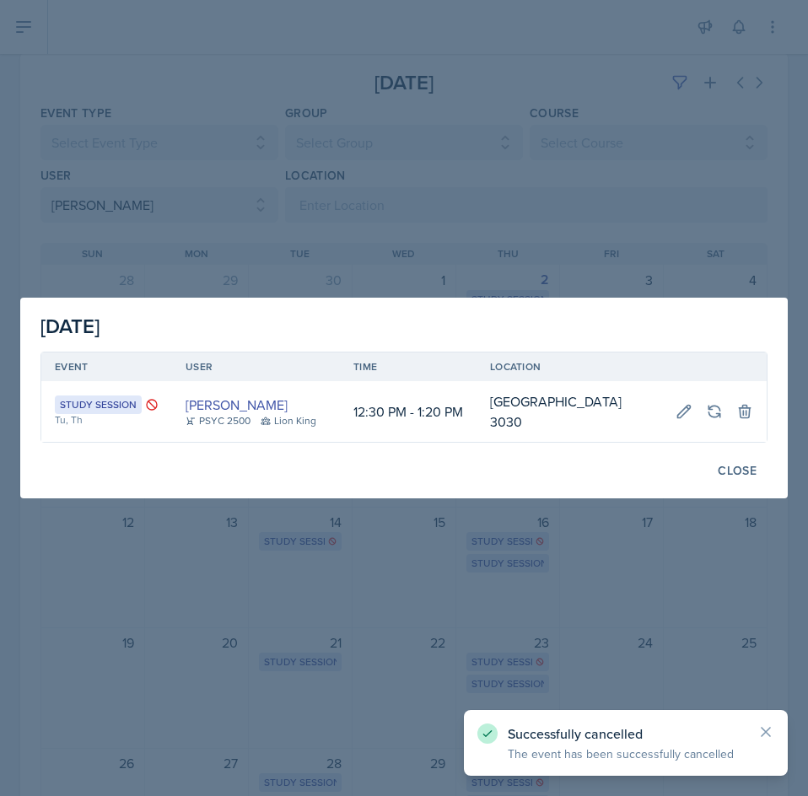
click at [403, 601] on div at bounding box center [404, 398] width 808 height 796
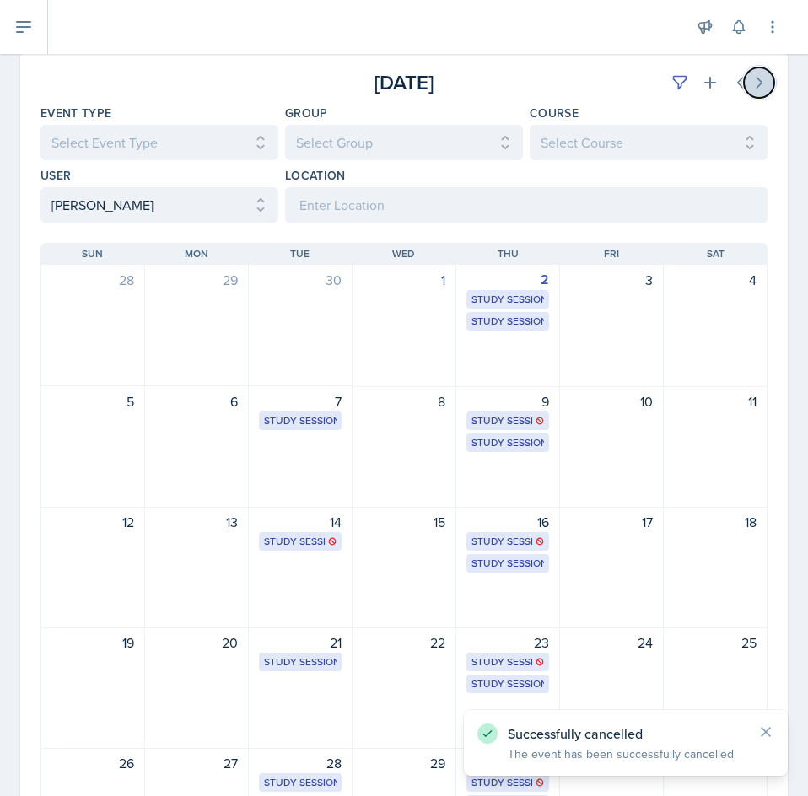
click at [750, 90] on icon at bounding box center [758, 82] width 17 height 17
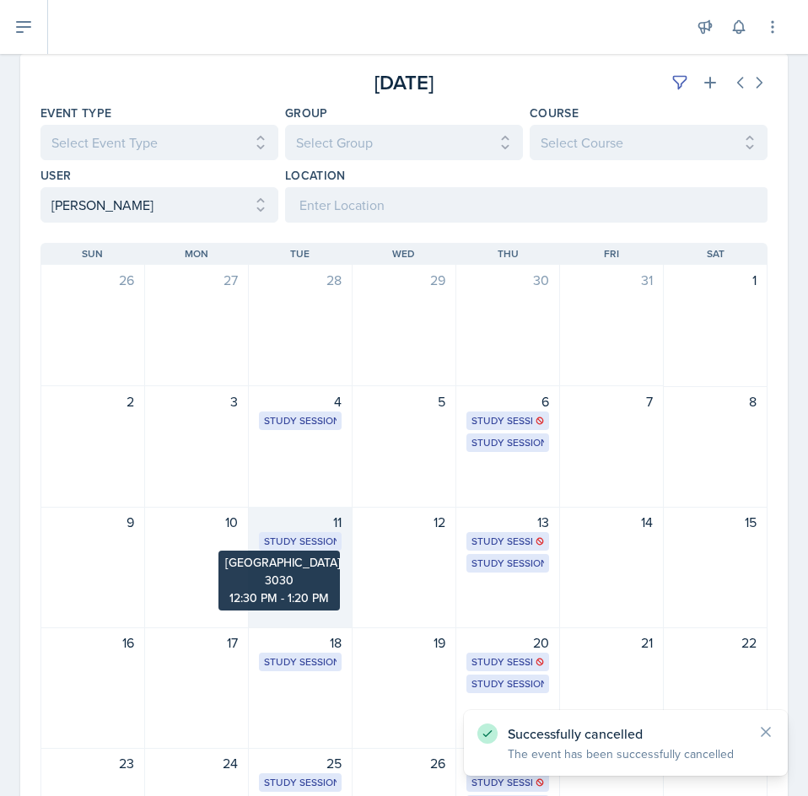
click at [303, 540] on div "Study Session" at bounding box center [300, 541] width 72 height 15
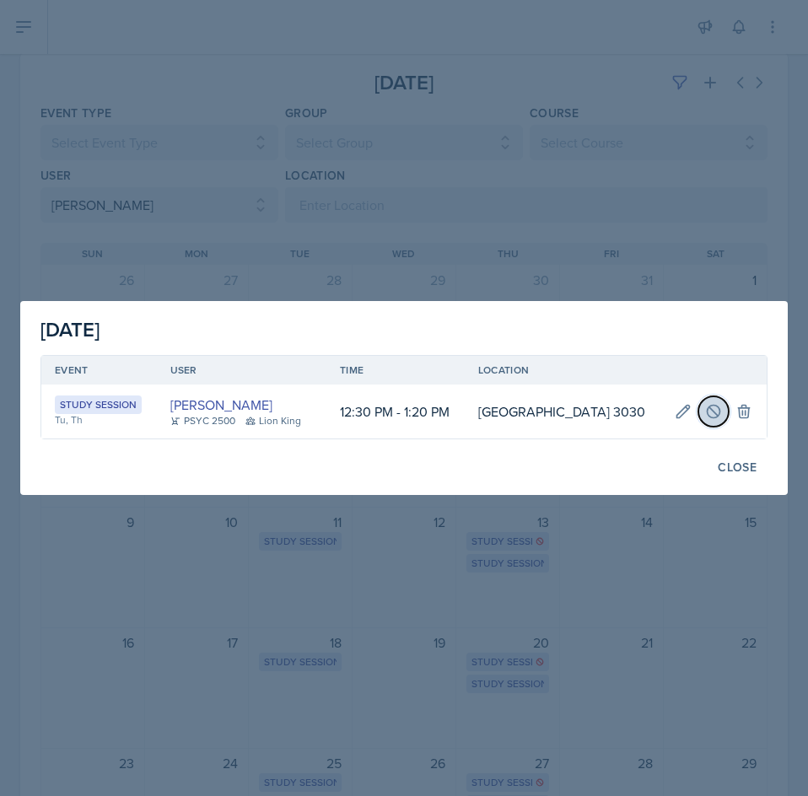
click at [702, 409] on button at bounding box center [713, 411] width 30 height 30
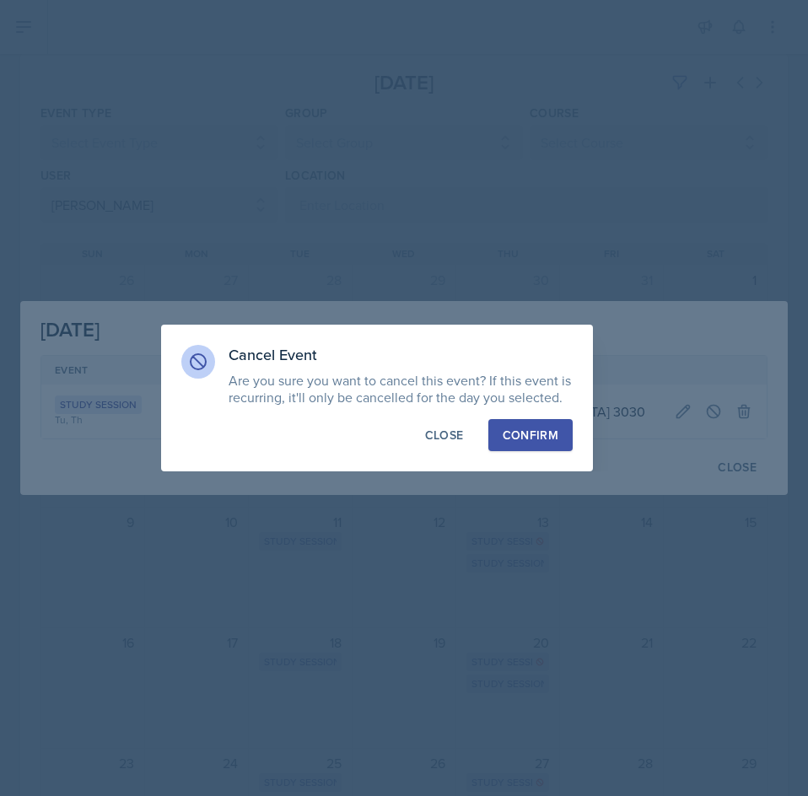
click at [551, 428] on div "Confirm" at bounding box center [530, 435] width 56 height 17
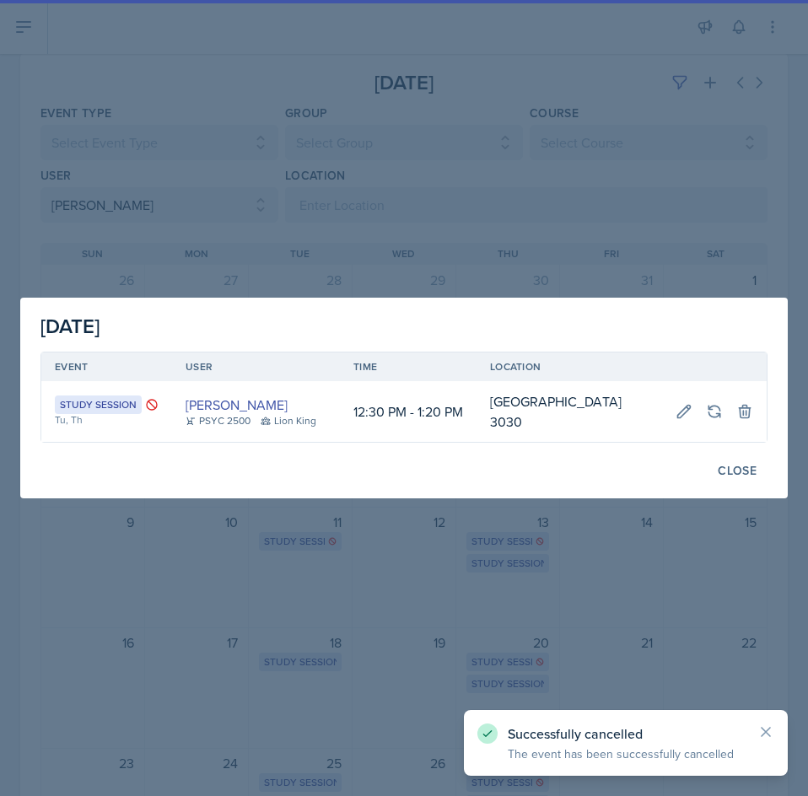
click at [405, 585] on div at bounding box center [404, 398] width 808 height 796
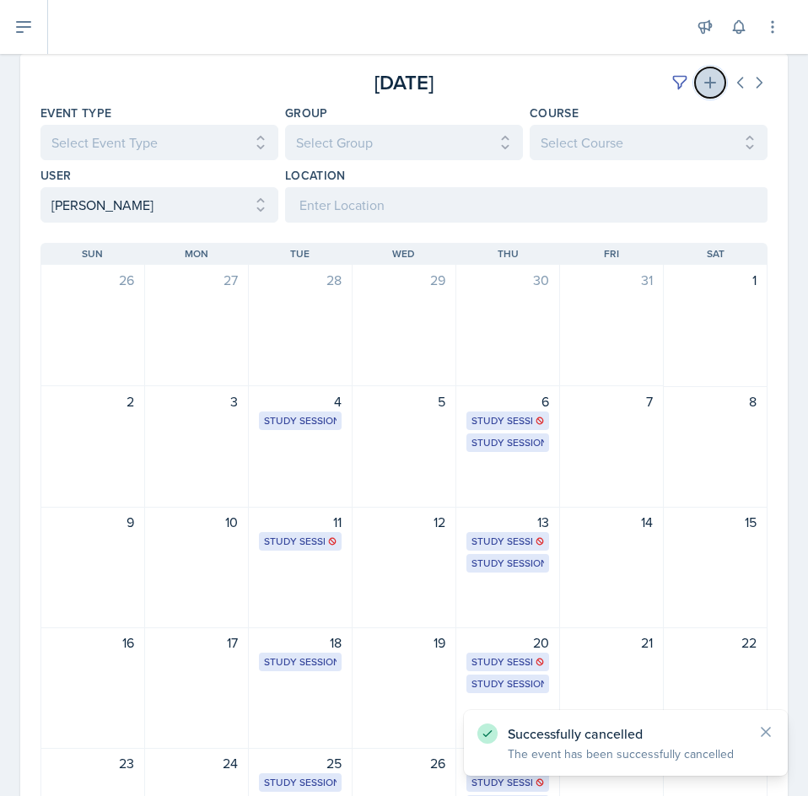
click at [695, 96] on button at bounding box center [710, 82] width 30 height 30
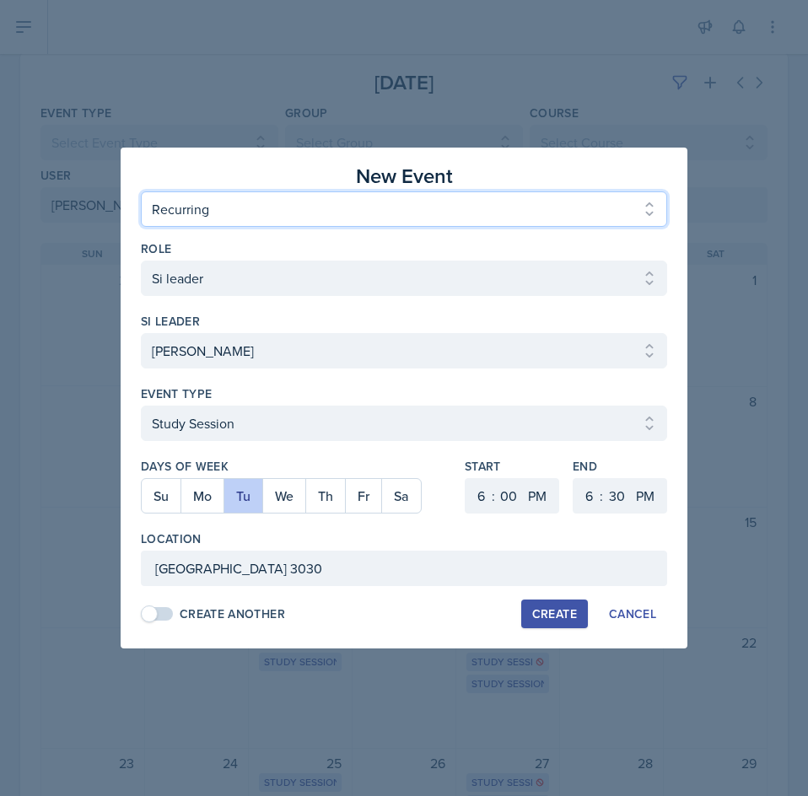
click at [355, 219] on select "One Time Recurring" at bounding box center [404, 208] width 526 height 35
select select "One Time"
click at [141, 191] on select "One Time Recurring" at bounding box center [404, 208] width 526 height 35
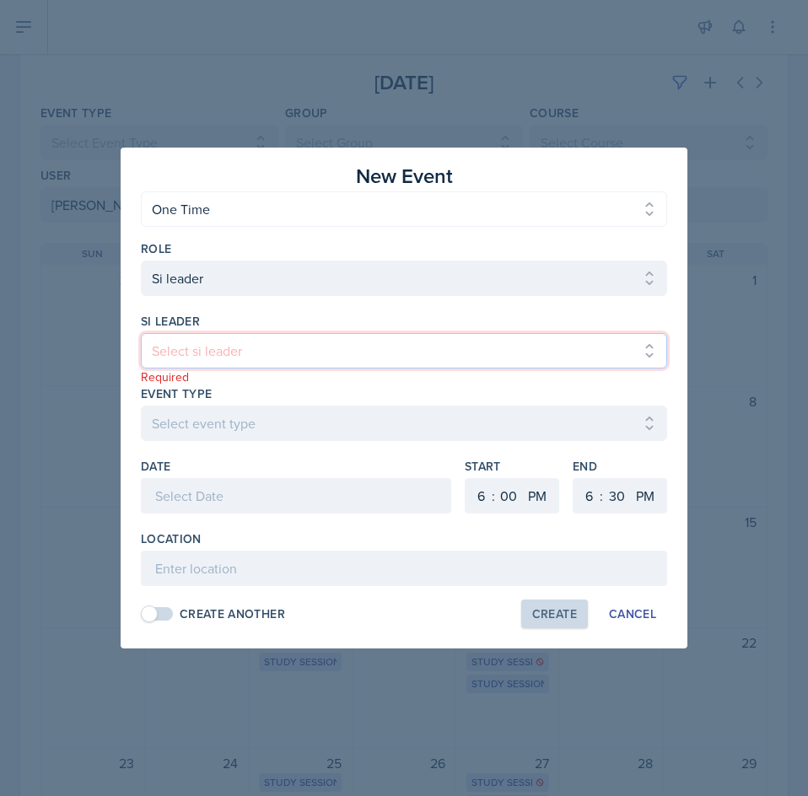
click at [296, 346] on select "Select si leader [PERSON_NAME] [PERSON_NAME] [PERSON_NAME] [PERSON_NAME] [PERSO…" at bounding box center [404, 350] width 526 height 35
select select "c01160dc-055e-4985-8e6c-100952cd2e8c"
click at [141, 333] on select "Select si leader [PERSON_NAME] [PERSON_NAME] [PERSON_NAME] [PERSON_NAME] [PERSO…" at bounding box center [404, 350] width 526 height 35
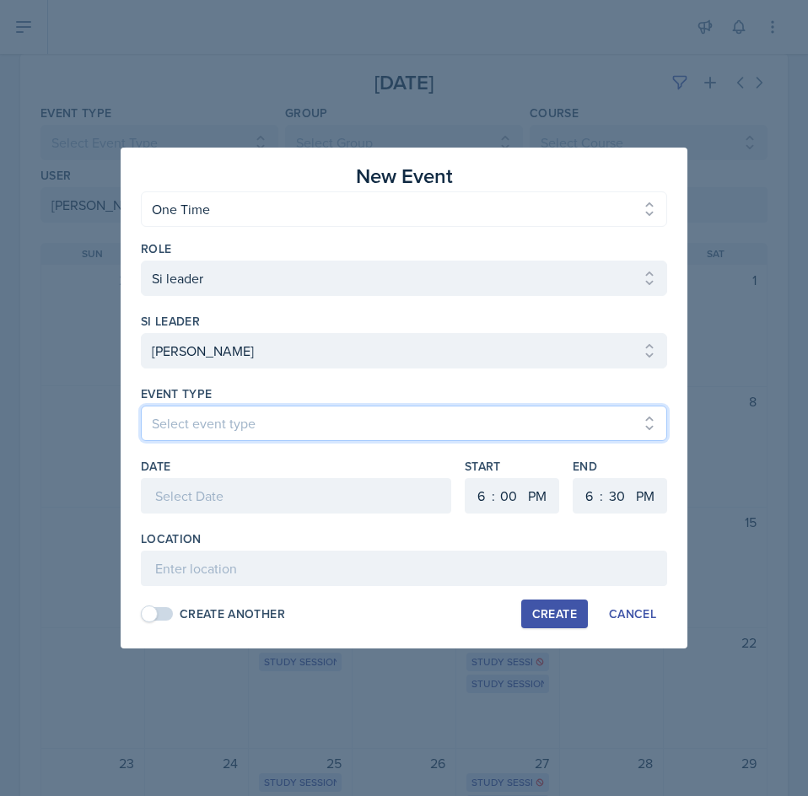
click at [295, 433] on select "Select event type Major Review Session Study Session" at bounding box center [404, 422] width 526 height 35
select select "d66089cd-5ee7-4f89-a345-f1bdd1643066"
click at [141, 405] on select "Select event type Major Review Session Study Session" at bounding box center [404, 422] width 526 height 35
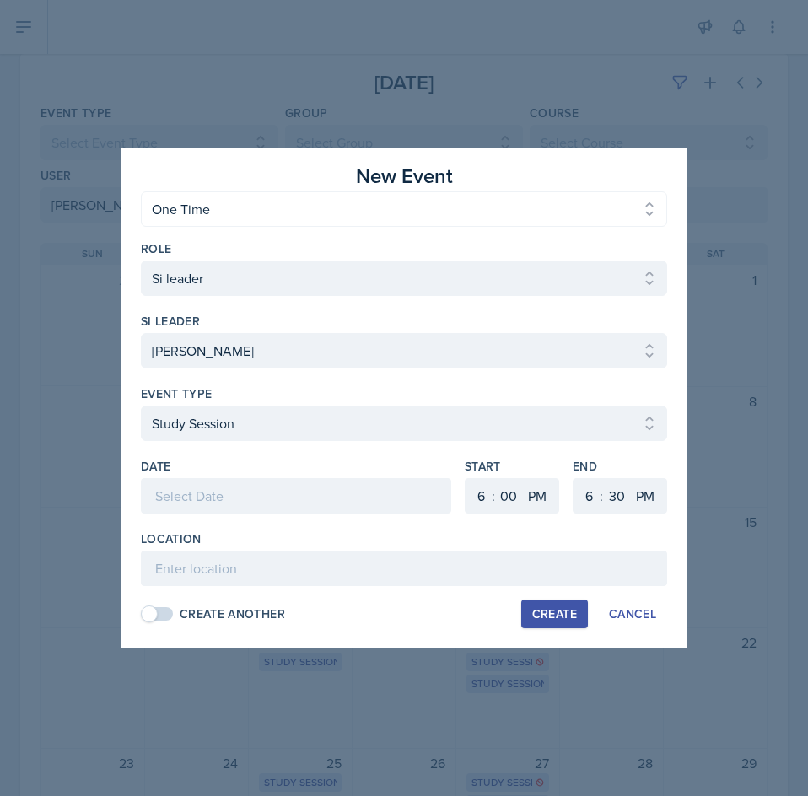
click at [266, 501] on div at bounding box center [296, 495] width 310 height 35
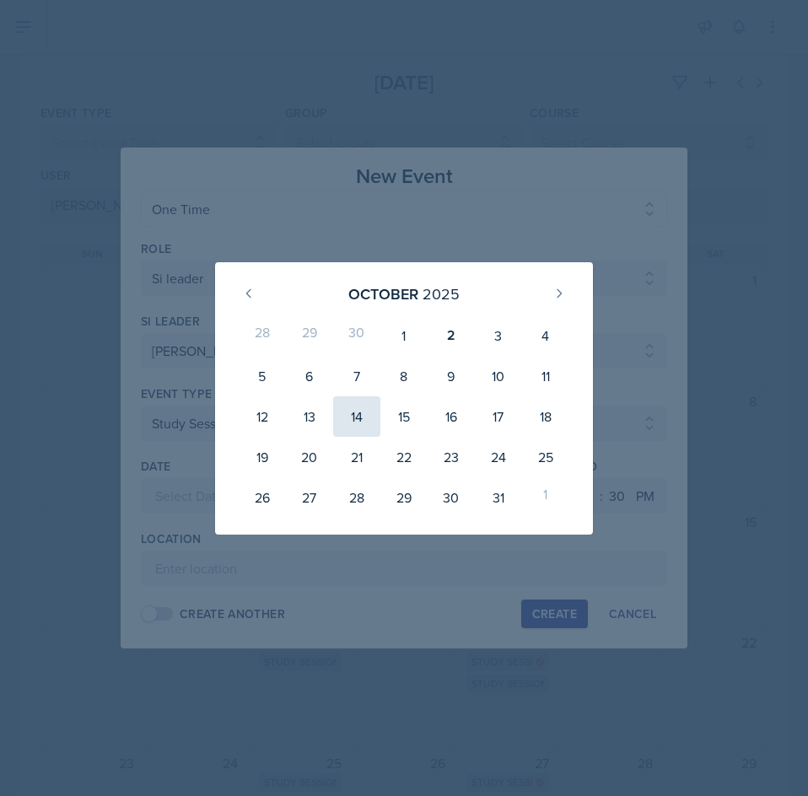
click at [349, 423] on div "14" at bounding box center [356, 416] width 47 height 40
type input "[DATE]"
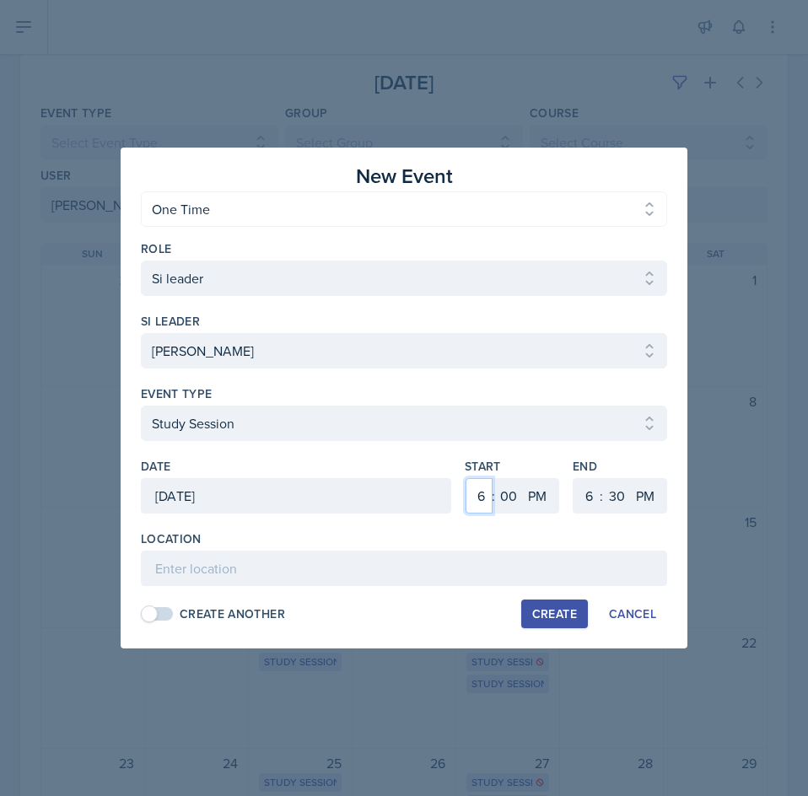
click at [470, 488] on select "1 2 3 4 5 6 7 8 9 10 11 12" at bounding box center [478, 495] width 27 height 35
select select "12"
click at [465, 478] on select "1 2 3 4 5 6 7 8 9 10 11 12" at bounding box center [478, 495] width 27 height 35
click at [519, 503] on select "00 05 10 15 20 25 30 35 40 45 50 55" at bounding box center [508, 495] width 27 height 35
select select "30"
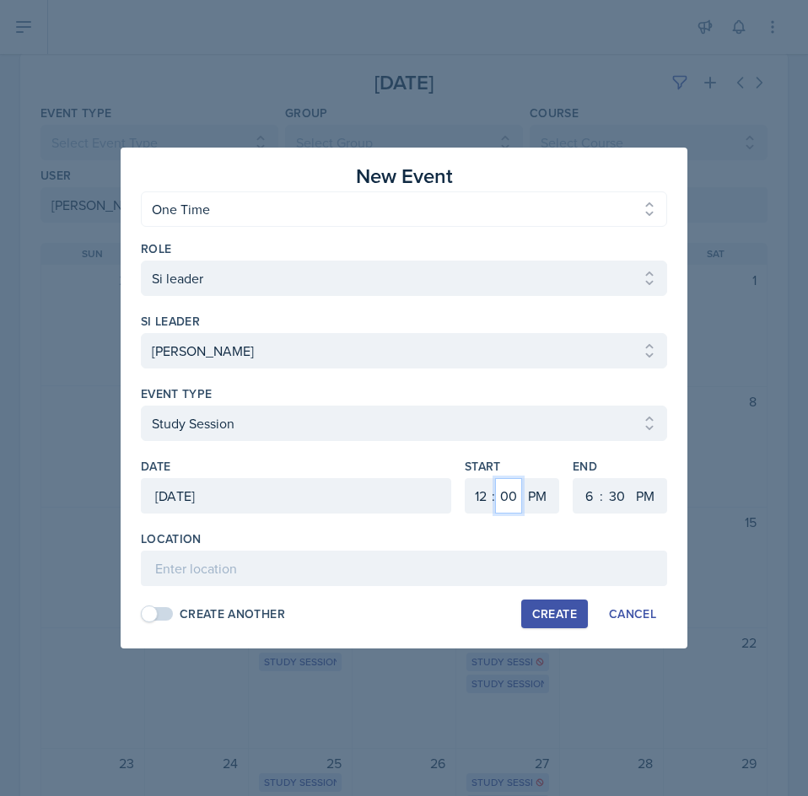
click at [495, 478] on select "00 05 10 15 20 25 30 35 40 45 50 55" at bounding box center [508, 495] width 27 height 35
drag, startPoint x: 582, startPoint y: 502, endPoint x: 582, endPoint y: 492, distance: 10.1
click at [582, 502] on select "1 2 3 4 5 6 7 8 9 10 11 12" at bounding box center [586, 495] width 27 height 35
select select "1"
click at [573, 478] on select "1 2 3 4 5 6 7 8 9 10 11 12" at bounding box center [586, 495] width 27 height 35
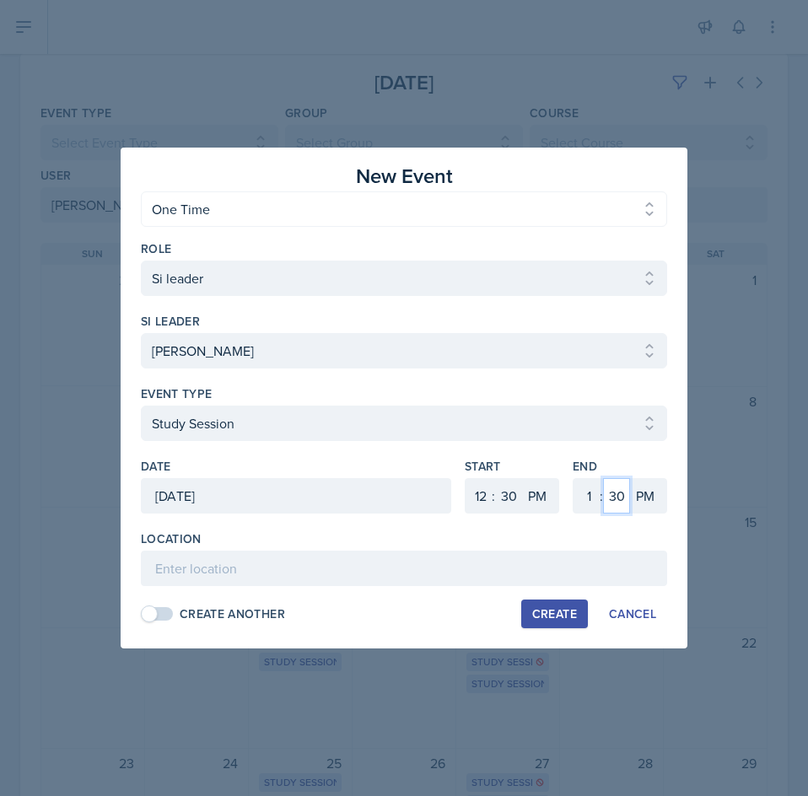
click at [615, 488] on select "00 05 10 15 20 25 30 35 40 45 50 55" at bounding box center [616, 495] width 27 height 35
select select "20"
click at [603, 478] on select "00 05 10 15 20 25 30 35 40 45 50 55" at bounding box center [616, 495] width 27 height 35
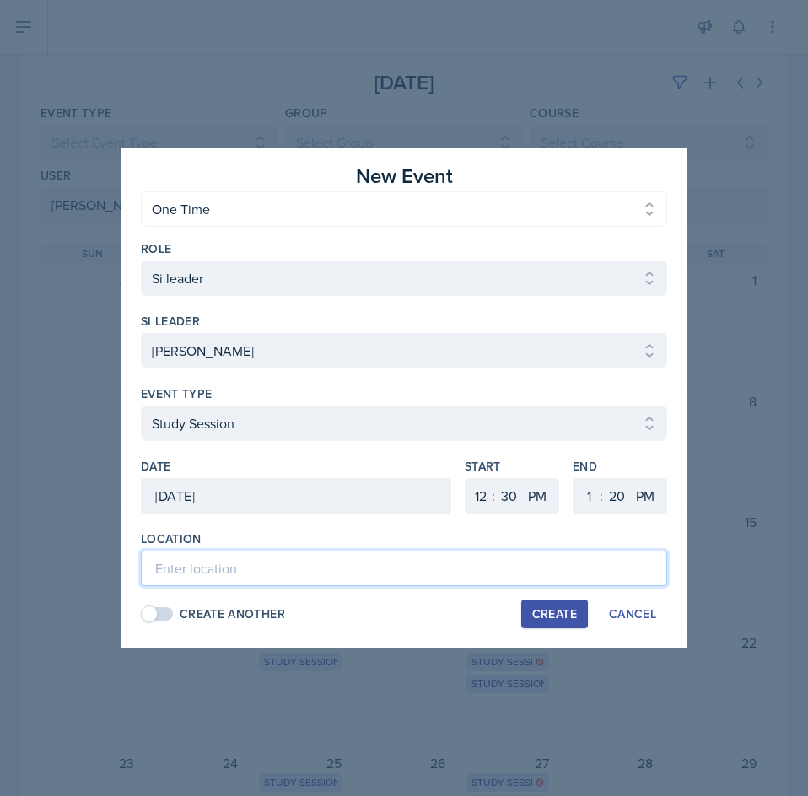
click at [410, 572] on input at bounding box center [404, 567] width 526 height 35
drag, startPoint x: 410, startPoint y: 572, endPoint x: 263, endPoint y: 573, distance: 146.7
click at [263, 573] on input at bounding box center [404, 567] width 526 height 35
type input "Social Science Building 3021"
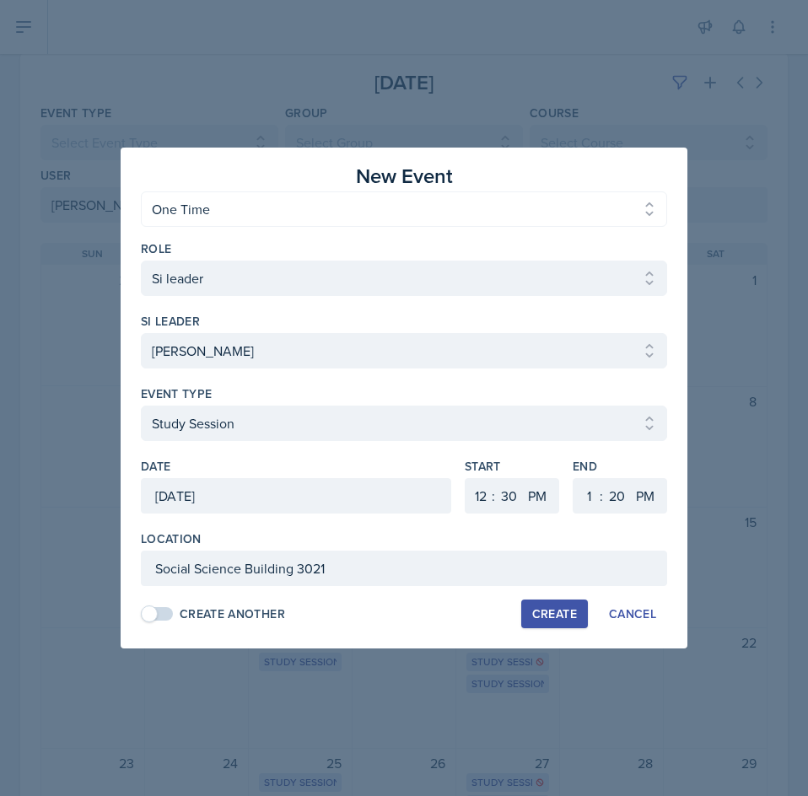
click at [152, 611] on span at bounding box center [149, 613] width 17 height 17
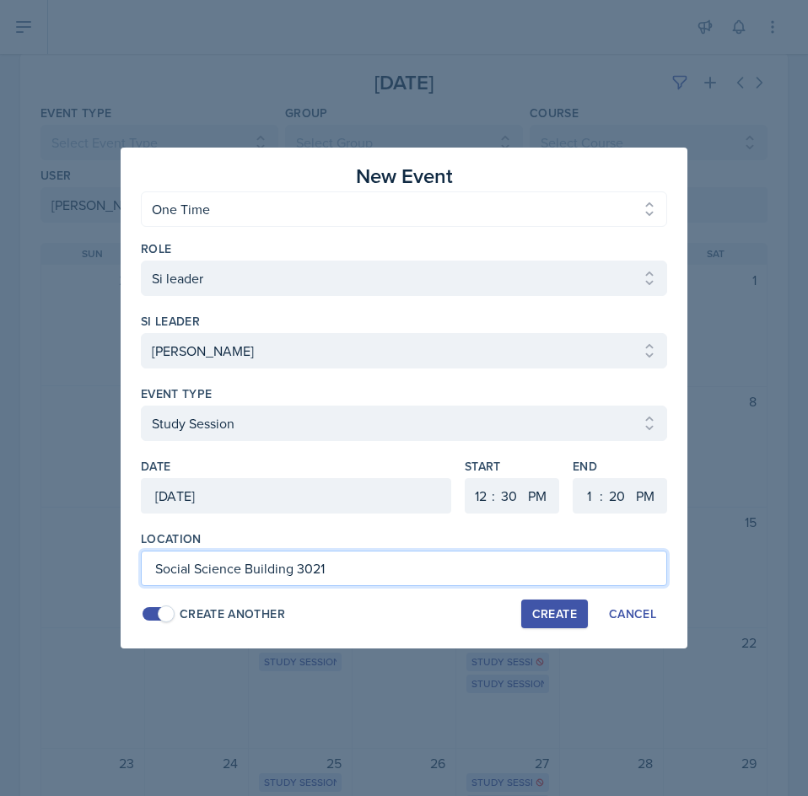
drag, startPoint x: 340, startPoint y: 566, endPoint x: 126, endPoint y: 560, distance: 214.2
click at [126, 560] on div "New Event One Time Recurring One Time Recurring Role Select Role Si leader Team…" at bounding box center [404, 398] width 566 height 501
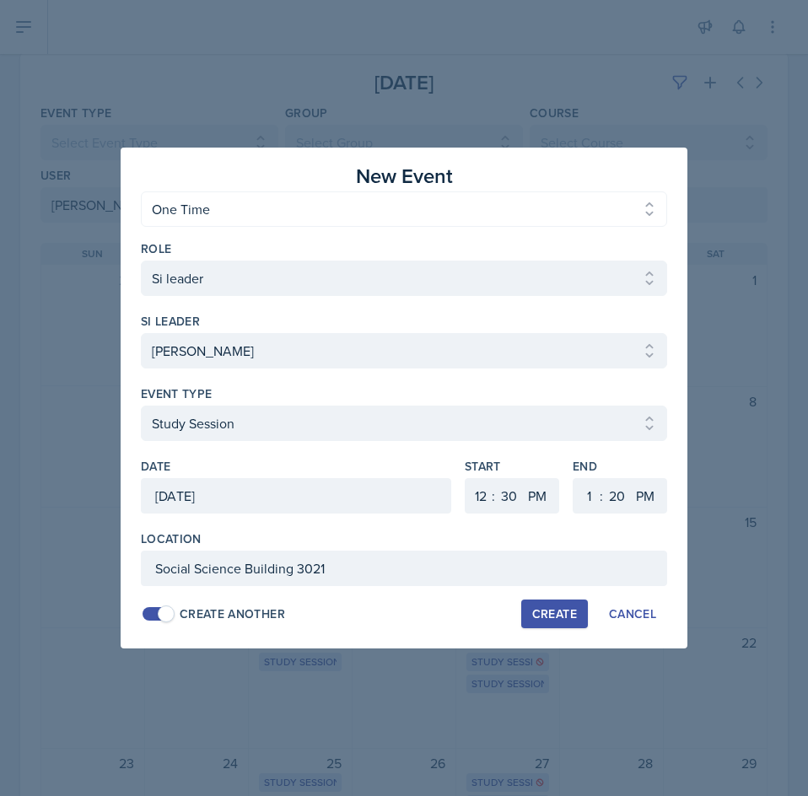
click at [570, 609] on div "Create" at bounding box center [554, 613] width 45 height 13
select select
select select "6"
select select "0"
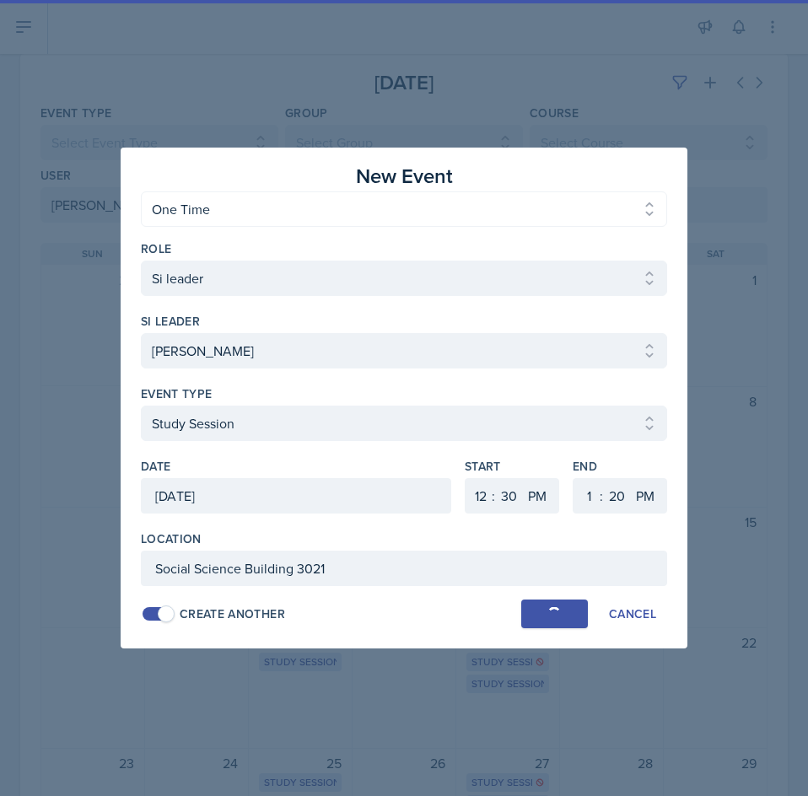
select select "6"
select select "30"
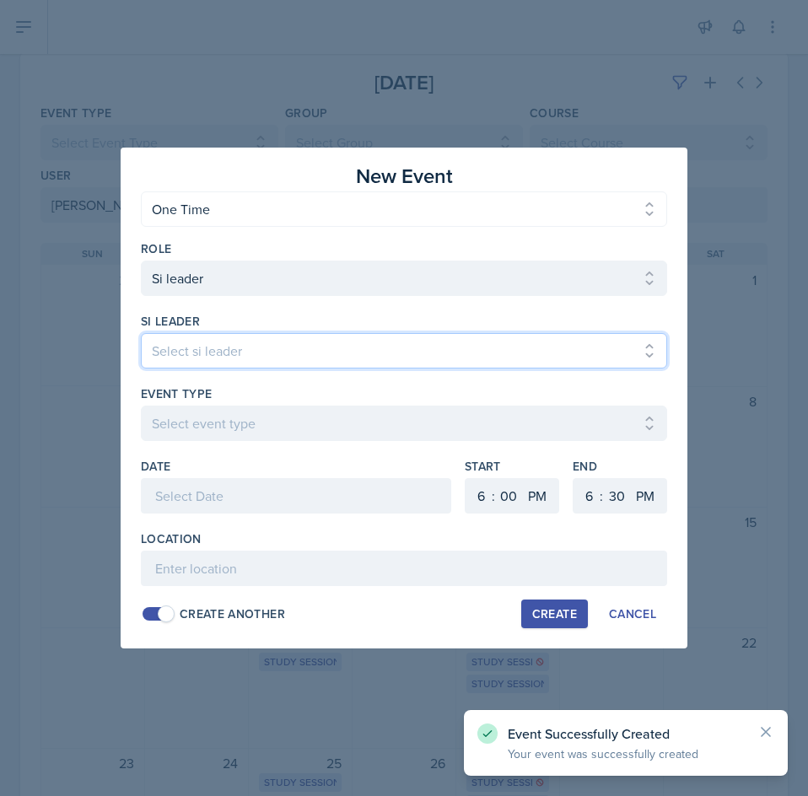
click at [313, 345] on select "Select si leader [PERSON_NAME] [PERSON_NAME] [PERSON_NAME] [PERSON_NAME] [PERSO…" at bounding box center [404, 350] width 526 height 35
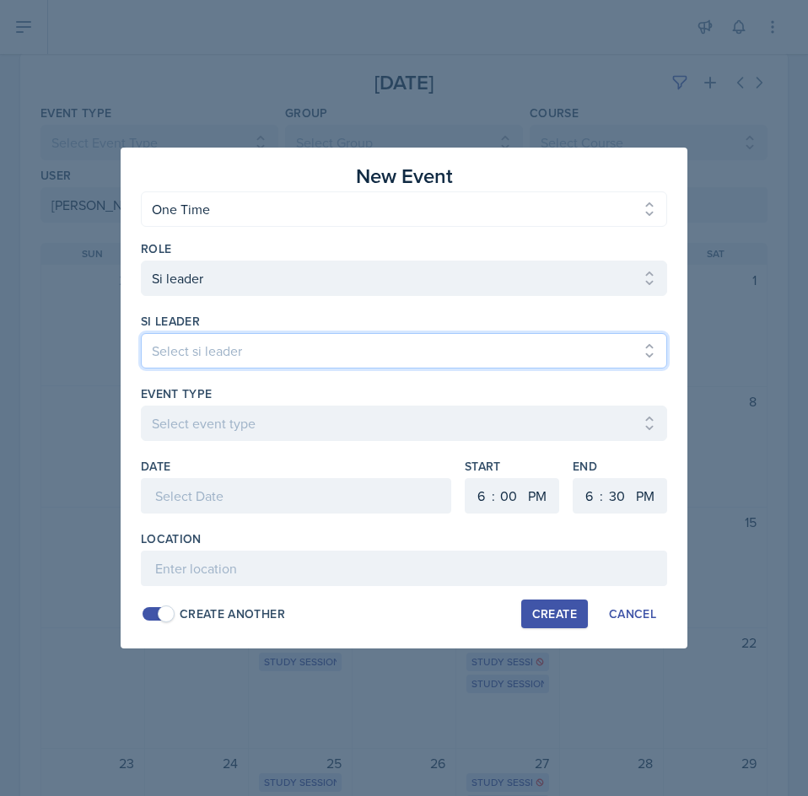
select select "c01160dc-055e-4985-8e6c-100952cd2e8c"
click at [141, 333] on select "Select si leader [PERSON_NAME] [PERSON_NAME] [PERSON_NAME] [PERSON_NAME] [PERSO…" at bounding box center [404, 350] width 526 height 35
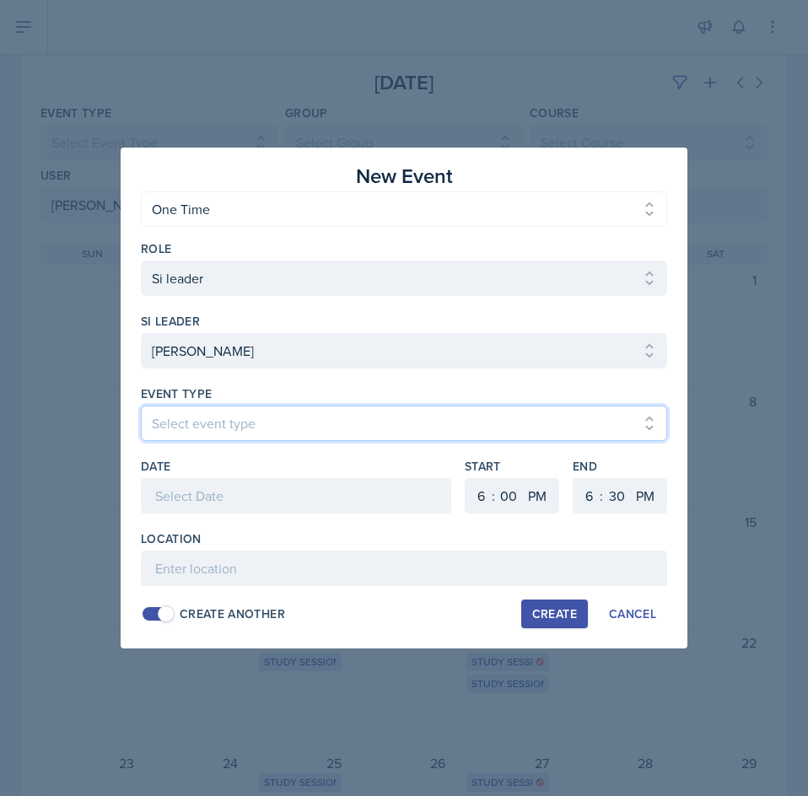
click at [249, 430] on select "Select event type Major Review Session Study Session" at bounding box center [404, 422] width 526 height 35
select select "d66089cd-5ee7-4f89-a345-f1bdd1643066"
click at [141, 405] on select "Select event type Major Review Session Study Session" at bounding box center [404, 422] width 526 height 35
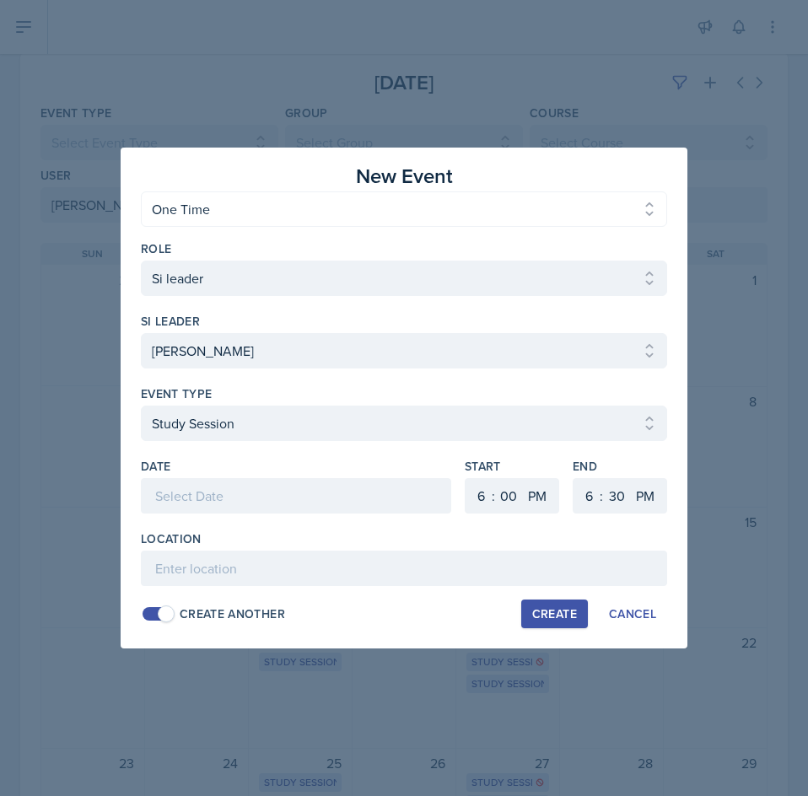
click at [223, 506] on div at bounding box center [296, 495] width 310 height 35
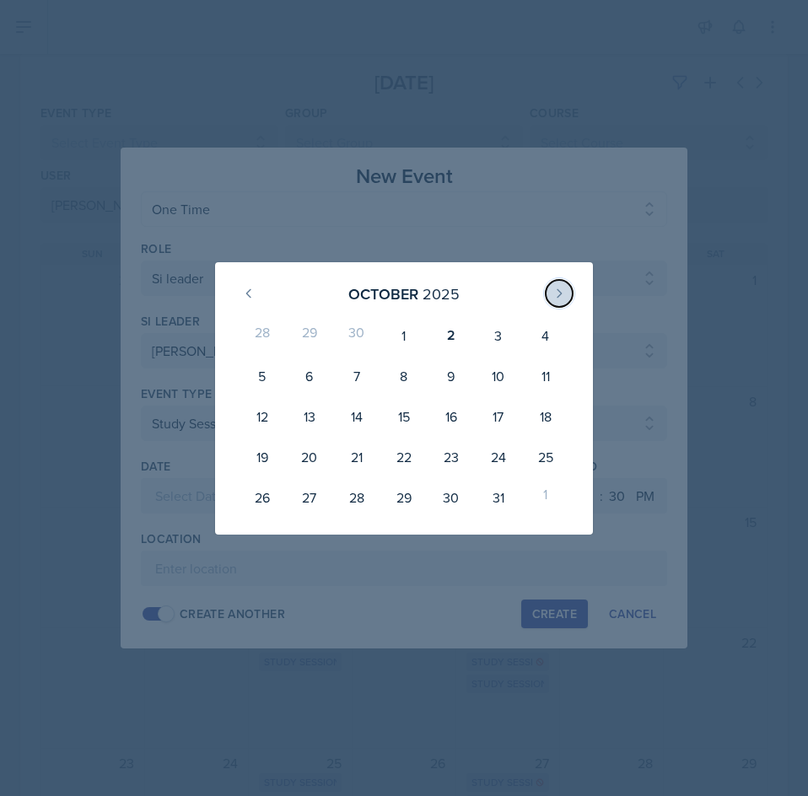
click at [562, 303] on button at bounding box center [558, 293] width 27 height 27
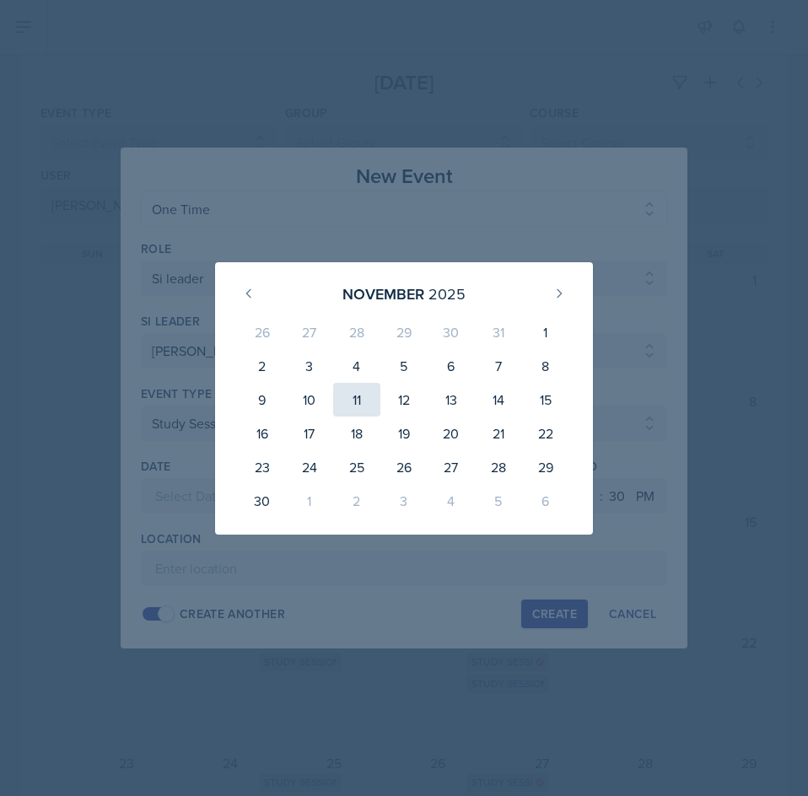
click at [341, 403] on div "11" at bounding box center [356, 400] width 47 height 34
type input "[DATE]"
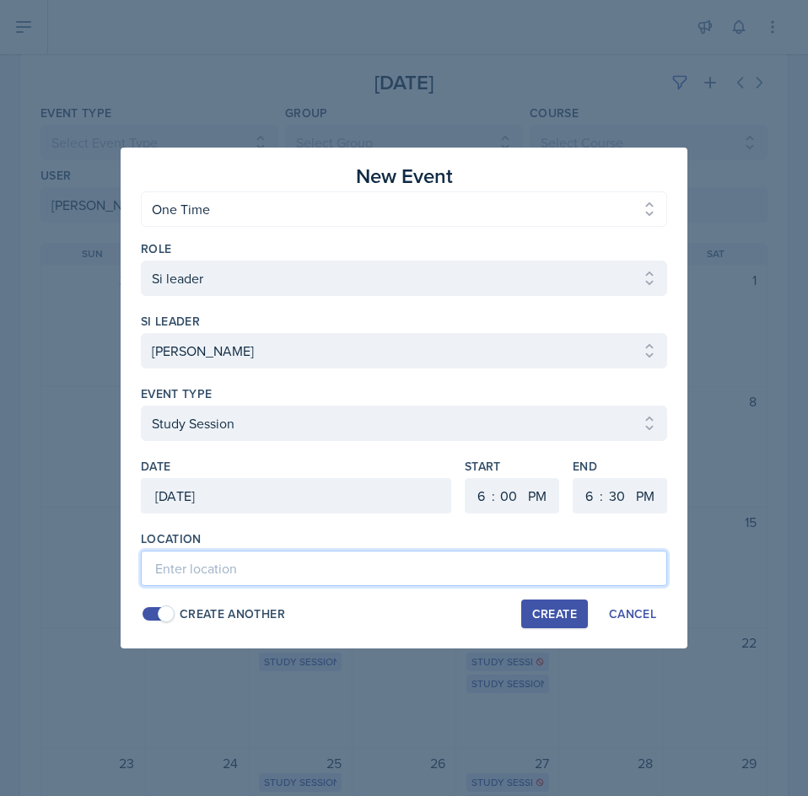
paste input "Social Science Building 3021"
type input "Social Science Building 3021"
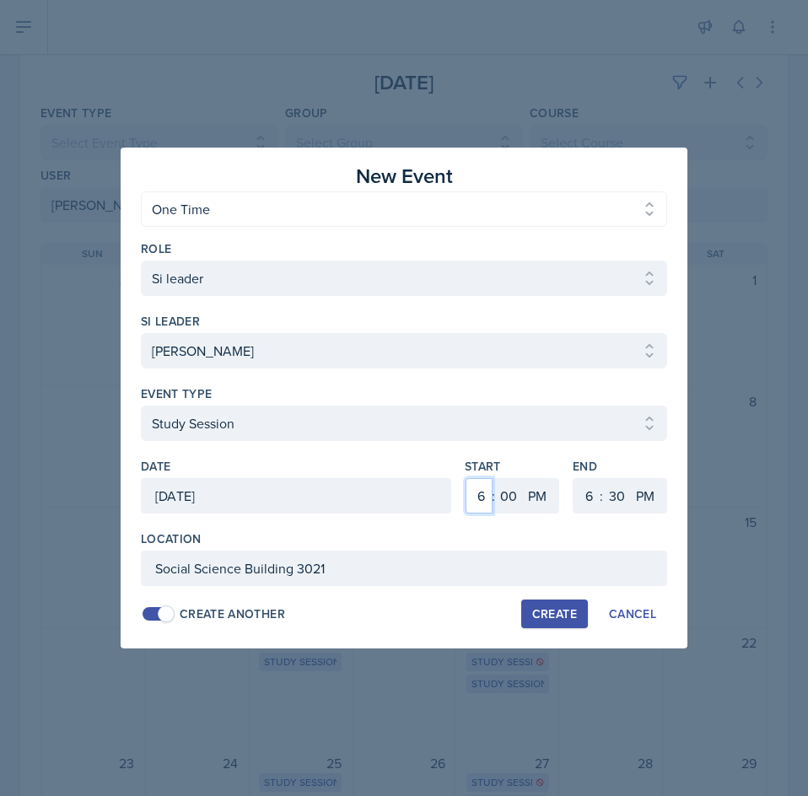
click at [480, 492] on select "1 2 3 4 5 6 7 8 9 10 11 12" at bounding box center [478, 495] width 27 height 35
select select "12"
click at [465, 478] on select "1 2 3 4 5 6 7 8 9 10 11 12" at bounding box center [478, 495] width 27 height 35
click at [512, 492] on select "00 05 10 15 20 25 30 35 40 45 50 55" at bounding box center [508, 495] width 27 height 35
select select "30"
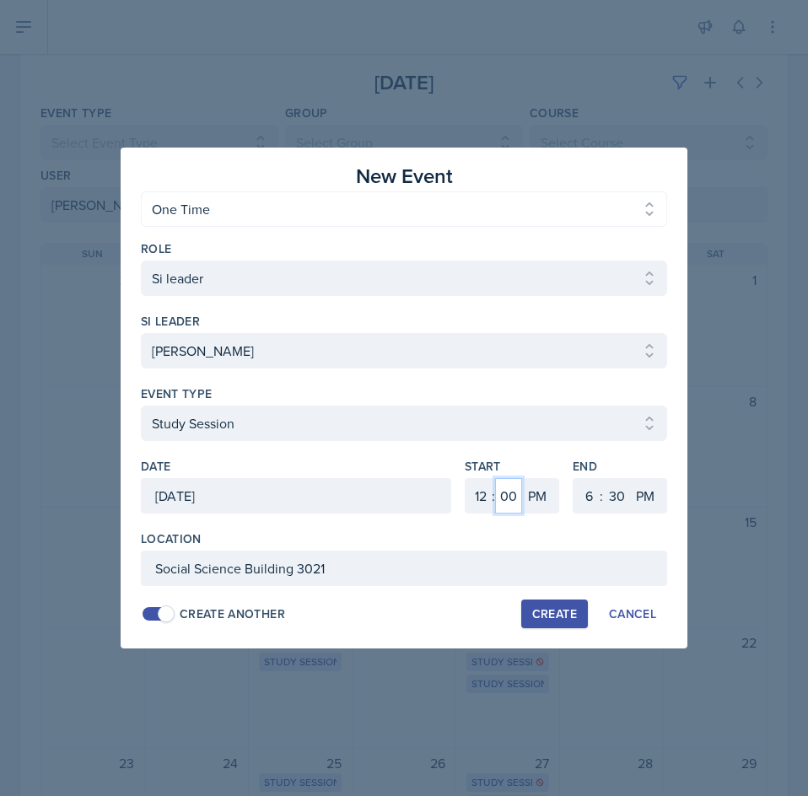
click at [495, 478] on select "00 05 10 15 20 25 30 35 40 45 50 55" at bounding box center [508, 495] width 27 height 35
click at [587, 491] on select "1 2 3 4 5 6 7 8 9 10 11 12" at bounding box center [586, 495] width 27 height 35
click at [573, 478] on select "1 2 3 4 5 6 7 8 9 10 11 12" at bounding box center [586, 495] width 27 height 35
click at [597, 488] on select "1 2 3 4 5 6 7 8 9 10 11 12" at bounding box center [586, 495] width 27 height 35
select select "1"
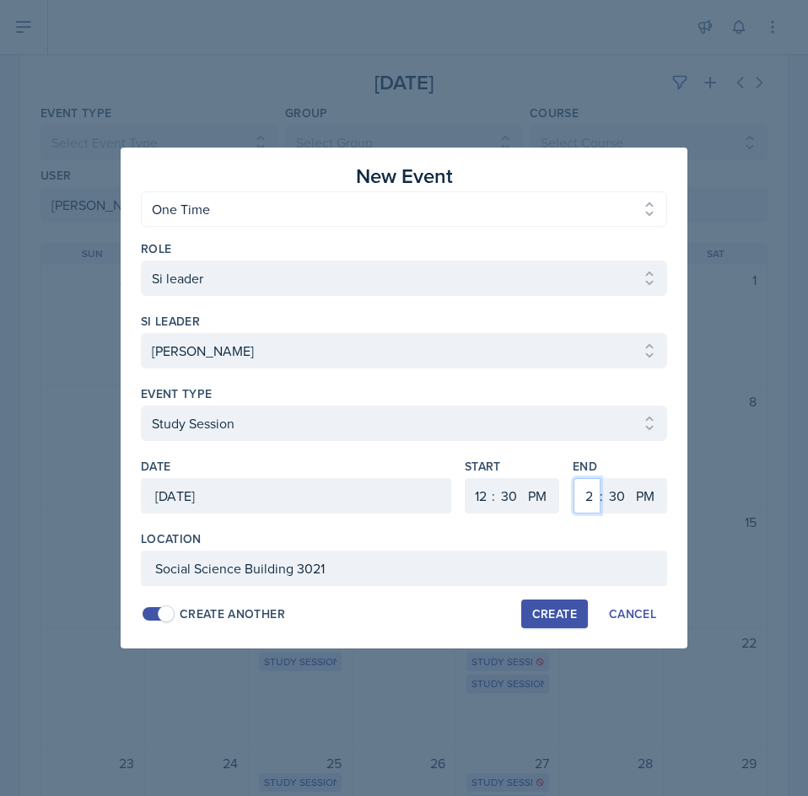
click at [573, 478] on select "1 2 3 4 5 6 7 8 9 10 11 12" at bounding box center [586, 495] width 27 height 35
click at [624, 490] on select "00 05 10 15 20 25 30 35 40 45 50 55" at bounding box center [616, 495] width 27 height 35
select select "20"
click at [603, 478] on select "00 05 10 15 20 25 30 35 40 45 50 55" at bounding box center [616, 495] width 27 height 35
click at [572, 607] on div "Create" at bounding box center [554, 613] width 45 height 13
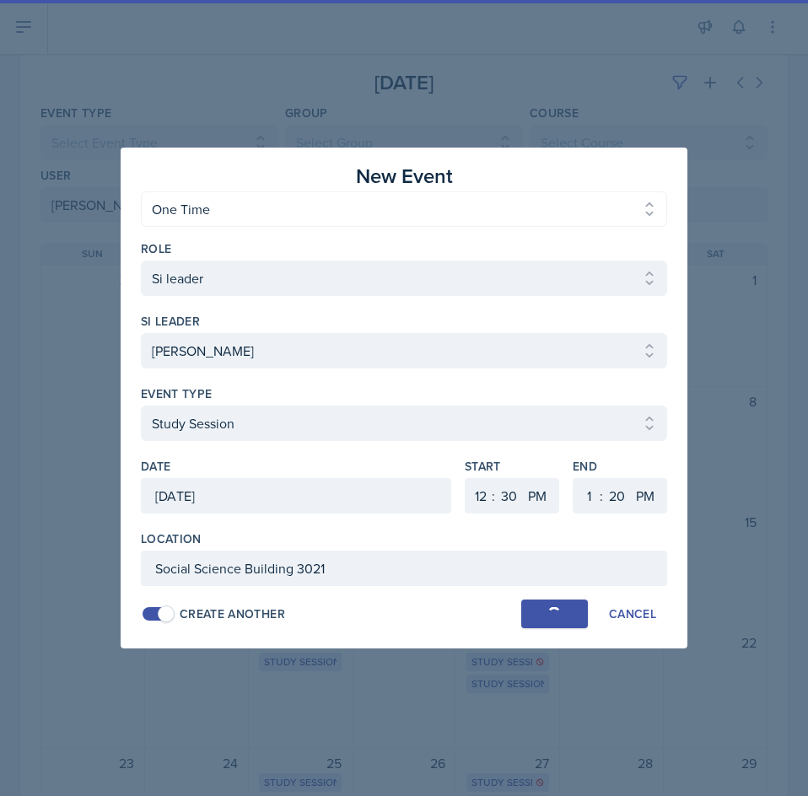
select select
select select "6"
select select "0"
select select "6"
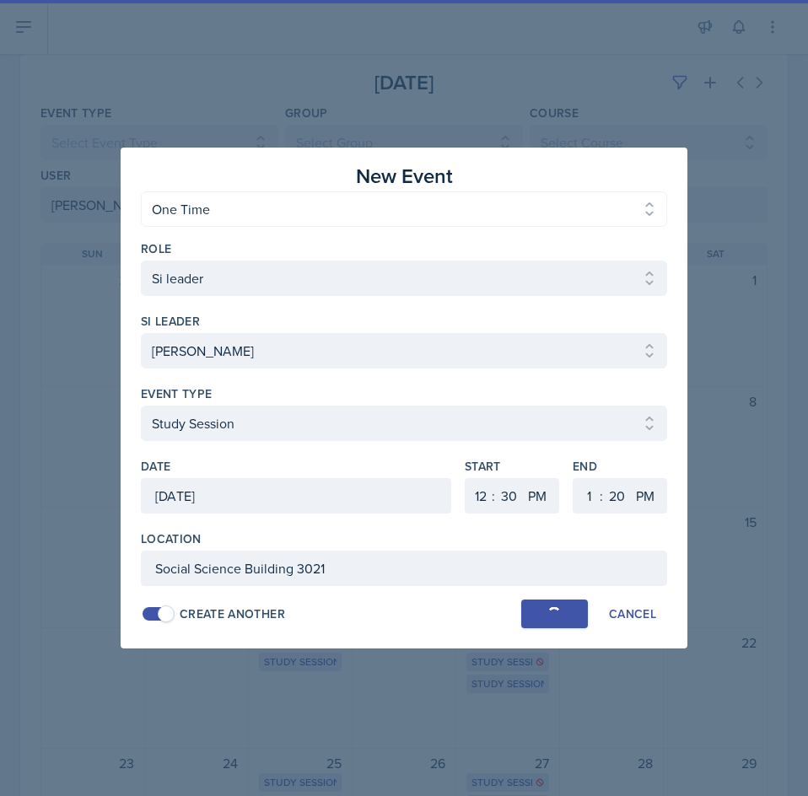
select select "30"
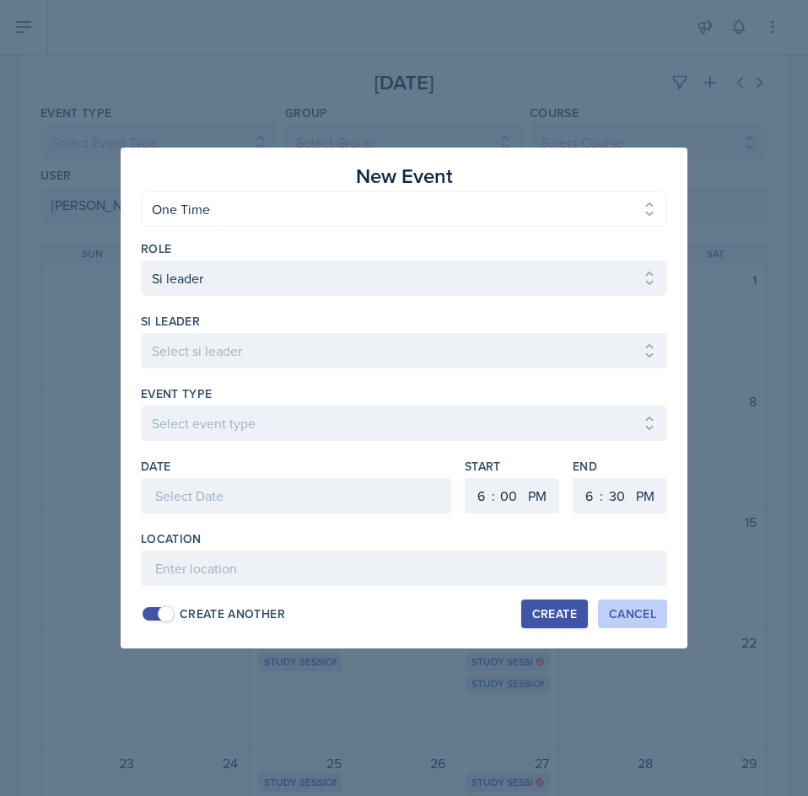
click at [618, 608] on div "Cancel" at bounding box center [632, 613] width 47 height 13
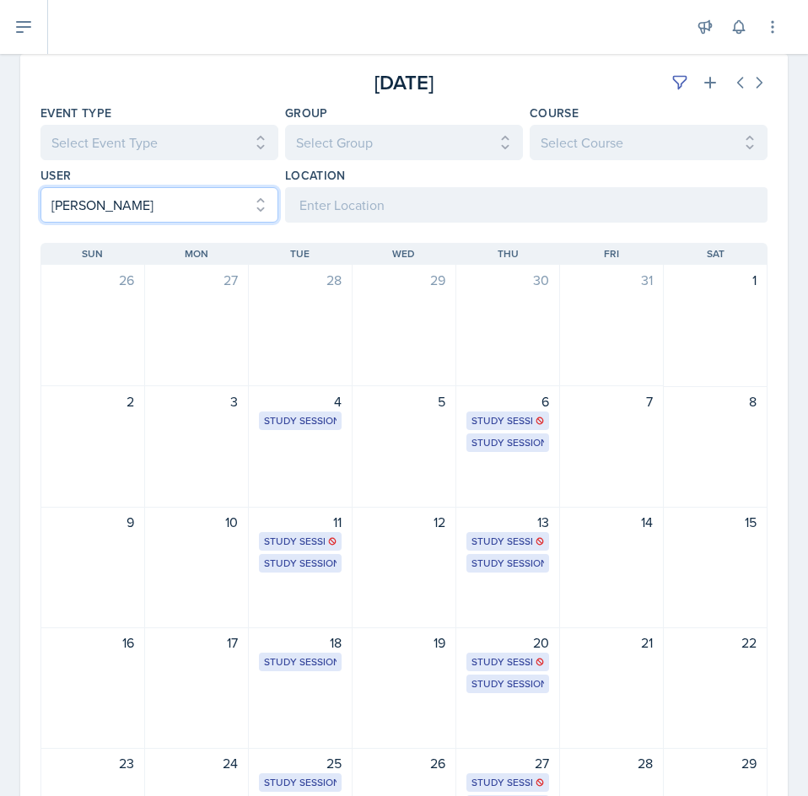
click at [149, 200] on select "Select User All [PERSON_NAME] [PERSON_NAME] [PERSON_NAME] [PERSON_NAME] [PERSON…" at bounding box center [159, 204] width 238 height 35
select select
click at [40, 187] on select "Select User All [PERSON_NAME] [PERSON_NAME] [PERSON_NAME] [PERSON_NAME] [PERSON…" at bounding box center [159, 204] width 238 height 35
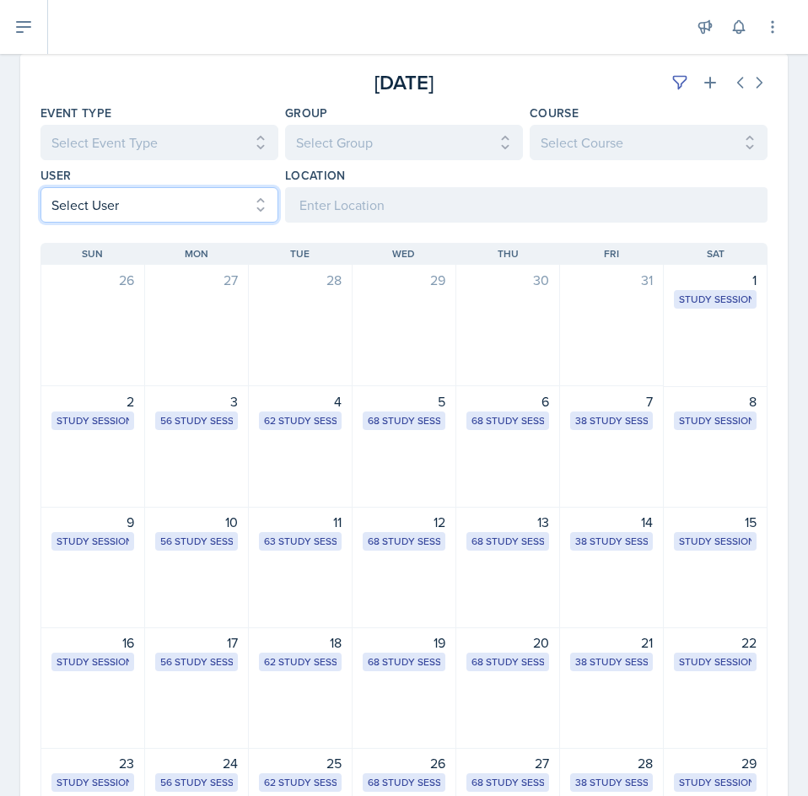
scroll to position [0, 0]
